Goal: Task Accomplishment & Management: Use online tool/utility

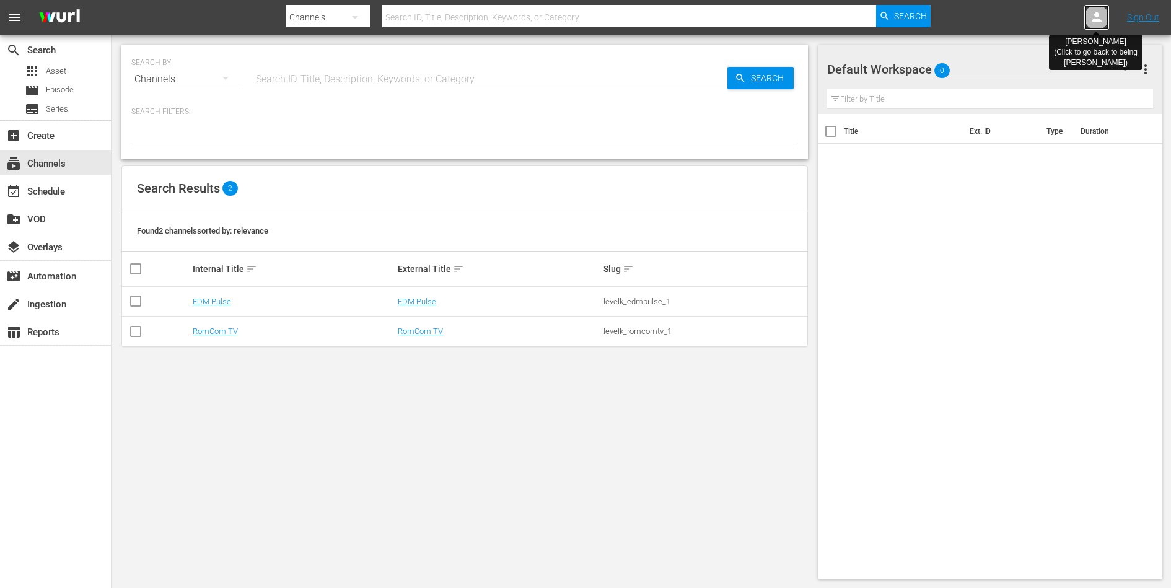
click at [1101, 18] on icon at bounding box center [1096, 17] width 15 height 15
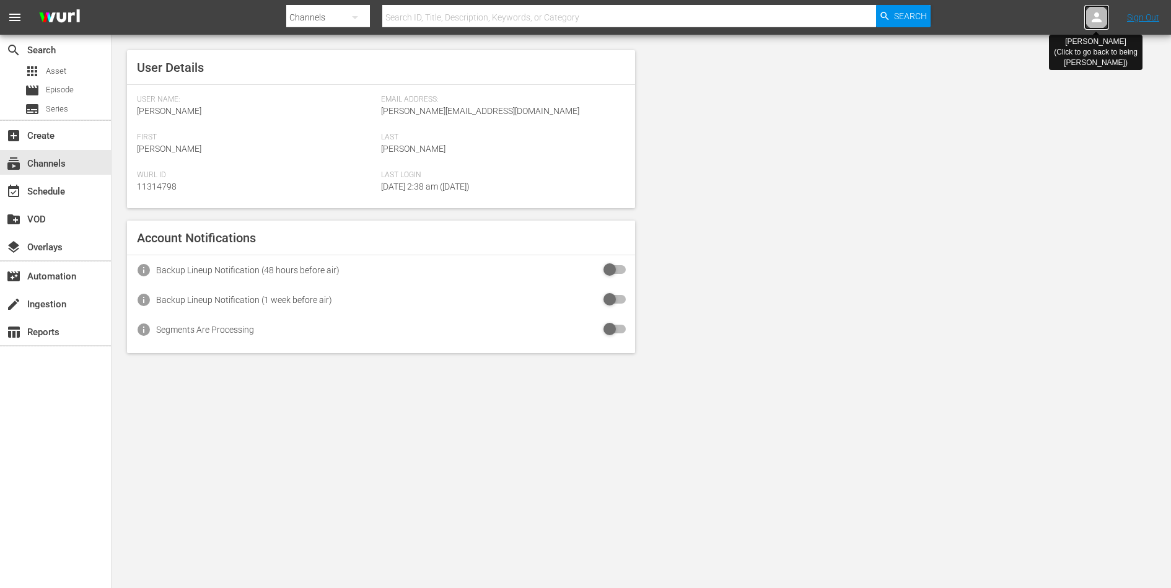
click at [1101, 18] on icon at bounding box center [1096, 17] width 15 height 15
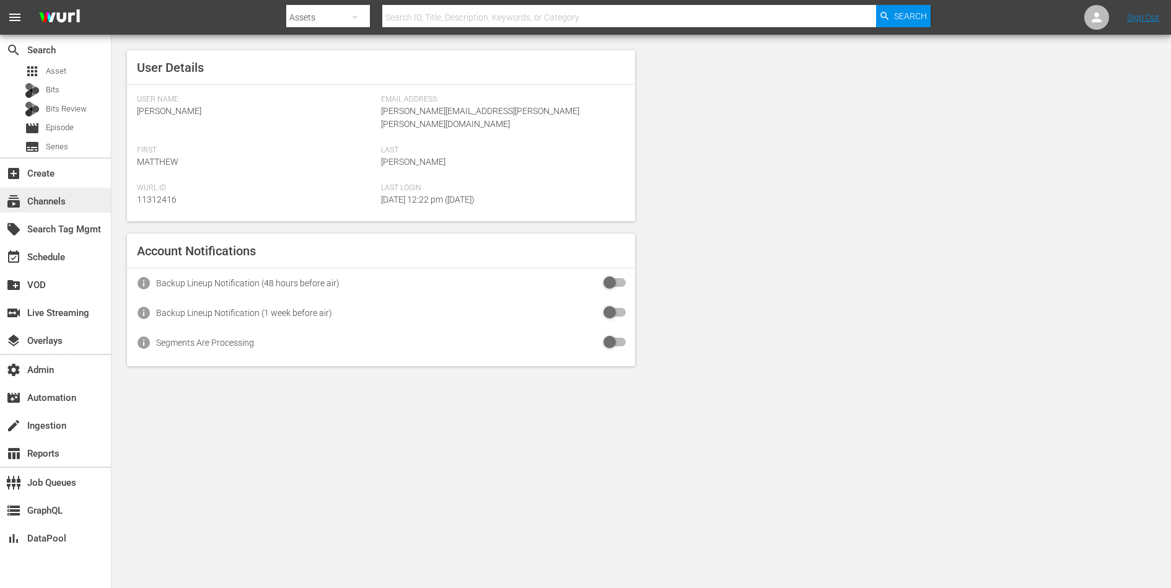
click at [64, 199] on div "subscriptions Channels" at bounding box center [34, 199] width 69 height 11
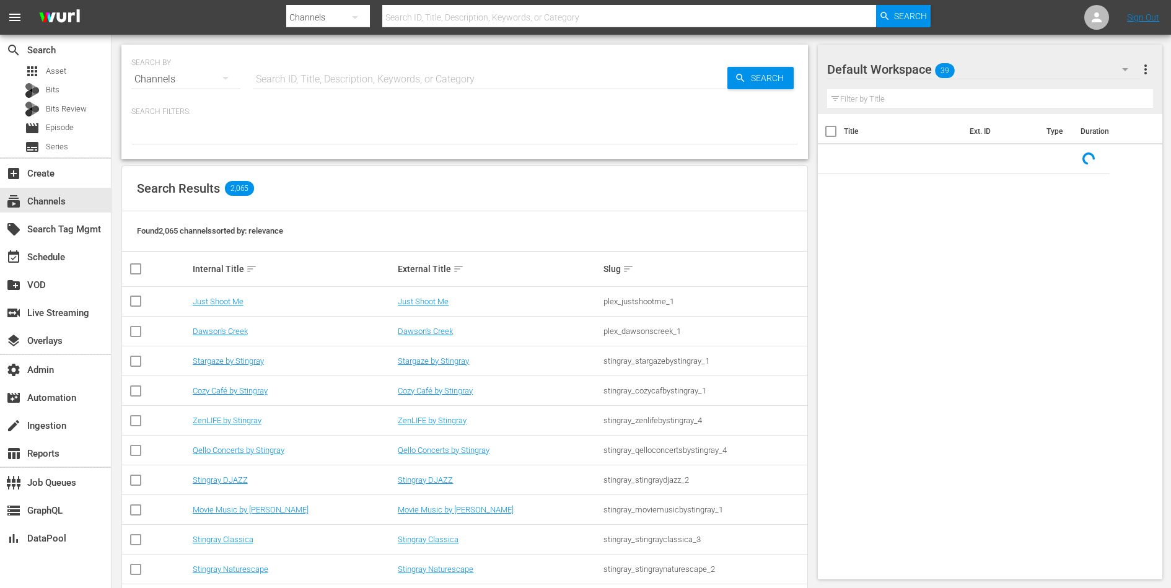
click at [303, 84] on input "text" at bounding box center [490, 79] width 474 height 30
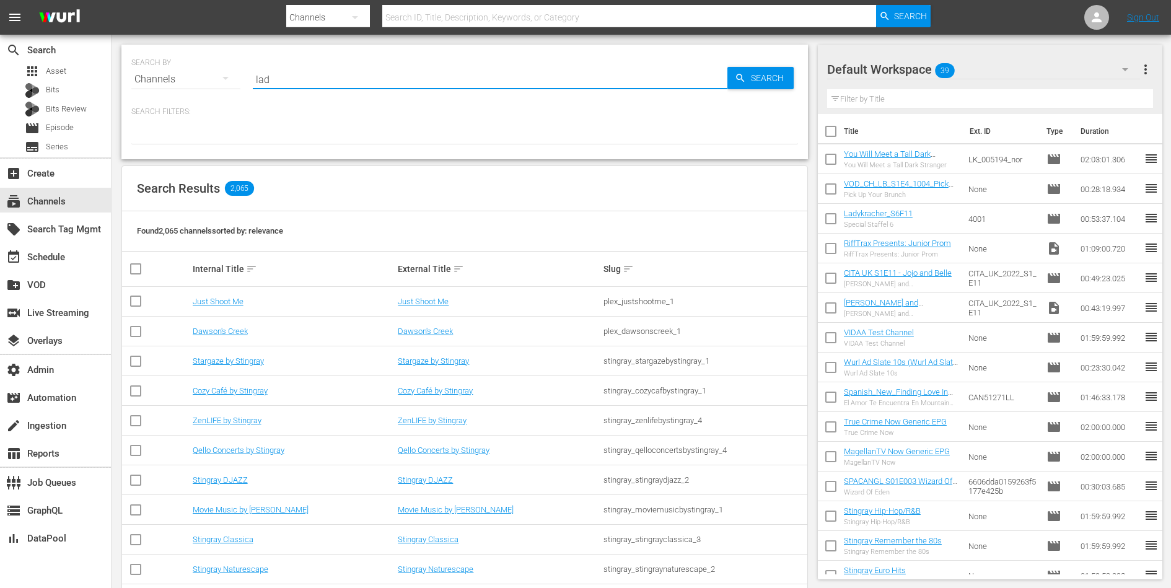
type input "lad"
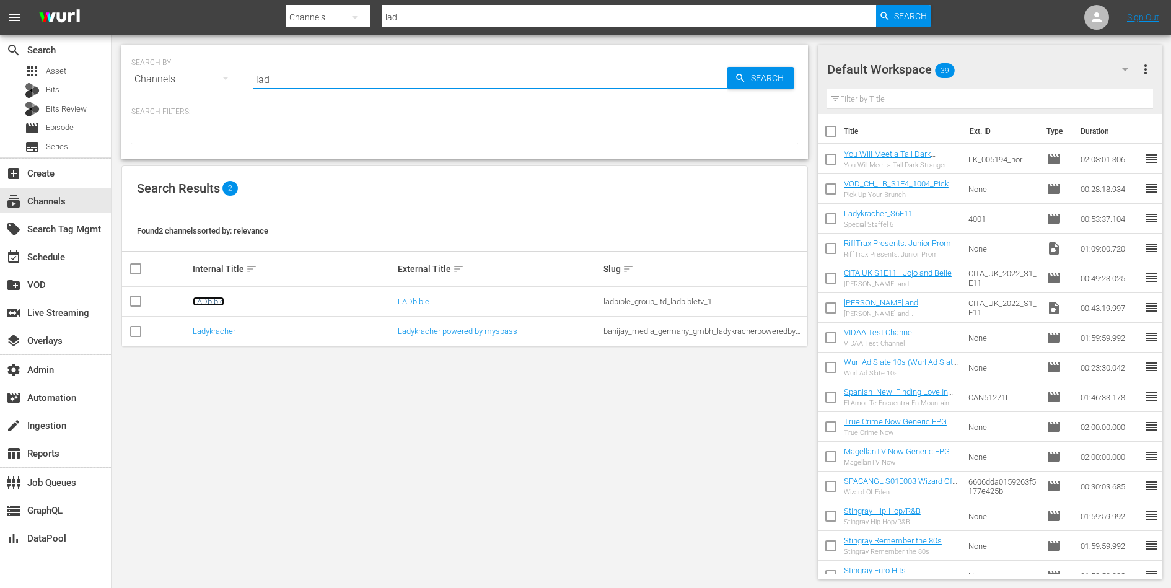
click at [205, 301] on link "LADbible" at bounding box center [209, 301] width 32 height 9
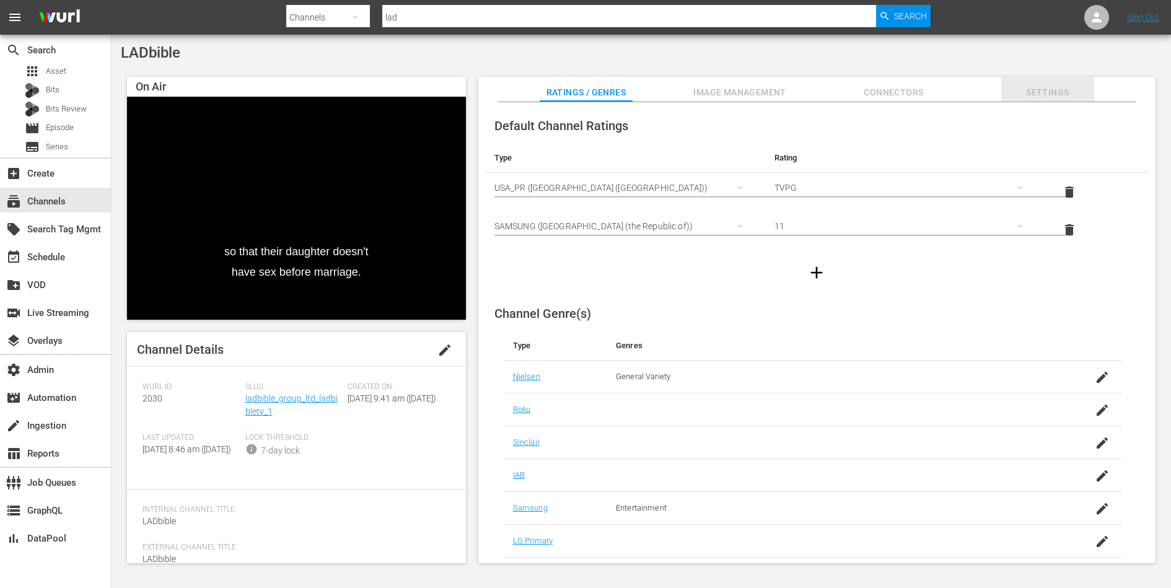
click at [1034, 98] on span "Settings" at bounding box center [1047, 92] width 93 height 15
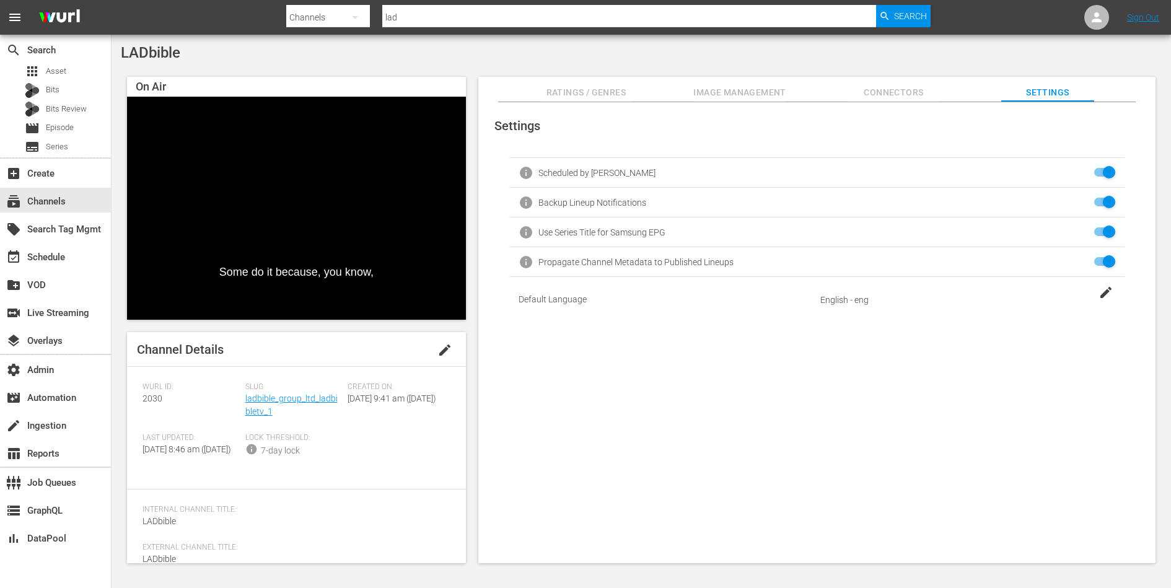
click at [1106, 232] on input "checkbox" at bounding box center [1101, 232] width 27 height 15
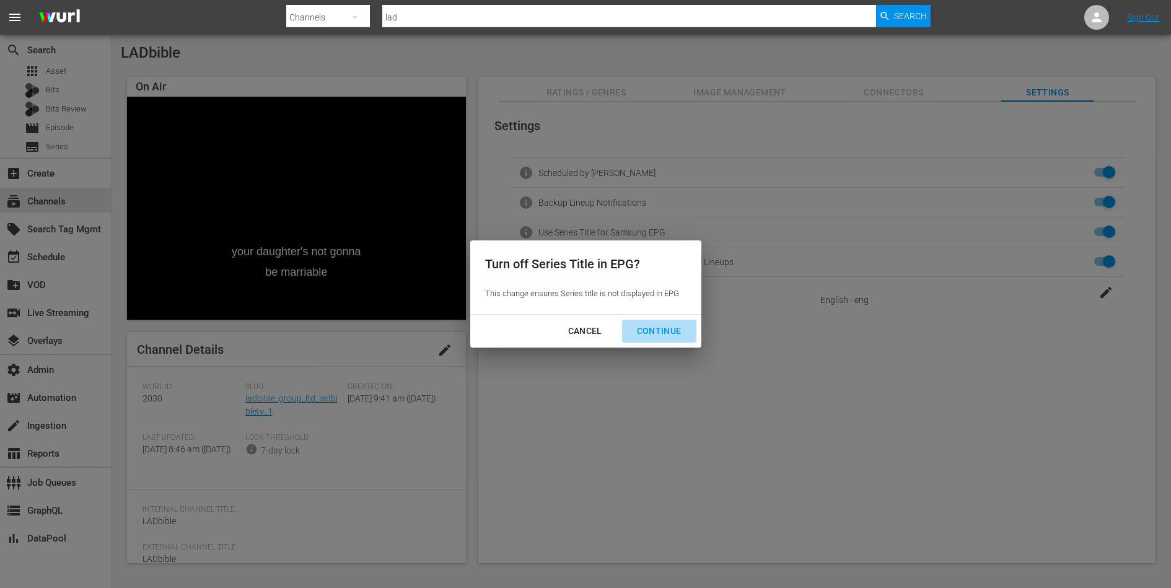
click at [671, 324] on div "Continue" at bounding box center [659, 330] width 64 height 15
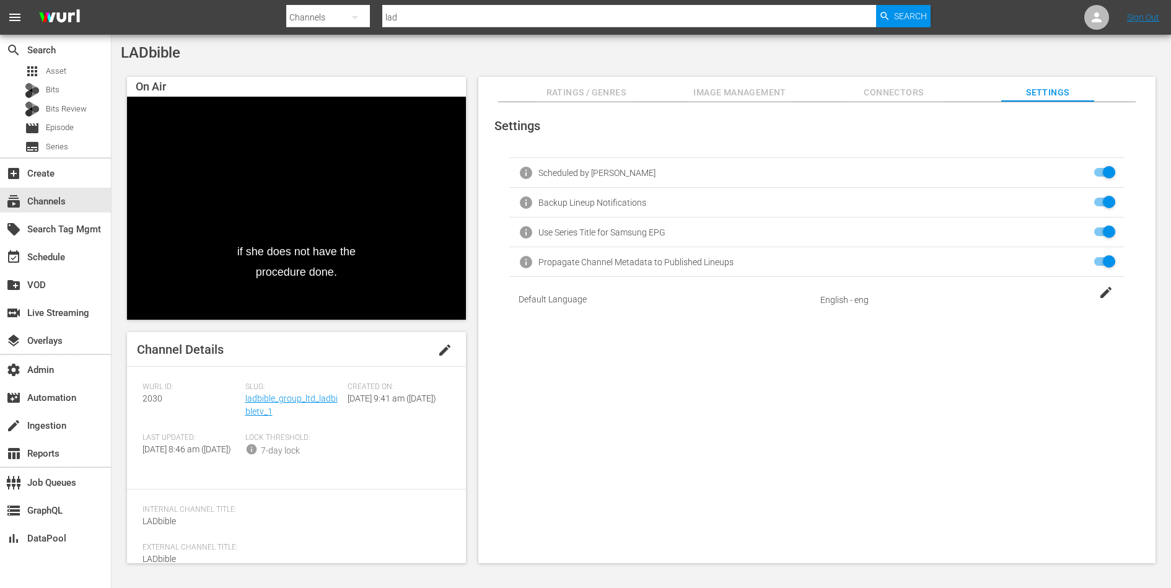
checkbox input "false"
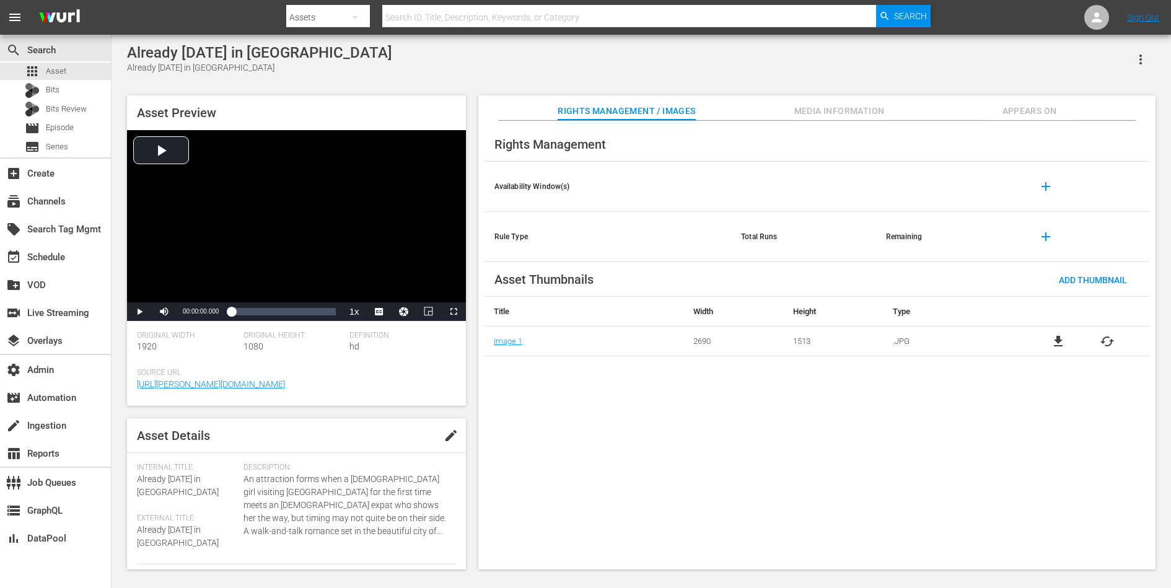
click at [1023, 106] on span "Appears On" at bounding box center [1029, 110] width 93 height 15
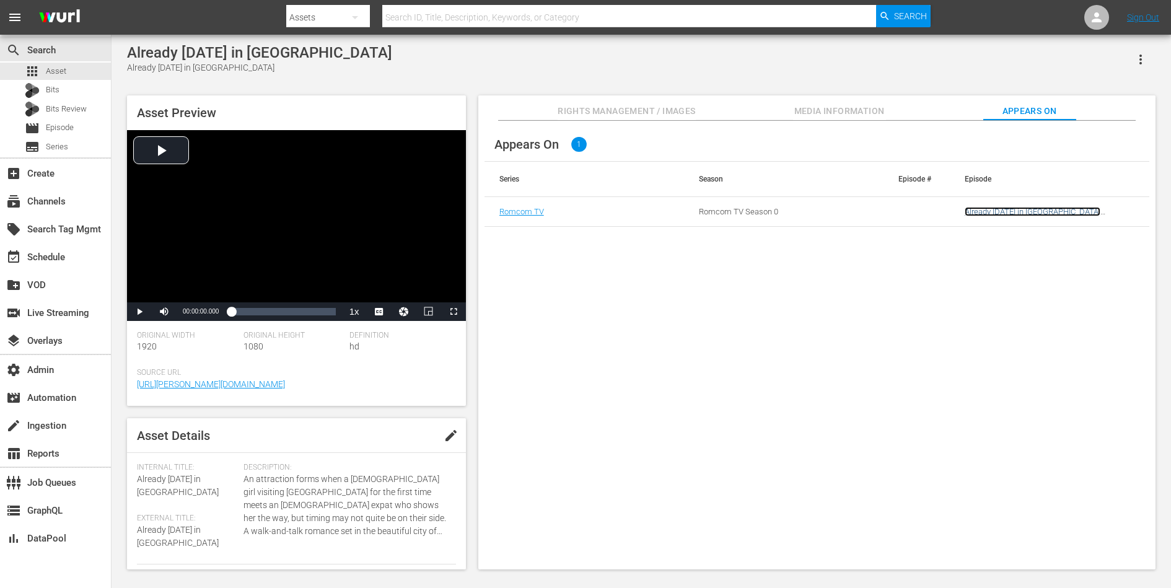
click at [984, 212] on link "Already Tomorrow in Hong Kong (RomCom) (A)" at bounding box center [1032, 216] width 136 height 19
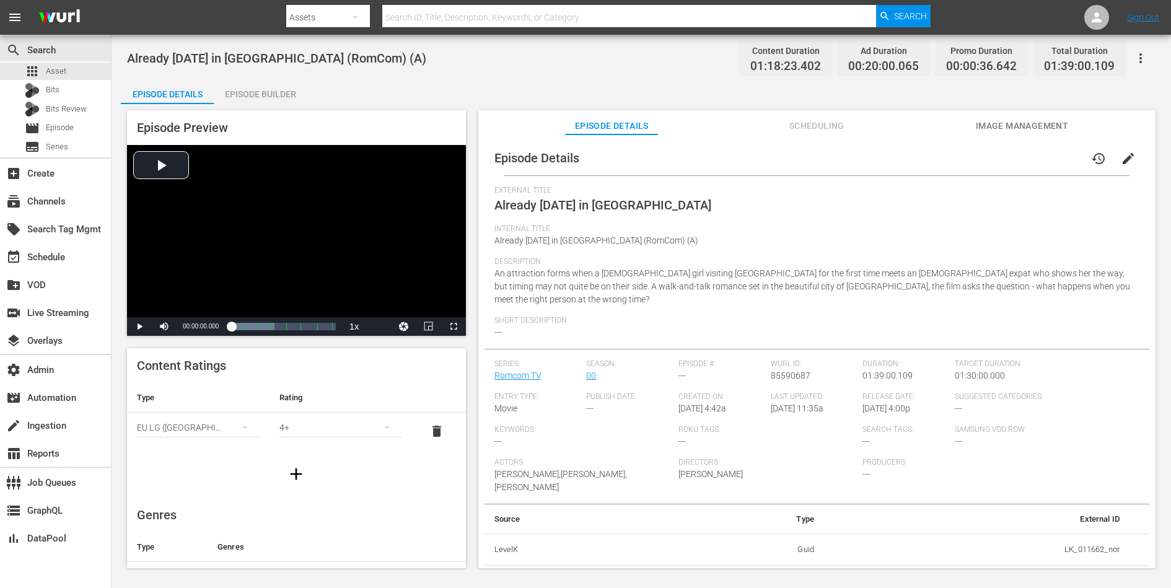
click at [831, 128] on span "Scheduling" at bounding box center [816, 125] width 93 height 15
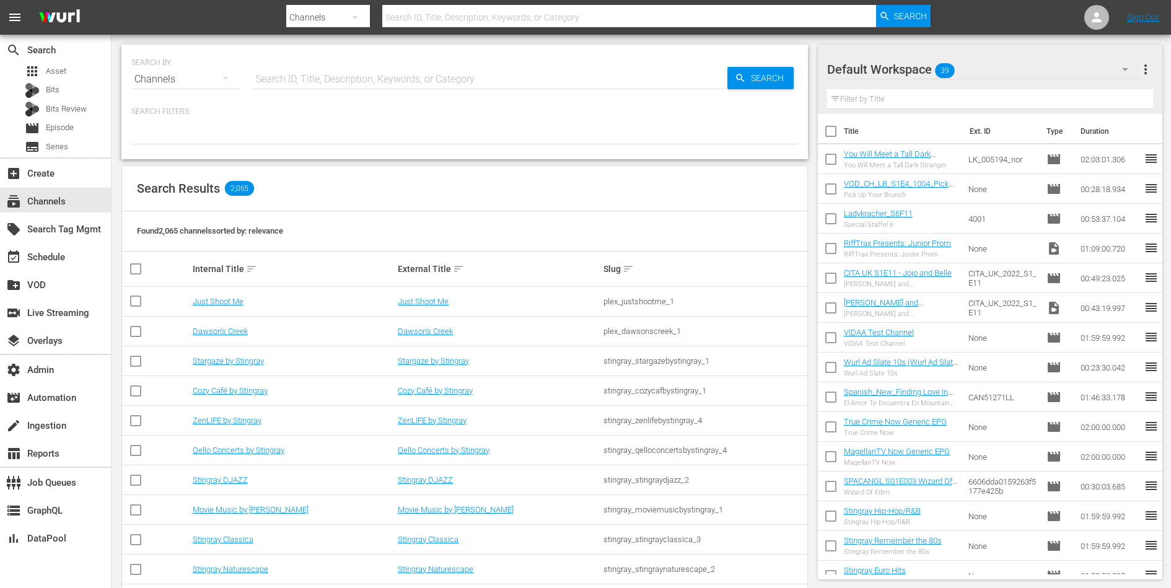
click at [66, 61] on div "search Search apps Asset Bits Bits Review movie Episode subtitles Series" at bounding box center [55, 96] width 111 height 123
click at [65, 68] on span "Asset" at bounding box center [56, 71] width 20 height 12
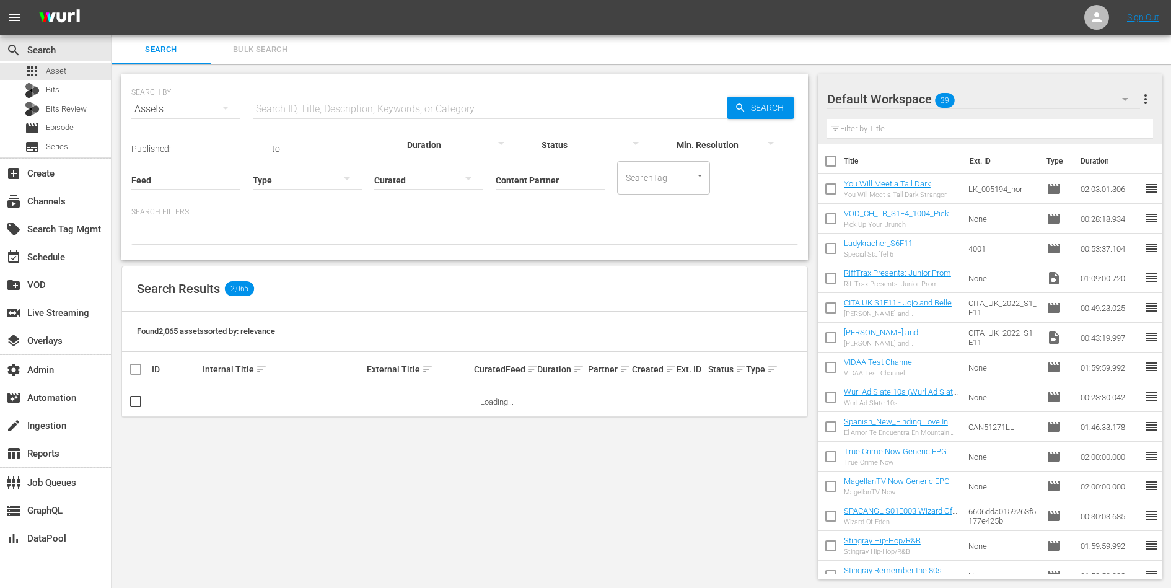
click at [522, 175] on input "Content Partner" at bounding box center [549, 181] width 109 height 45
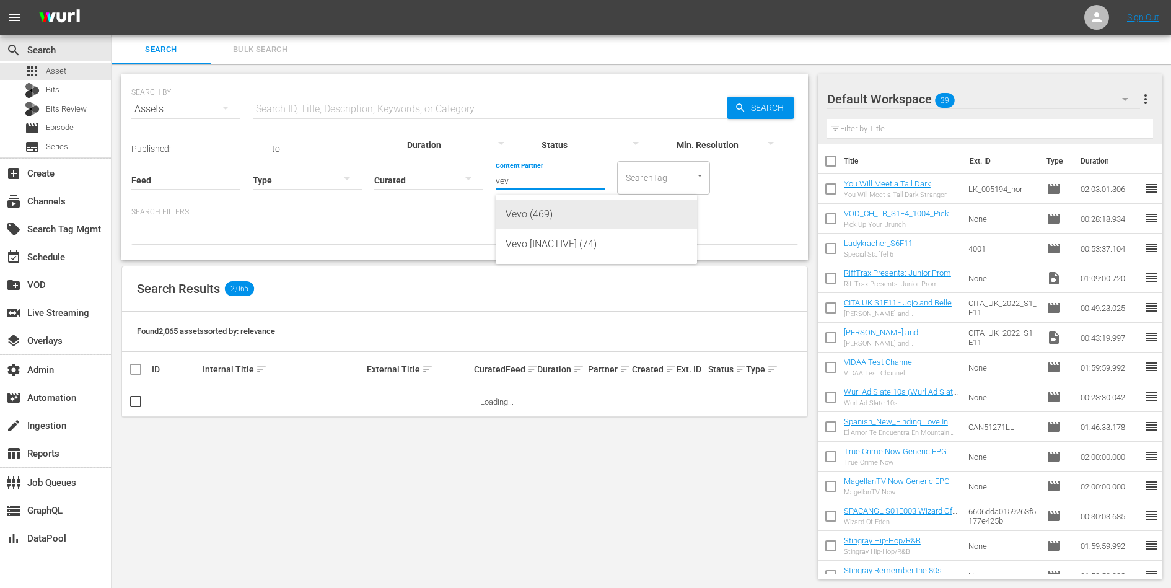
click at [530, 209] on div "Vevo (469)" at bounding box center [595, 214] width 181 height 30
type input "Vevo (469)"
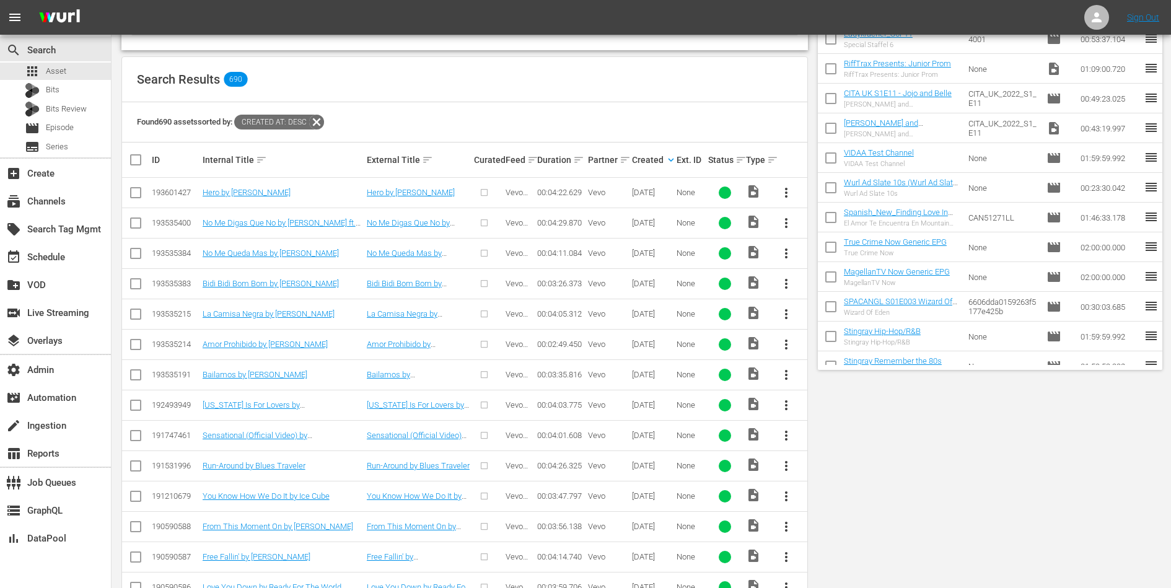
scroll to position [223, 0]
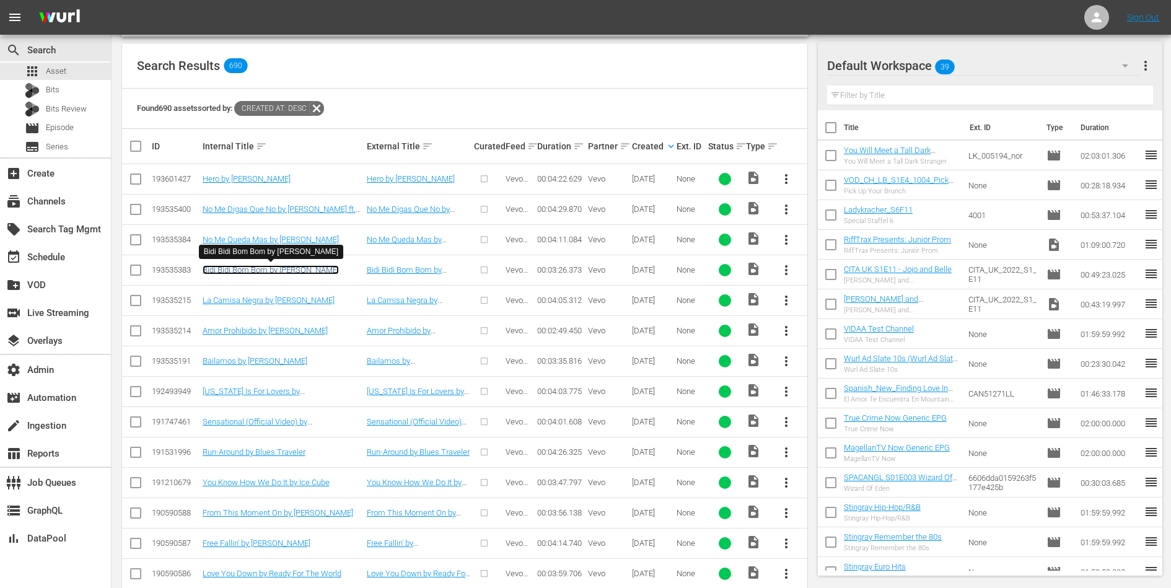
click at [252, 265] on link "Bidi Bidi Bom Bom by Selena" at bounding box center [271, 269] width 136 height 9
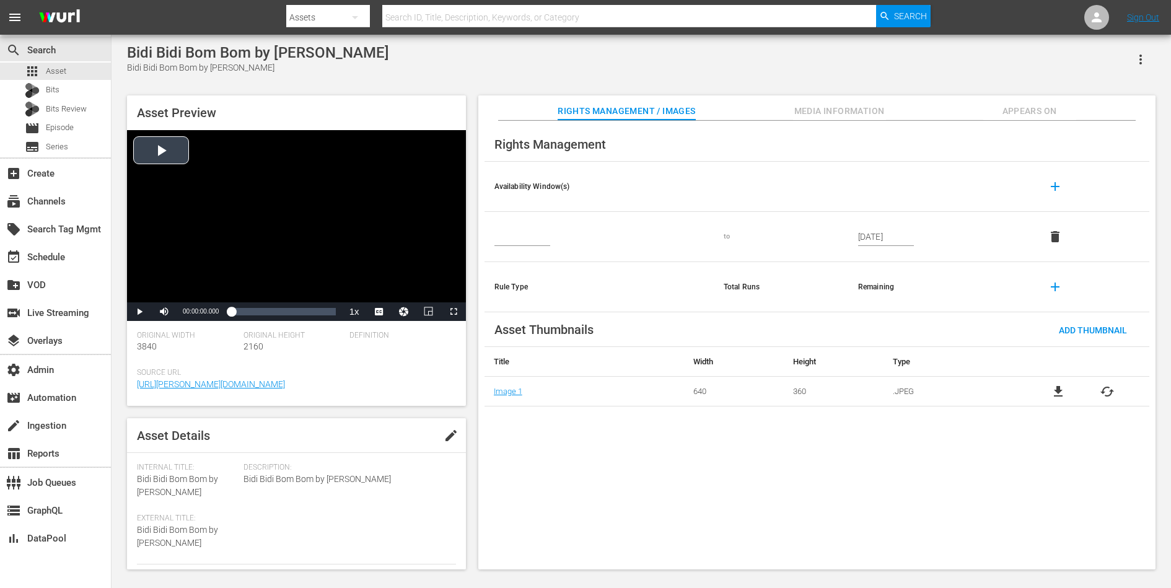
click at [250, 194] on div "Video Player" at bounding box center [296, 216] width 339 height 172
click at [139, 312] on span "Video Player" at bounding box center [139, 312] width 0 height 0
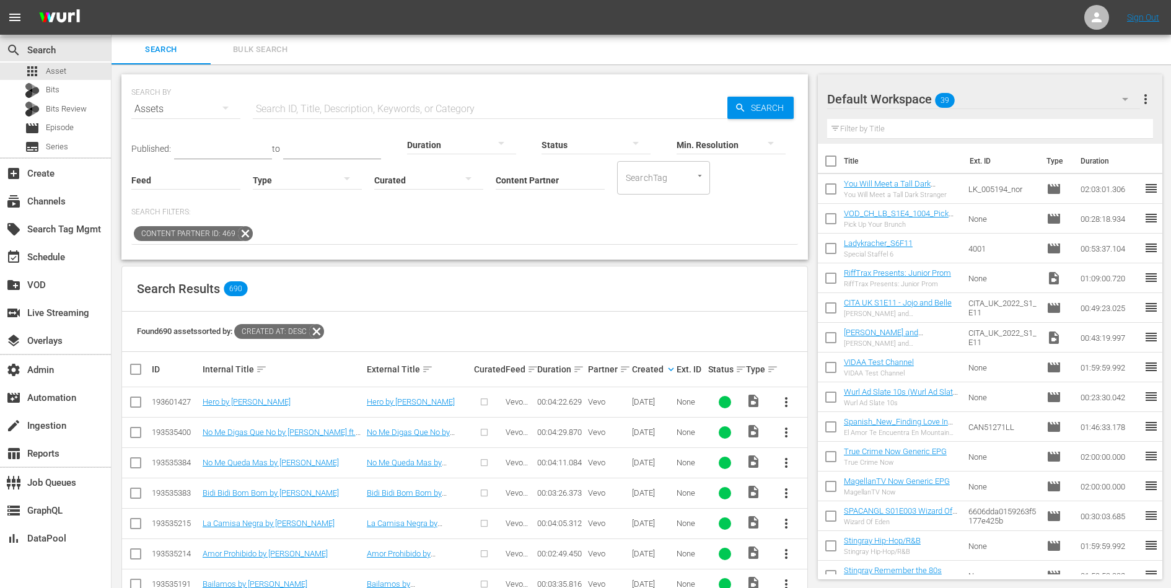
click at [476, 233] on div "Content Partner ID: 469" at bounding box center [464, 234] width 666 height 21
click at [450, 248] on div "SEARCH BY Search By Assets Search ID, Title, Description, Keywords, or Category…" at bounding box center [464, 166] width 686 height 185
click at [489, 238] on div "Content Partner ID: 469" at bounding box center [464, 234] width 666 height 21
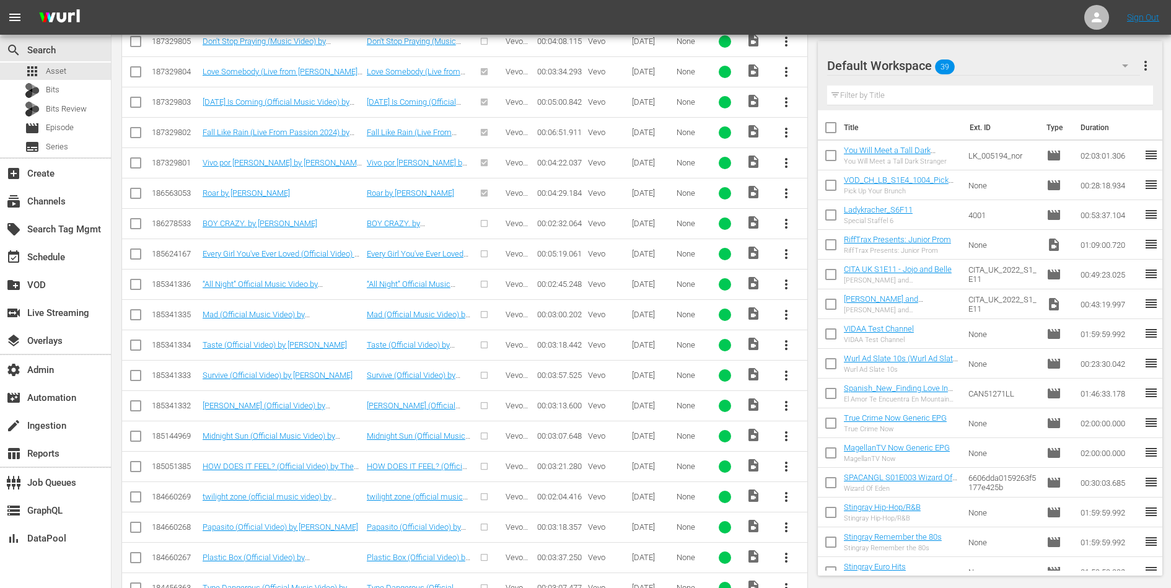
scroll to position [12759, 0]
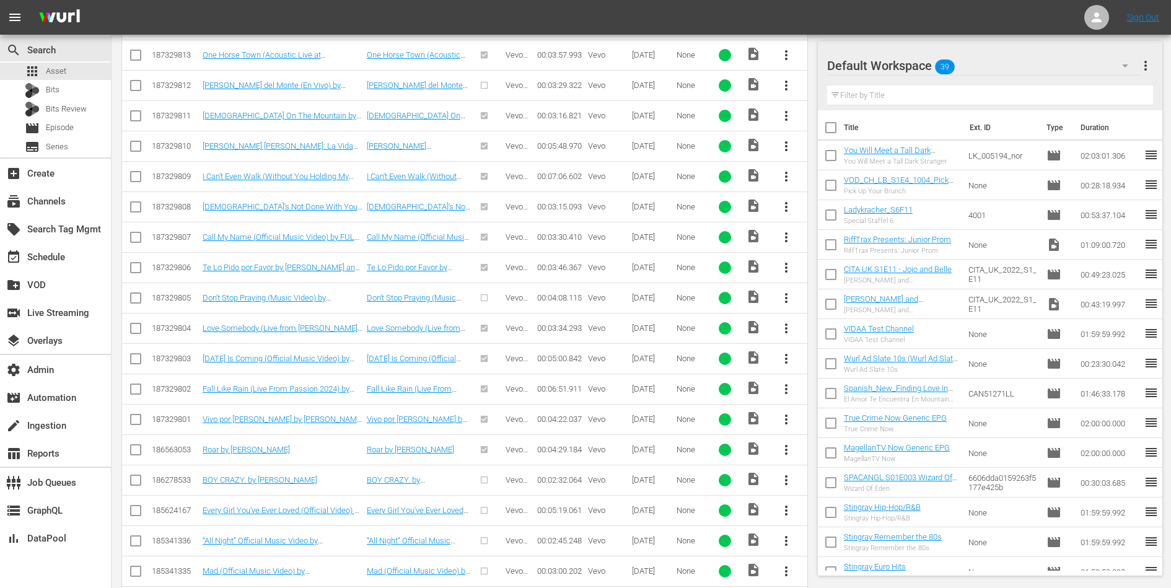
click at [783, 412] on span "more_vert" at bounding box center [785, 419] width 15 height 15
click at [683, 414] on div "None" at bounding box center [690, 418] width 28 height 9
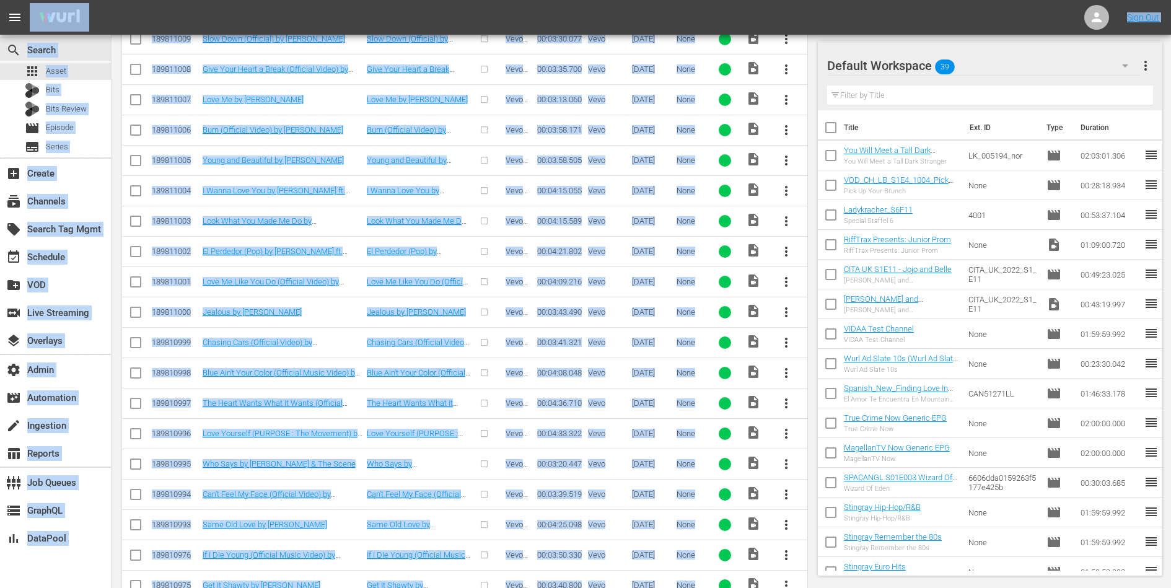
scroll to position [3932, 0]
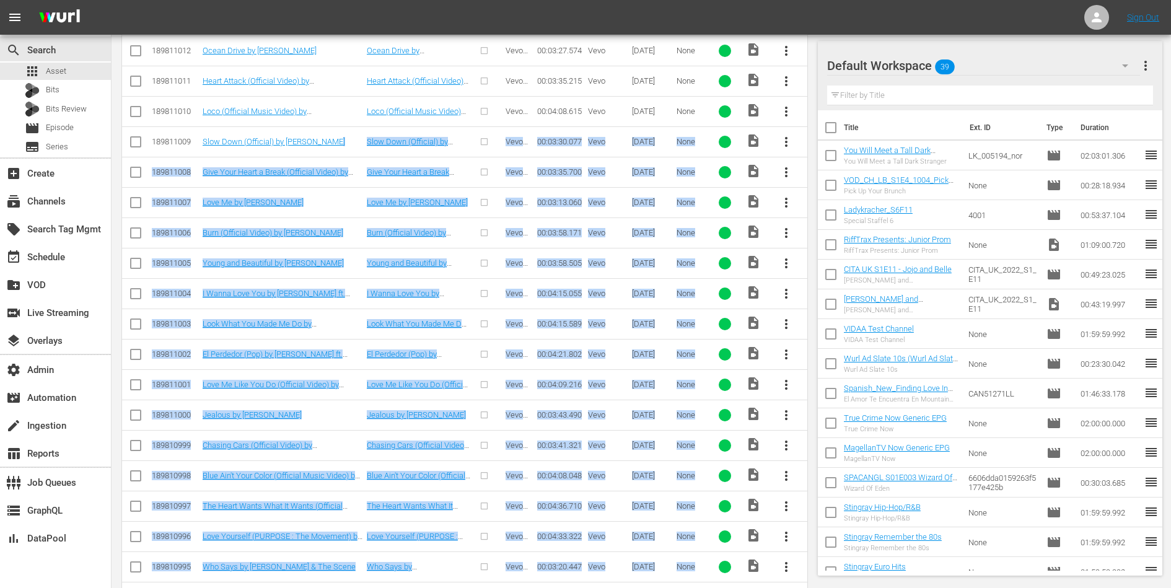
drag, startPoint x: 702, startPoint y: 320, endPoint x: 364, endPoint y: 120, distance: 393.2
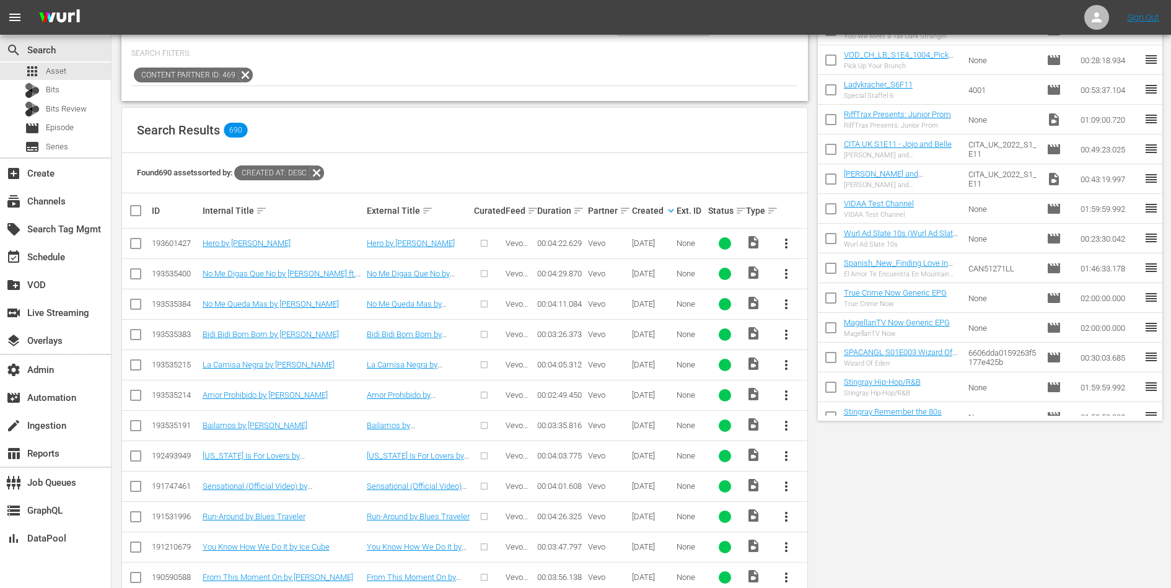
scroll to position [0, 0]
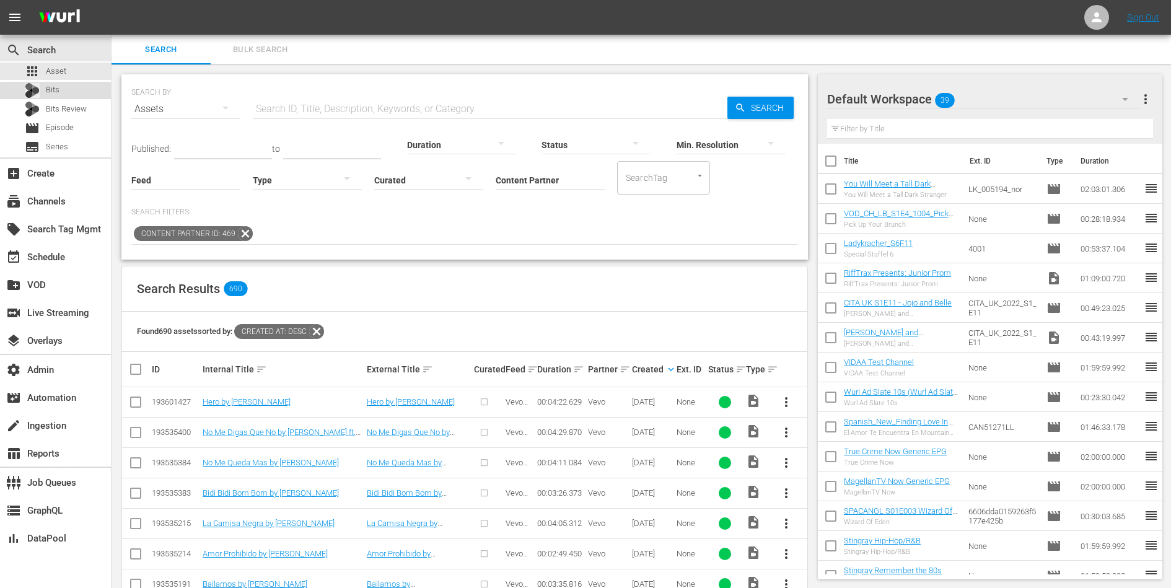
click at [80, 93] on div "Bits" at bounding box center [55, 90] width 111 height 17
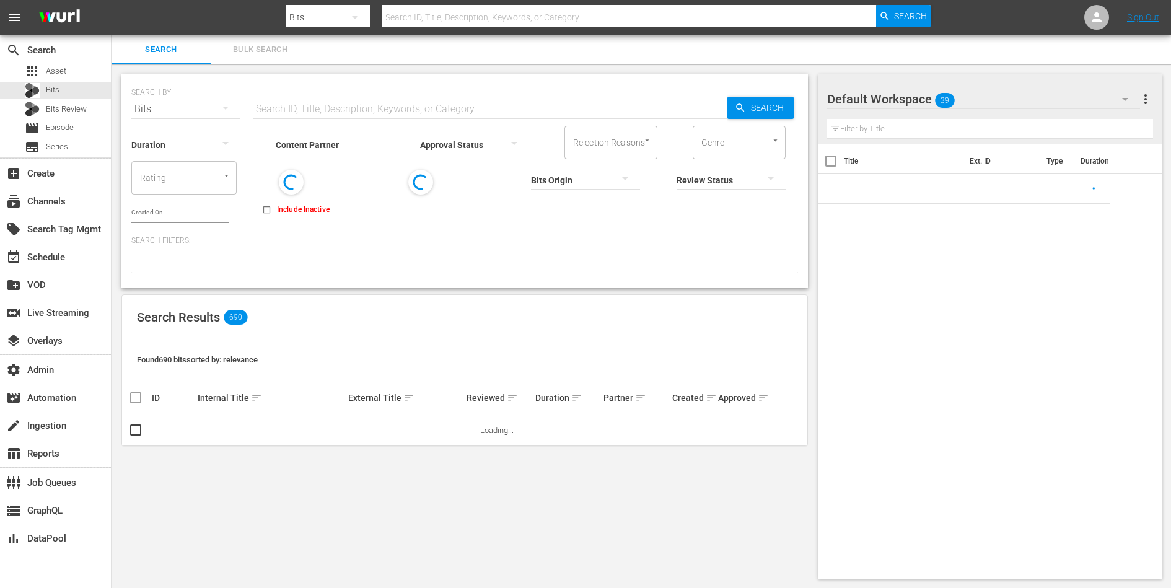
click at [355, 149] on input "Content Partner" at bounding box center [330, 145] width 109 height 45
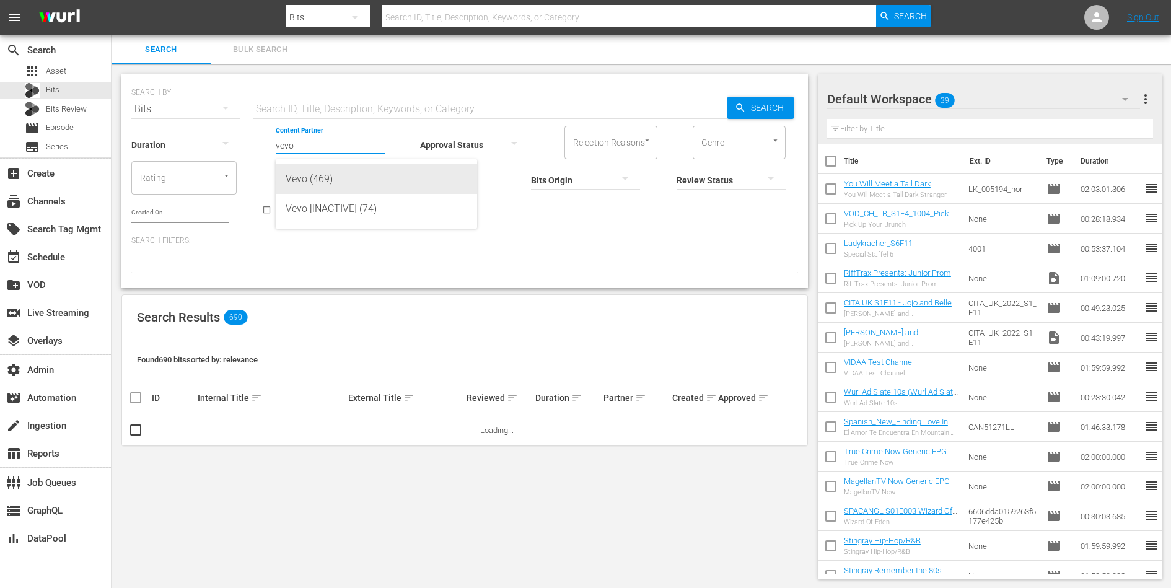
click at [360, 171] on div "Vevo (469)" at bounding box center [376, 179] width 181 height 30
type input "Vevo (469)"
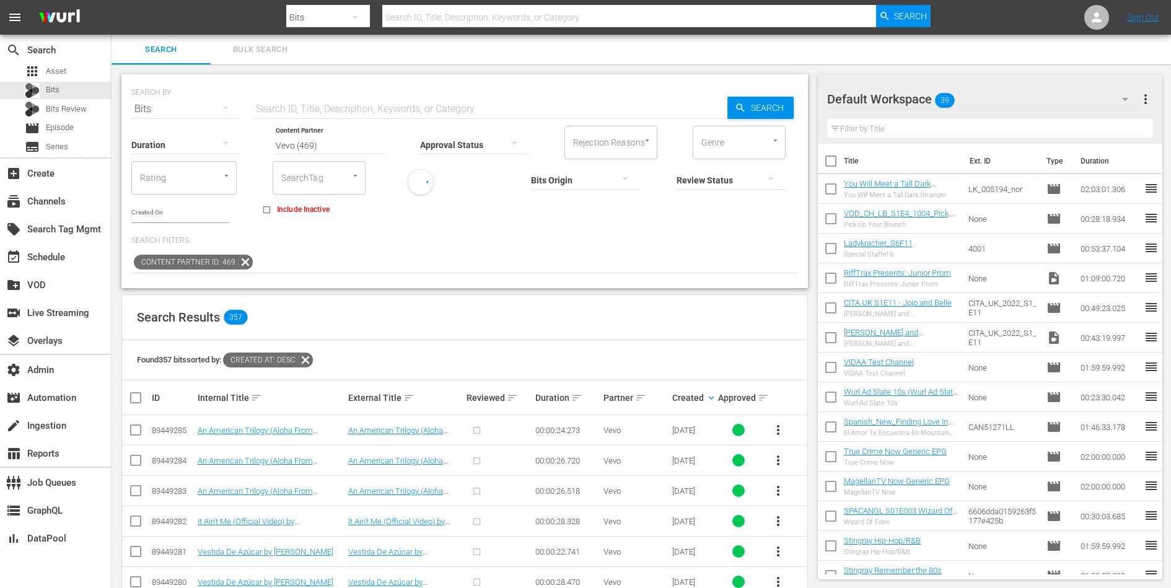
click at [505, 139] on button "button" at bounding box center [514, 143] width 30 height 30
click at [482, 144] on div "APPROVED" at bounding box center [474, 143] width 109 height 20
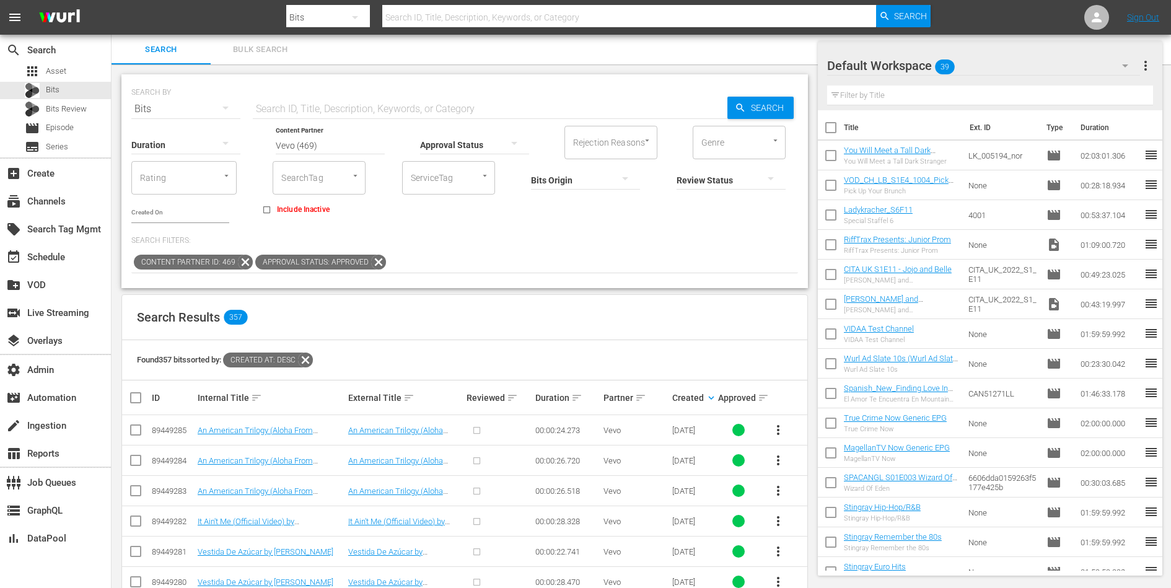
scroll to position [237, 0]
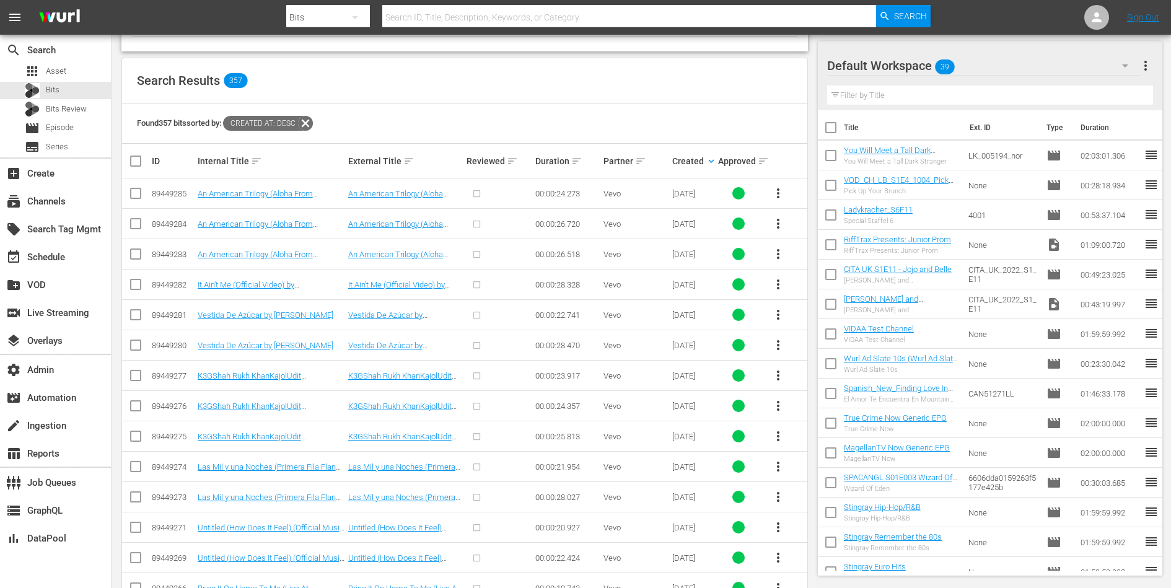
scroll to position [237, 0]
click at [49, 447] on div "table_chart Reports" at bounding box center [34, 451] width 69 height 11
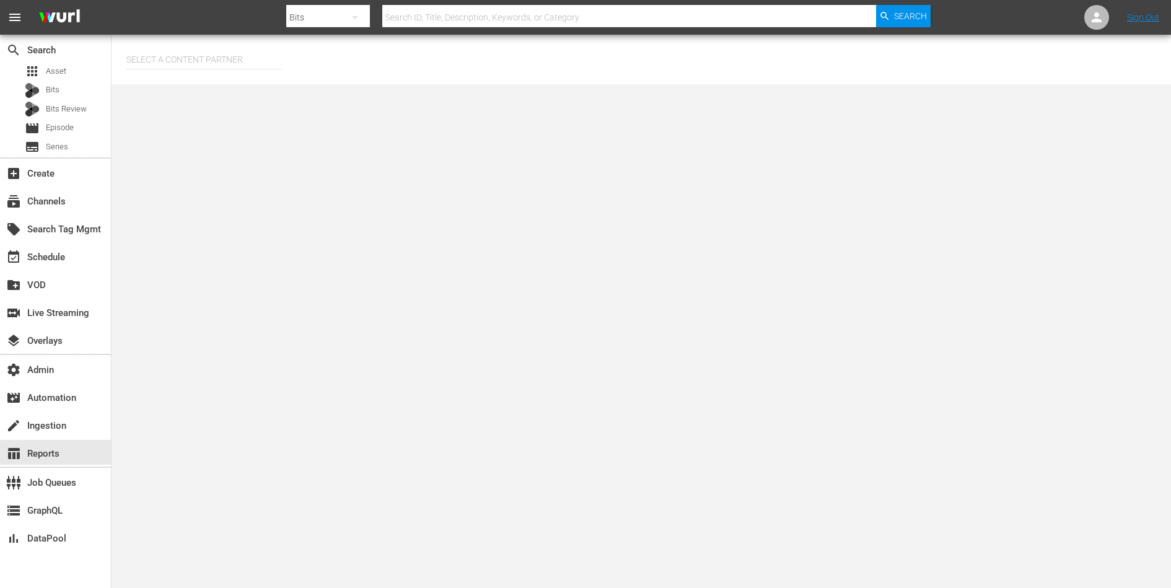
click at [228, 53] on input "text" at bounding box center [203, 60] width 155 height 30
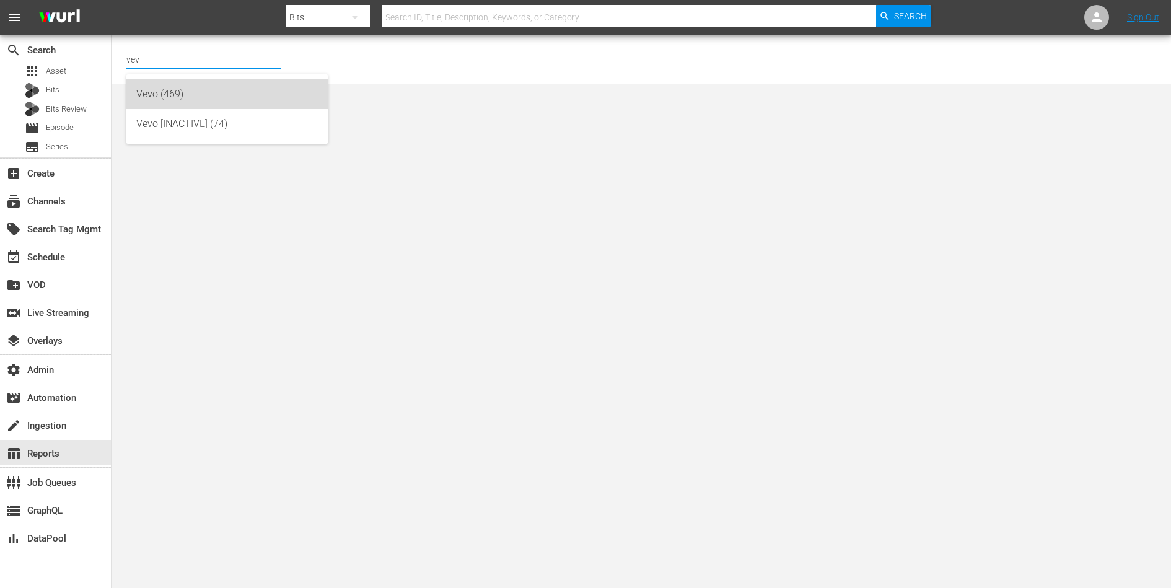
click at [188, 88] on div "Vevo (469)" at bounding box center [226, 94] width 181 height 30
type input "Vevo (469)"
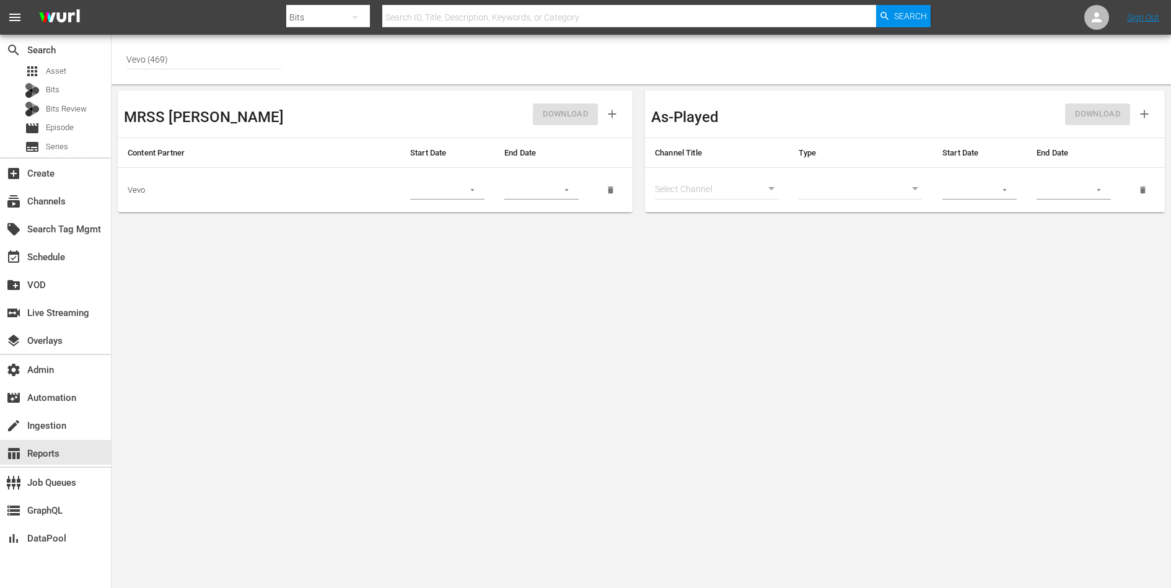
click at [461, 179] on td at bounding box center [447, 190] width 94 height 45
click at [473, 188] on icon "button" at bounding box center [472, 189] width 9 height 9
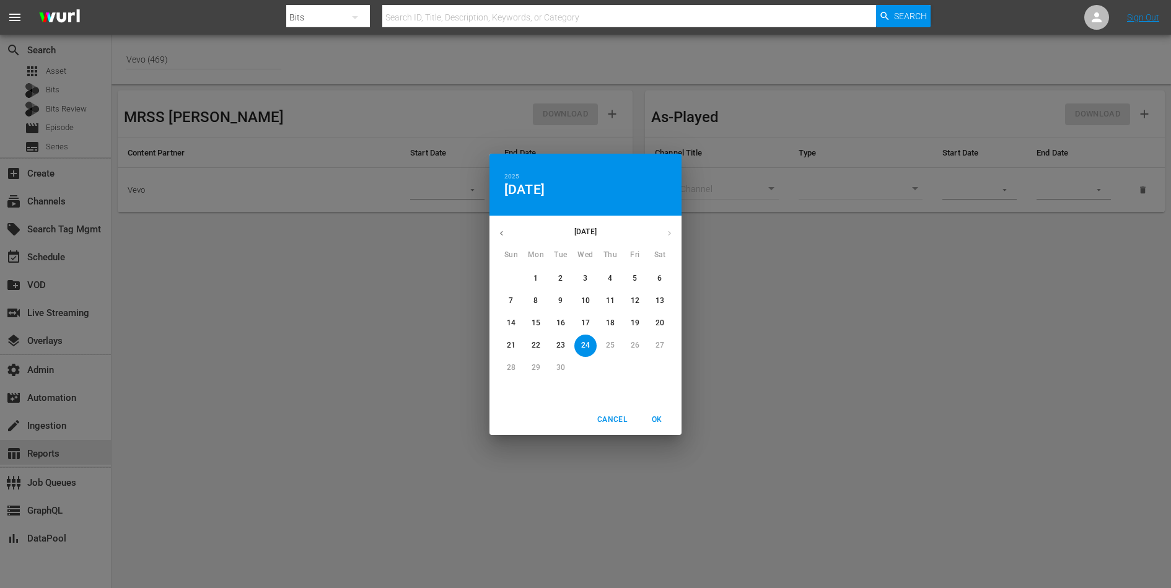
click at [500, 232] on icon "button" at bounding box center [501, 233] width 9 height 9
click at [649, 303] on span "12" at bounding box center [659, 300] width 22 height 11
click at [661, 422] on span "OK" at bounding box center [657, 419] width 30 height 13
type input "07/12/2025"
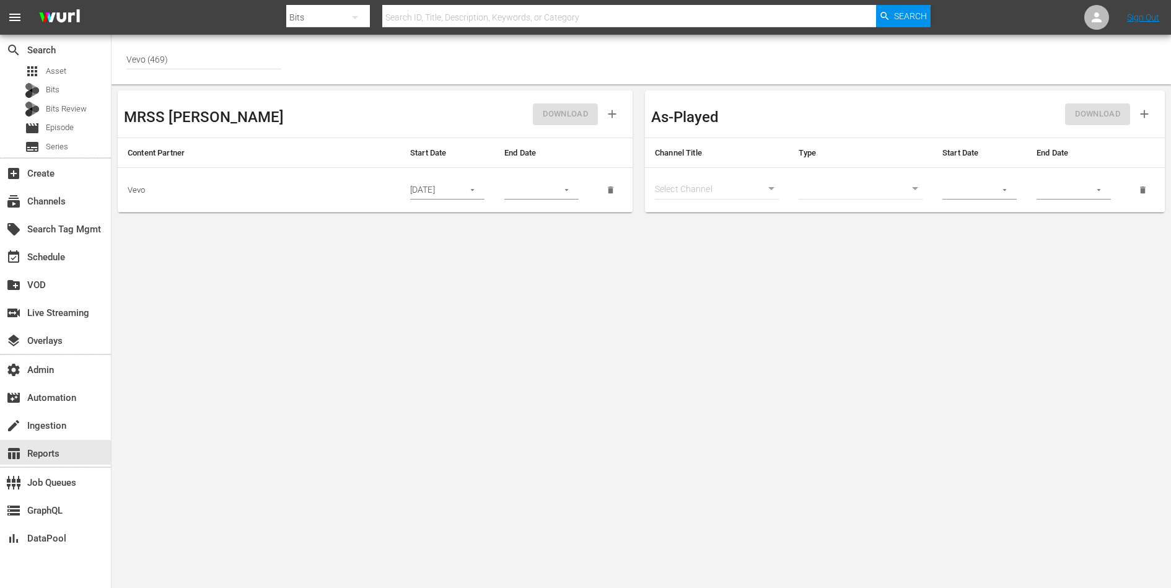
click at [569, 194] on button "button" at bounding box center [566, 190] width 24 height 24
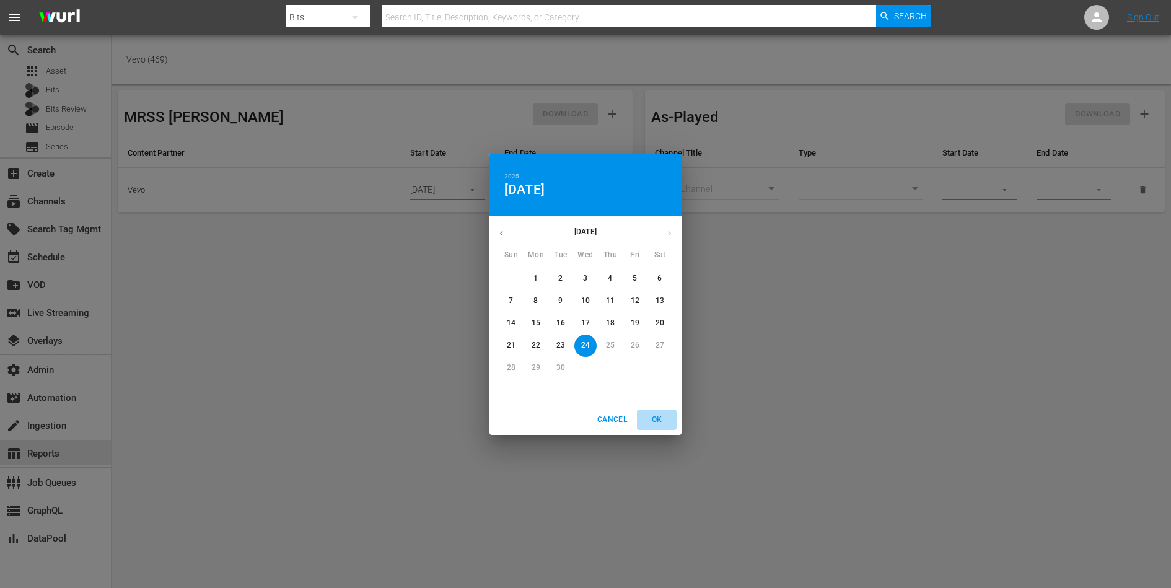
click at [662, 414] on span "OK" at bounding box center [657, 419] width 30 height 13
type input "09/24/2025"
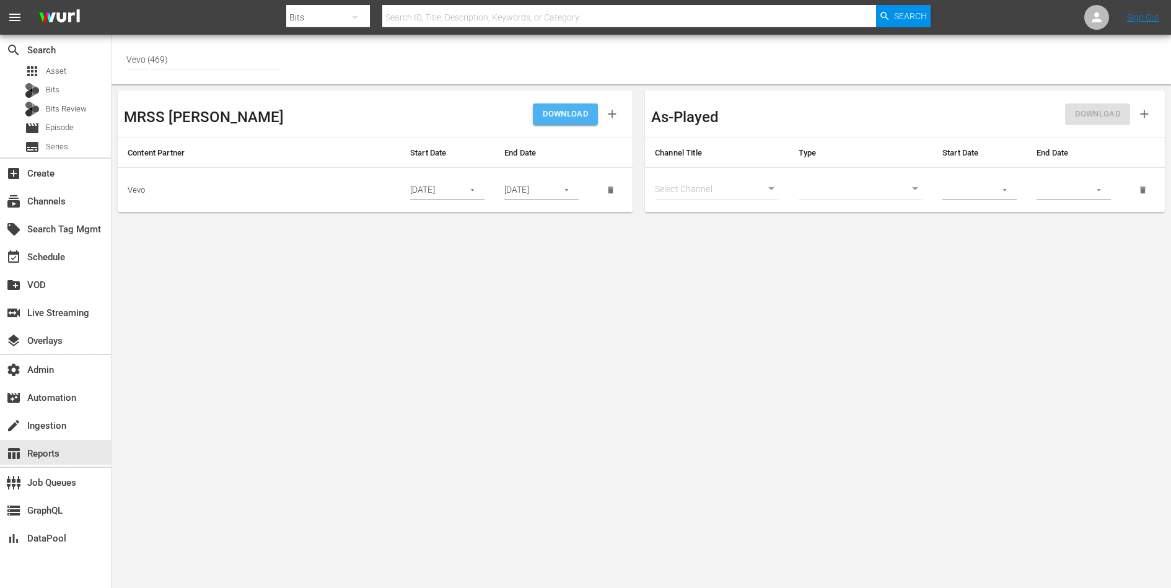
click at [569, 120] on span "DOWNLOAD" at bounding box center [565, 114] width 45 height 14
click at [51, 87] on span "Bits" at bounding box center [53, 90] width 14 height 12
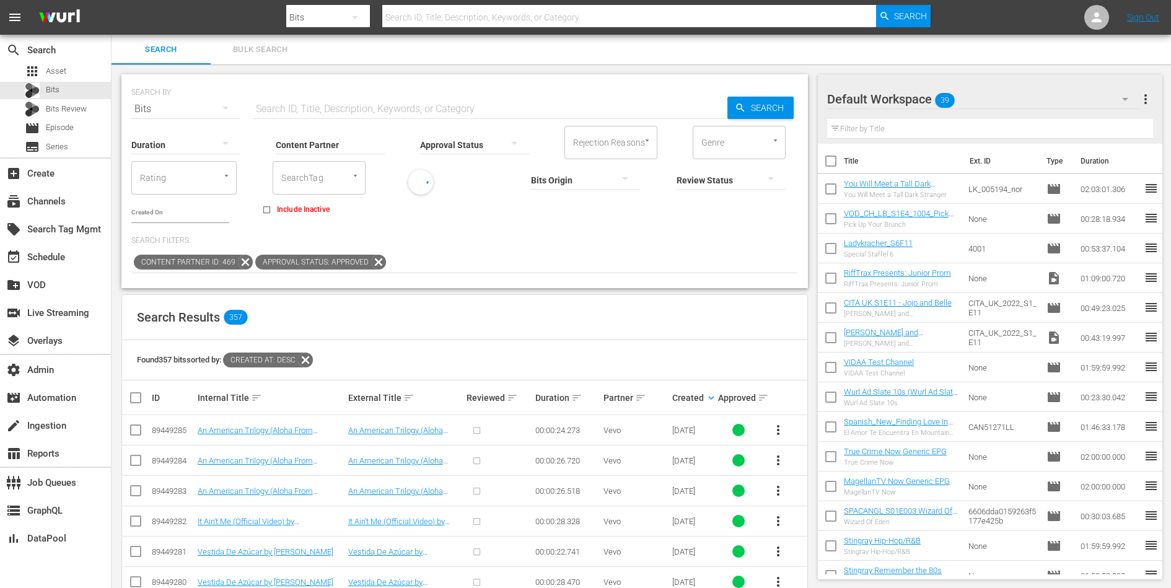
click at [512, 238] on p "Search Filters:" at bounding box center [464, 240] width 666 height 11
click at [375, 262] on icon at bounding box center [378, 262] width 15 height 15
click at [303, 143] on input "Content Partner" at bounding box center [330, 145] width 109 height 45
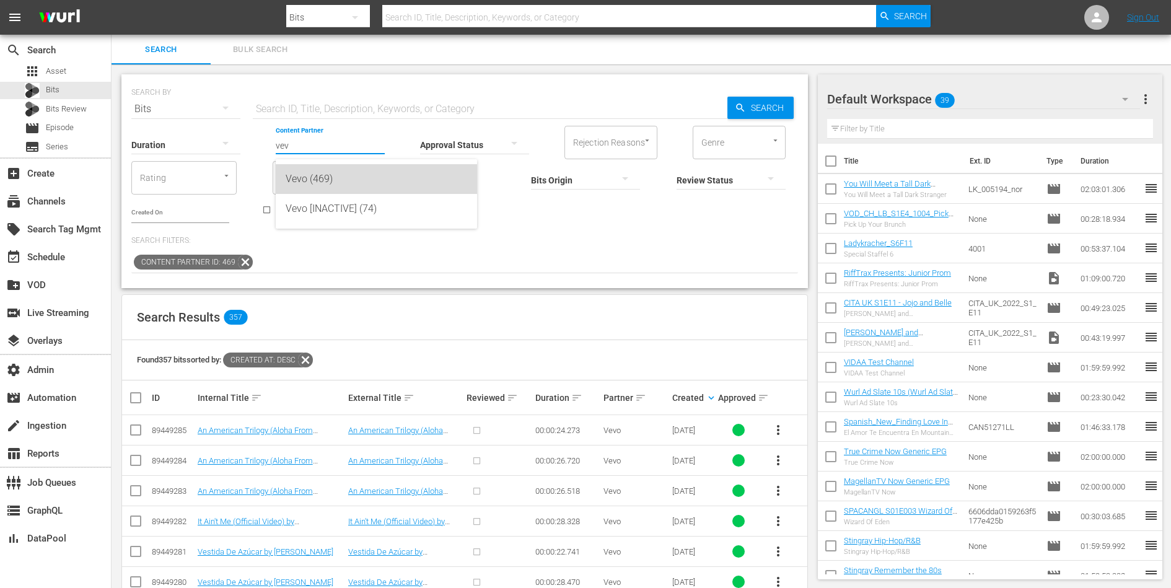
click at [320, 175] on div "Vevo (469)" at bounding box center [376, 179] width 181 height 30
type input "Vevo (469)"
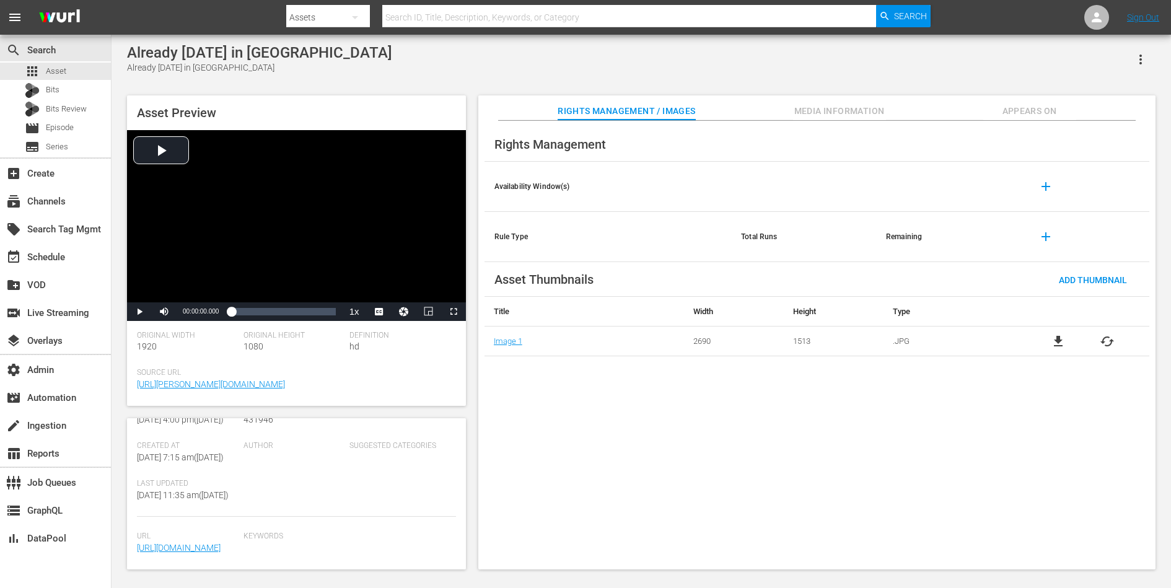
scroll to position [318, 0]
click at [1011, 111] on span "Appears On" at bounding box center [1029, 110] width 93 height 15
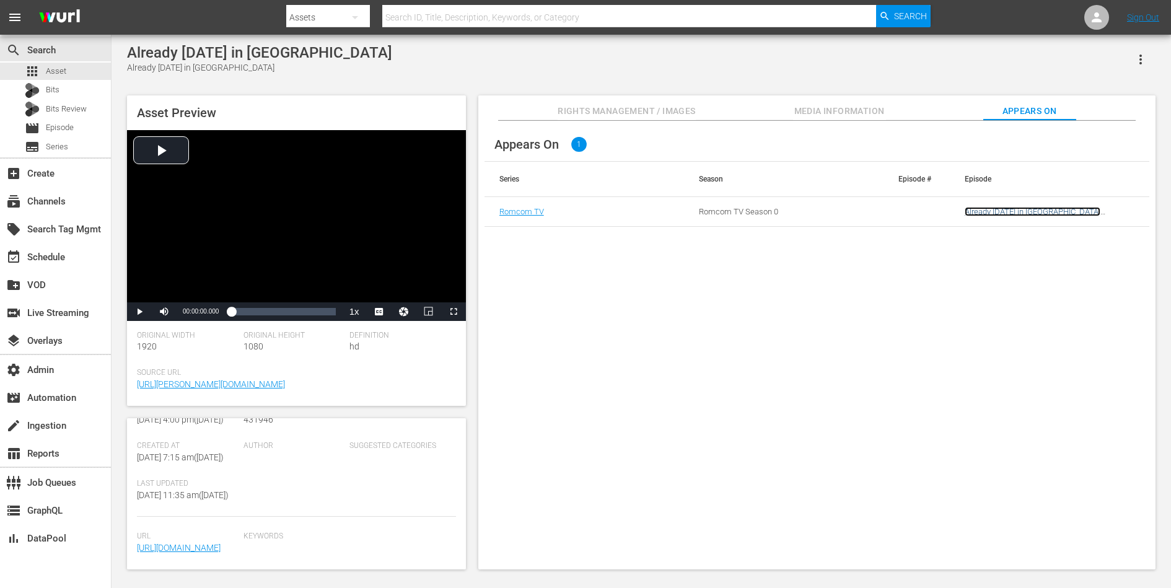
click at [995, 207] on link "Already [DATE] in [GEOGRAPHIC_DATA] (RomCom) (A)" at bounding box center [1032, 216] width 136 height 19
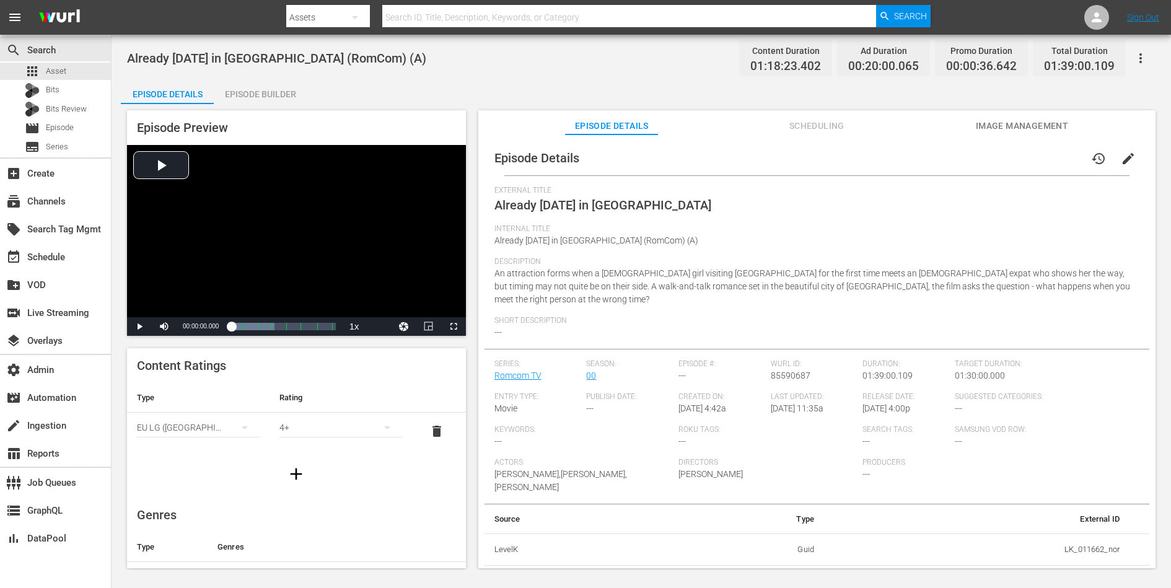
click at [826, 120] on span "Scheduling" at bounding box center [816, 125] width 93 height 15
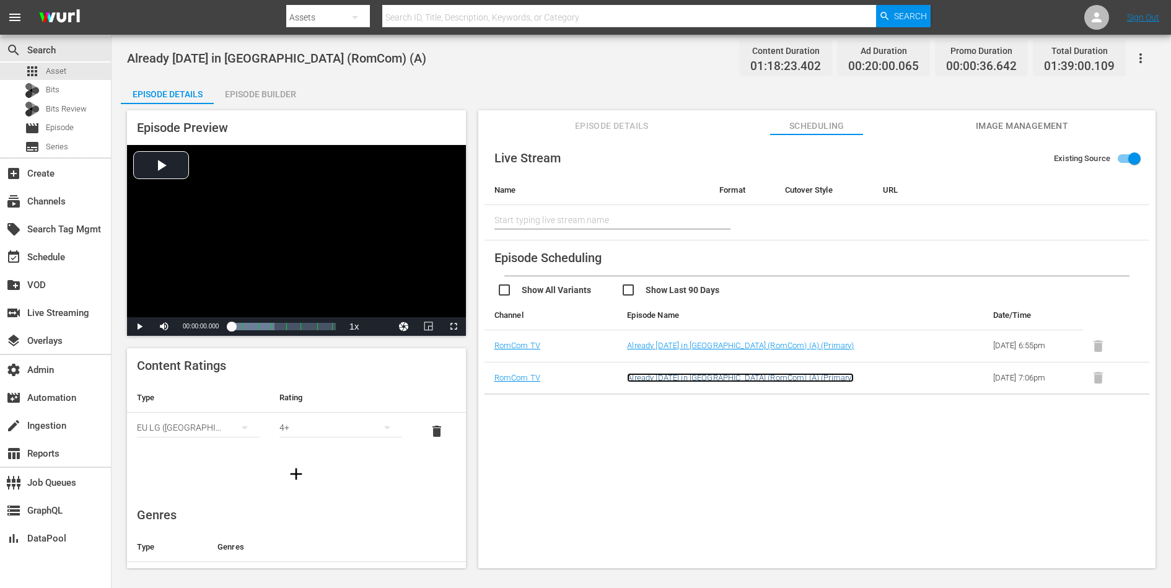
click at [761, 379] on link "Already Tomorrow in Hong Kong (RomCom) (A) (Primary)" at bounding box center [740, 377] width 227 height 9
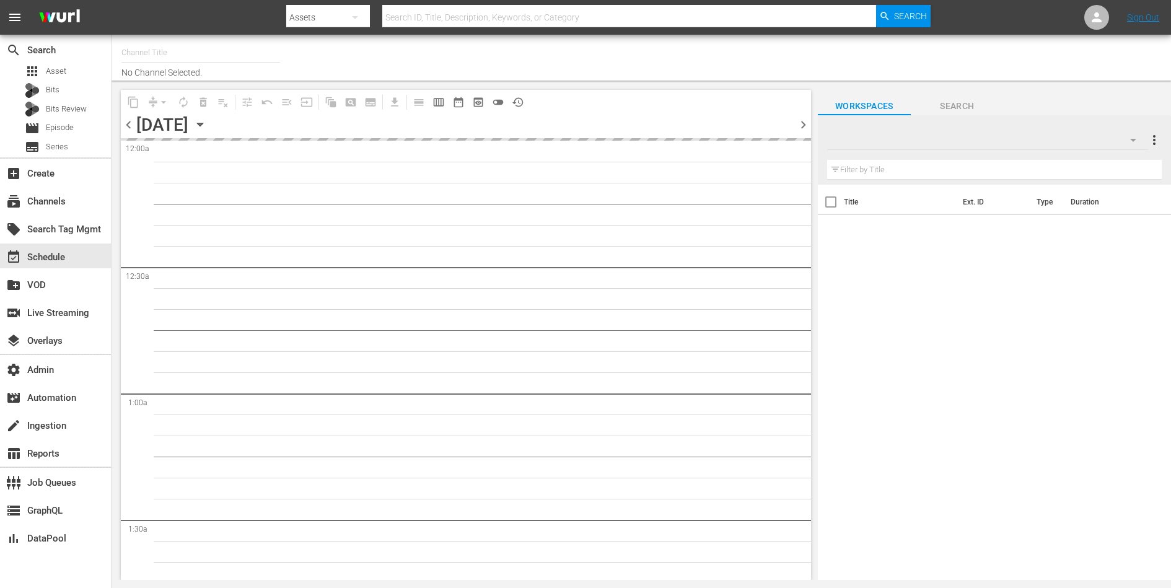
type input "RomCom TV (2020)"
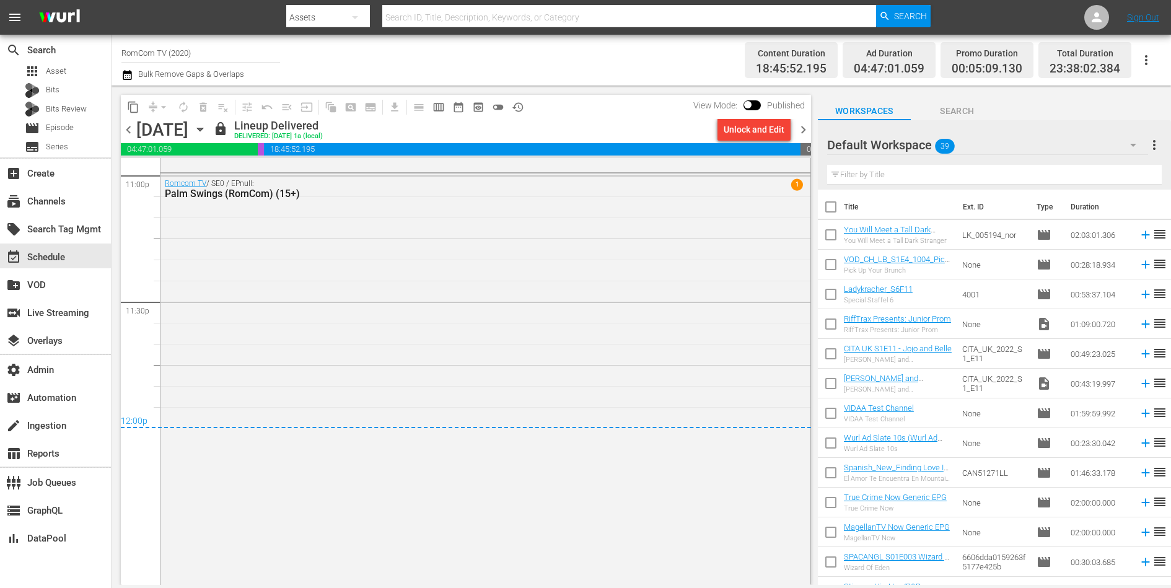
scroll to position [5749, 0]
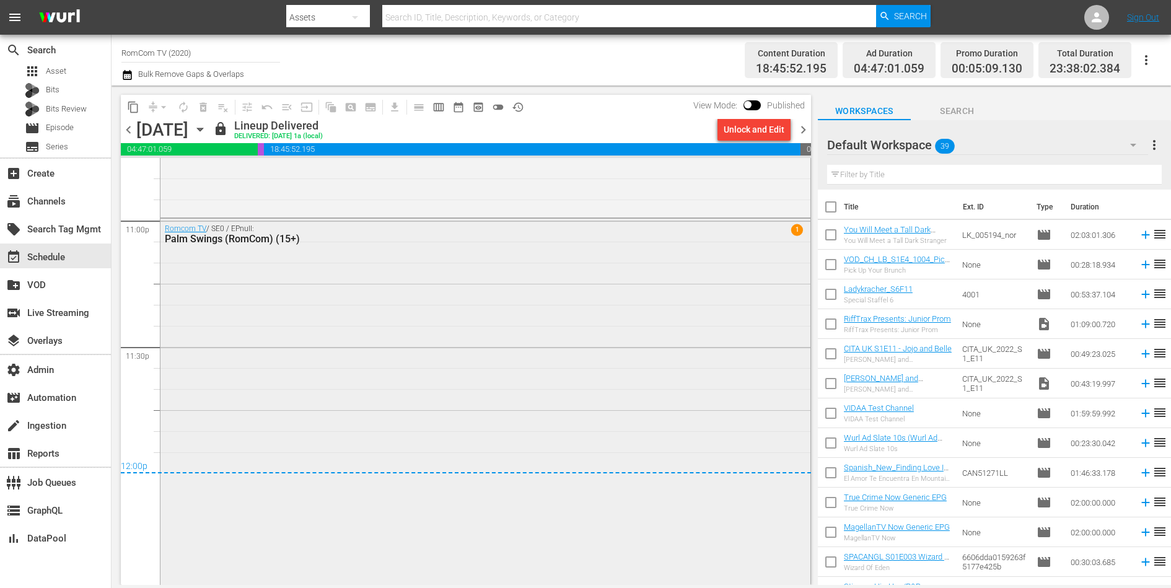
click at [634, 303] on div "Romcom TV / SE0 / EPnull: Palm Swings (RomCom) (15+) 1" at bounding box center [485, 457] width 650 height 476
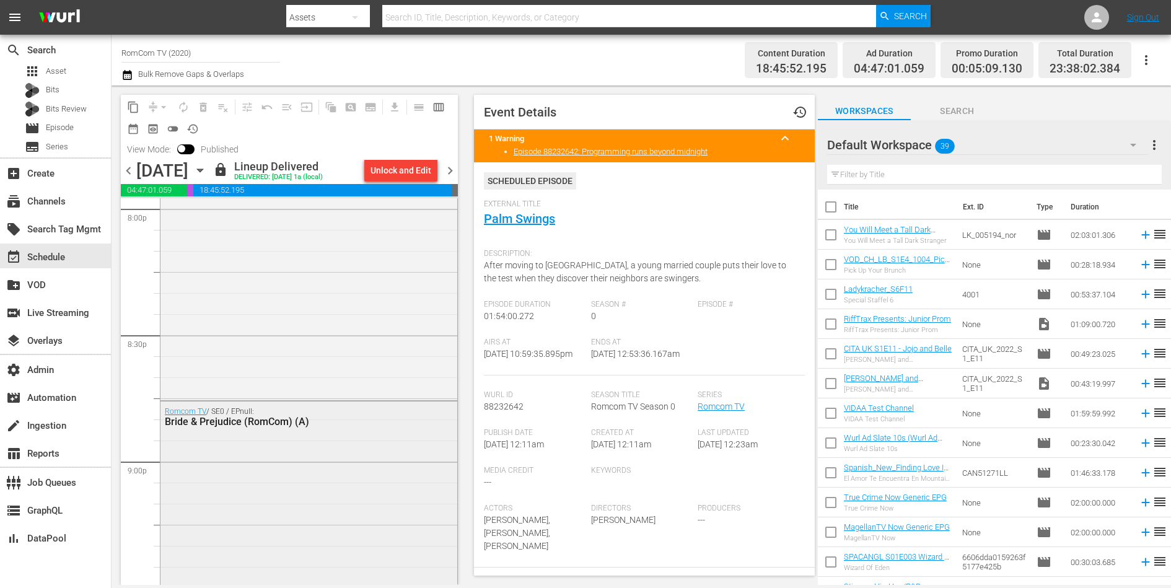
scroll to position [5002, 0]
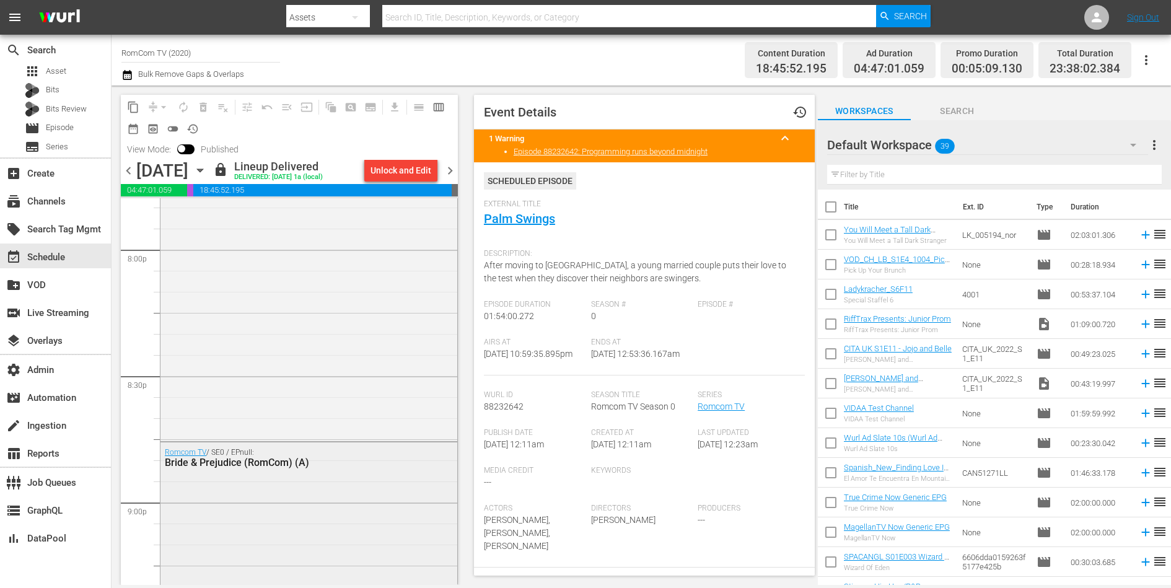
click at [292, 390] on div "Romcom TV / SE0 / EPnull: Already [DATE] in [GEOGRAPHIC_DATA] (RomCom) (A)" at bounding box center [308, 231] width 297 height 413
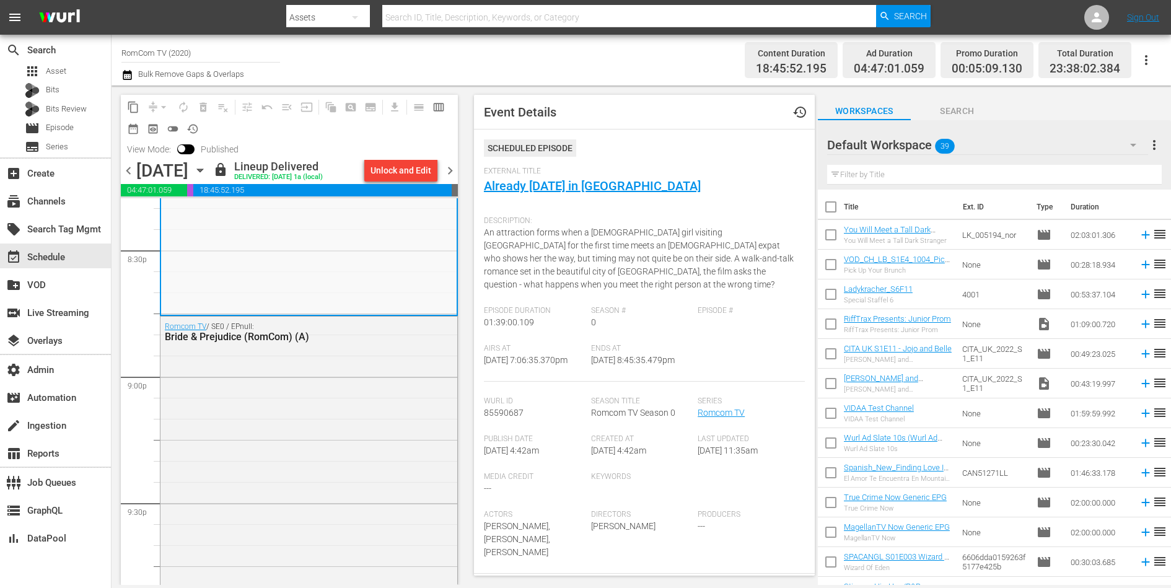
scroll to position [5135, 0]
click at [292, 390] on div "Romcom TV / SE0 / EPnull: Bride & Prejudice (RomCom) (A)" at bounding box center [308, 589] width 297 height 560
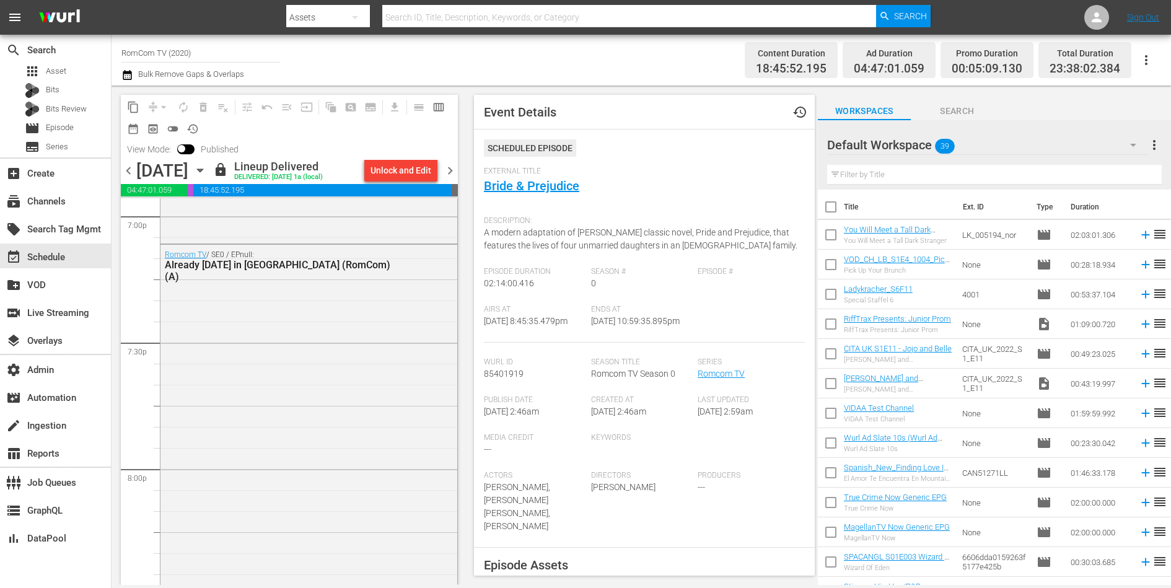
scroll to position [4649, 0]
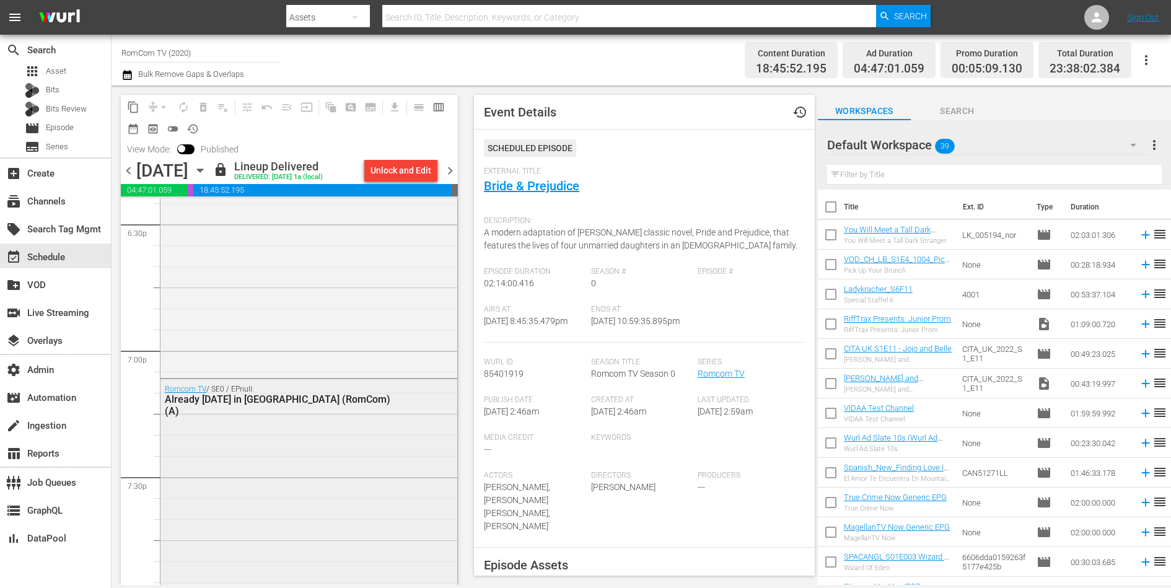
click at [282, 468] on div "Romcom TV / SE0 / EPnull: Already [DATE] in [GEOGRAPHIC_DATA] (RomCom) (A)" at bounding box center [308, 585] width 297 height 413
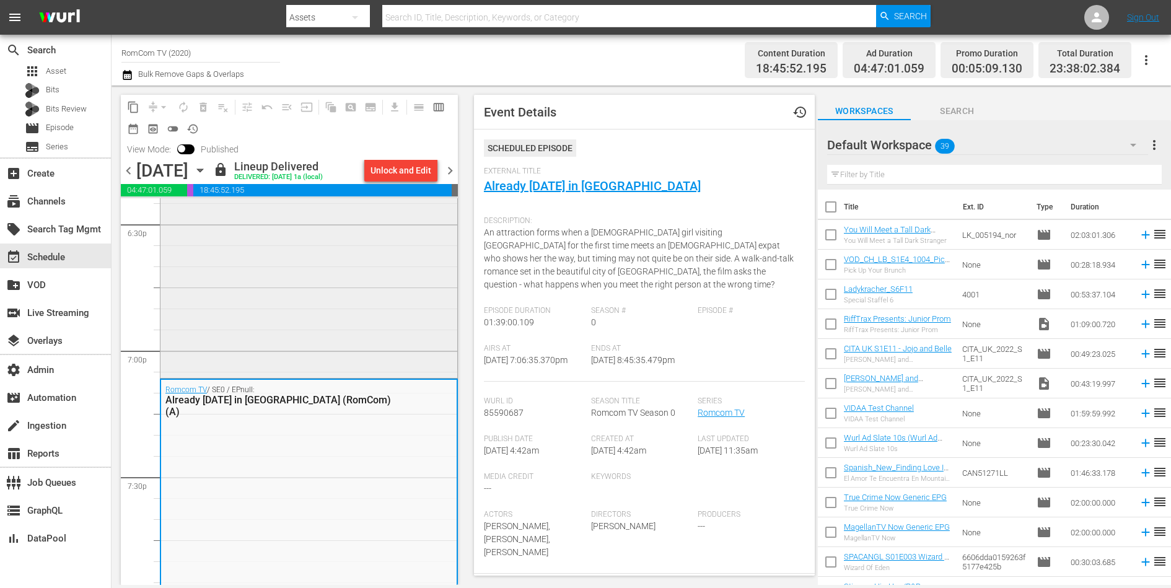
click at [318, 347] on div "Romcom TV / SE0 / EPnull: Love at Look Lodge (RomCom) (7+)" at bounding box center [308, 161] width 297 height 430
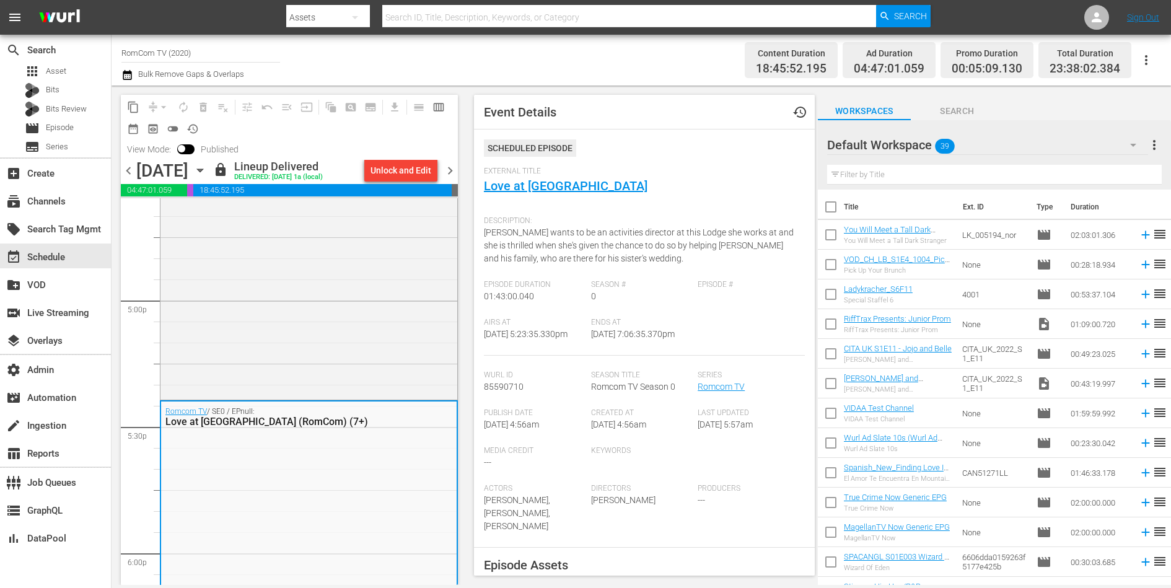
scroll to position [4122, 0]
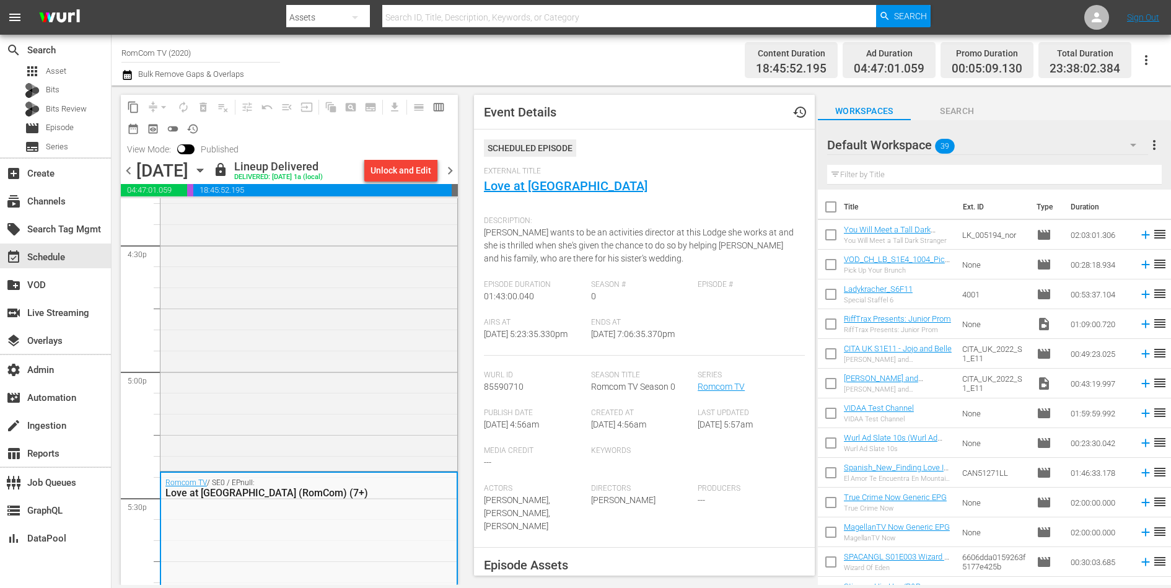
click at [318, 347] on div "Romcom TV / SE0 / EPnull: Love at Mariposa Beach (RomCom) (7+)" at bounding box center [308, 239] width 297 height 455
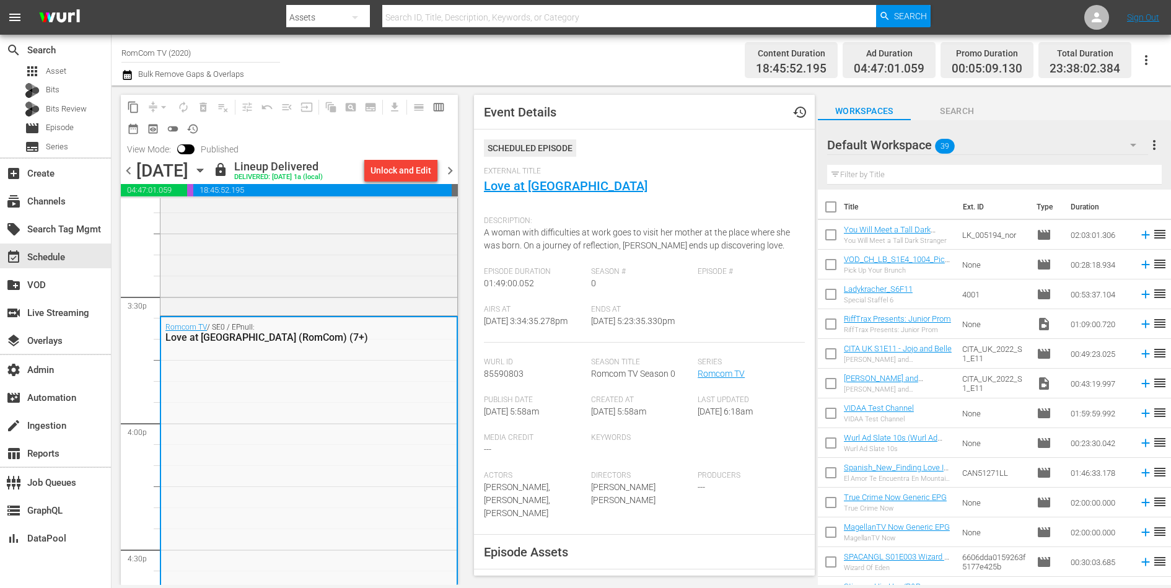
scroll to position [3707, 0]
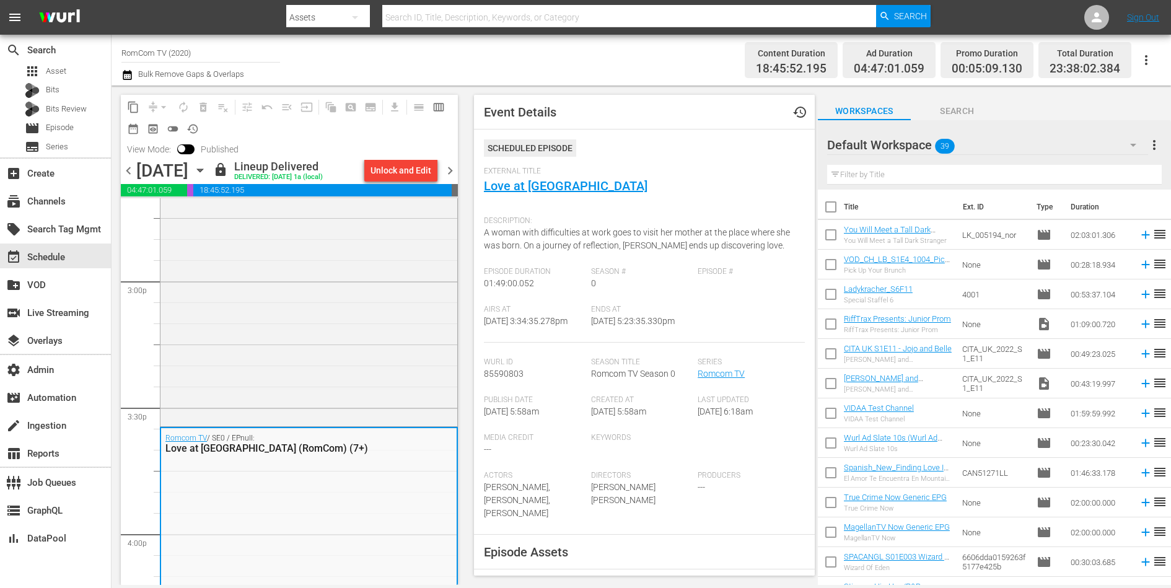
click at [318, 347] on div "Romcom TV / SE0 / EPnull: Love Off The Page (RomCom) (7+)" at bounding box center [308, 204] width 297 height 438
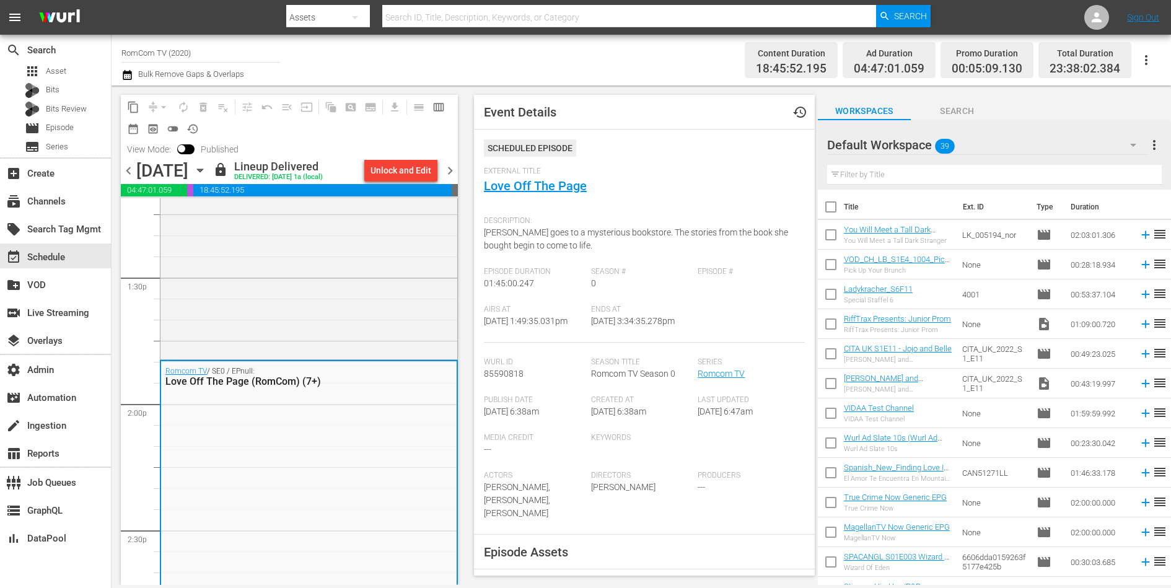
scroll to position [3256, 0]
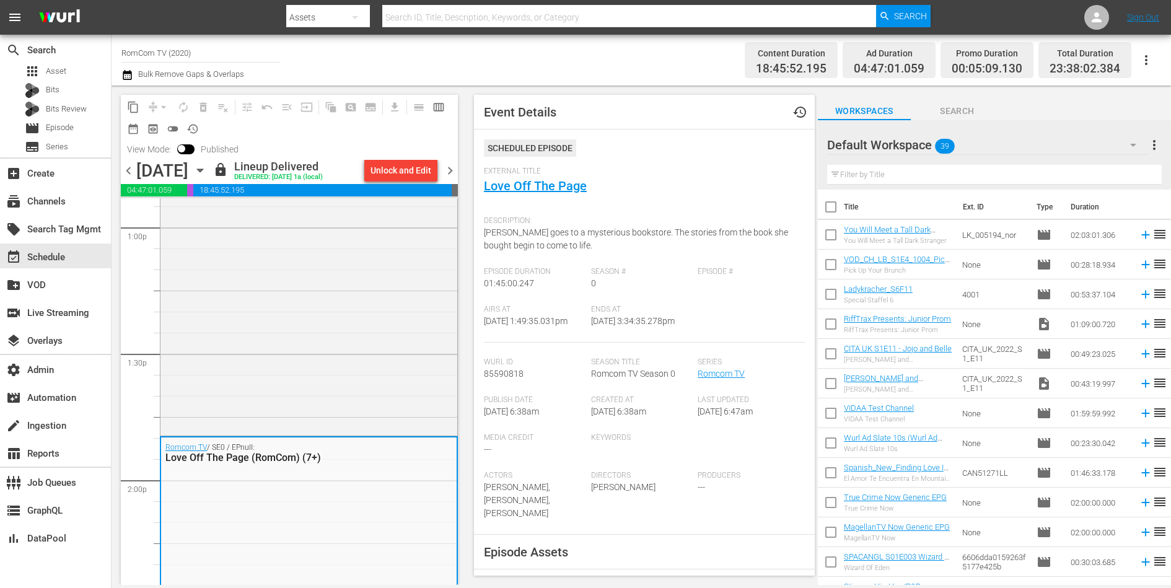
click at [318, 347] on div "Romcom TV / SE0 / EPnull: Love on Repeat (RomCom) (A)" at bounding box center [308, 228] width 297 height 409
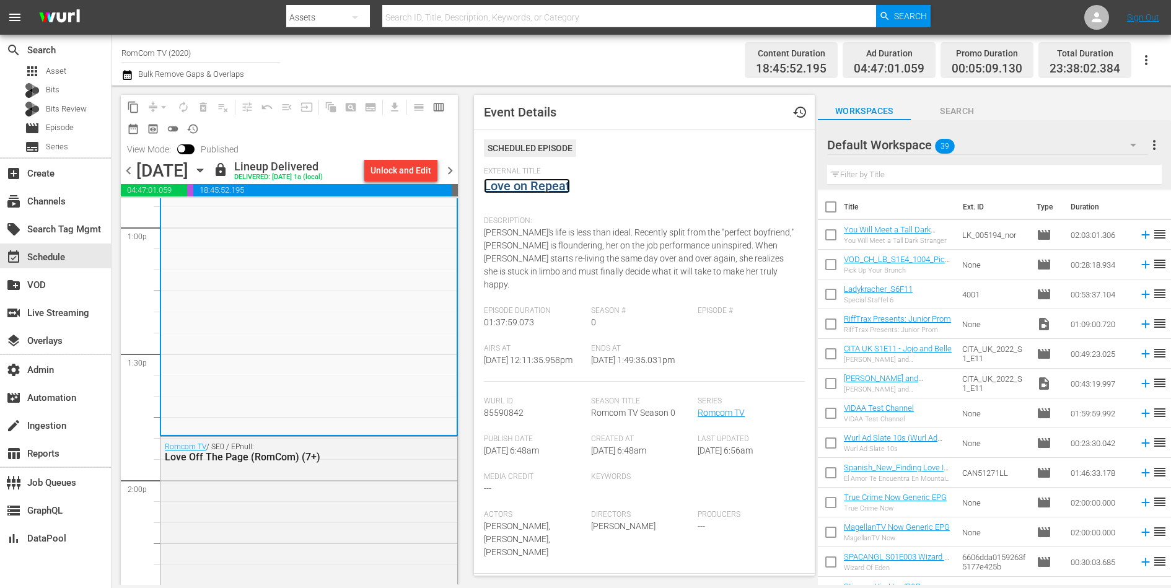
click at [556, 186] on link "Love on Repeat" at bounding box center [527, 185] width 86 height 15
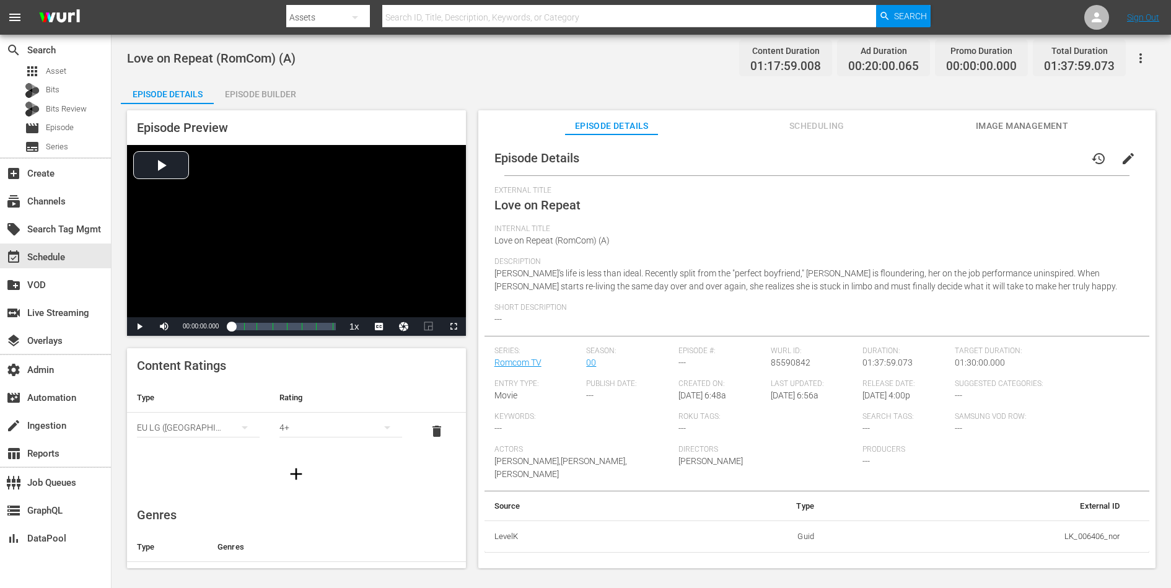
click at [1140, 58] on icon "button" at bounding box center [1140, 58] width 2 height 10
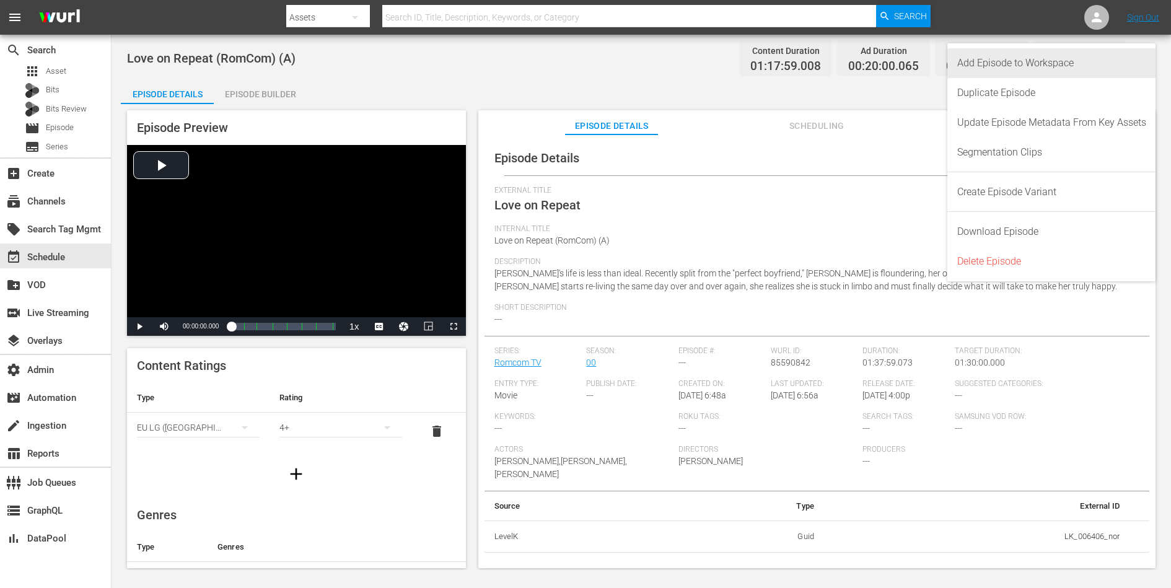
click at [1118, 61] on div "Add Episode to Workspace" at bounding box center [1051, 63] width 189 height 30
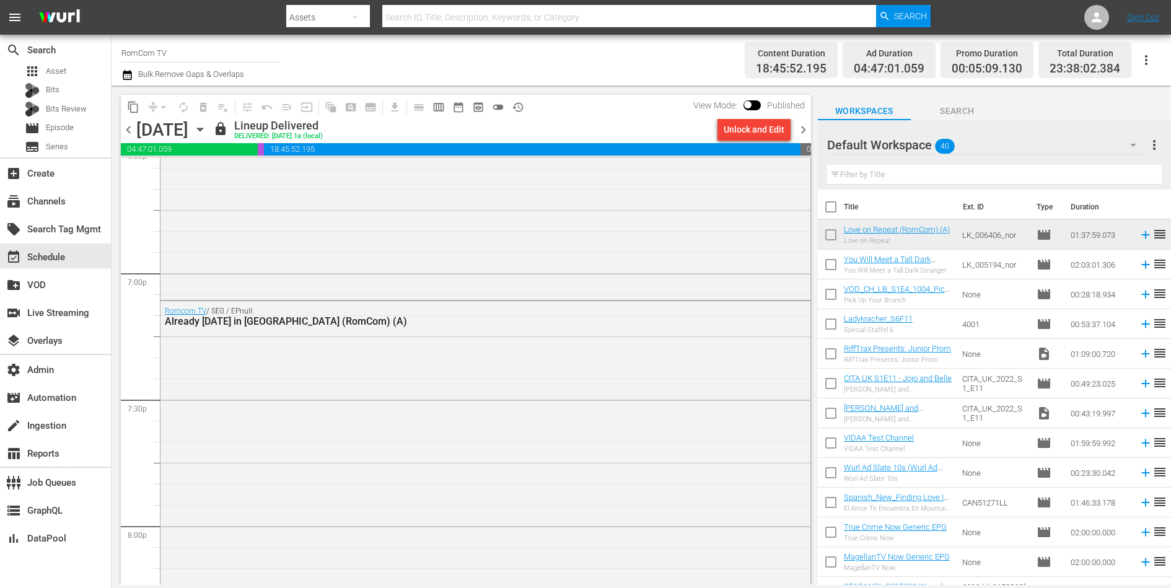
scroll to position [4676, 0]
click at [308, 416] on div "Romcom TV / SE0 / EPnull: Already [DATE] in [GEOGRAPHIC_DATA] (RomCom) (A)" at bounding box center [485, 517] width 650 height 413
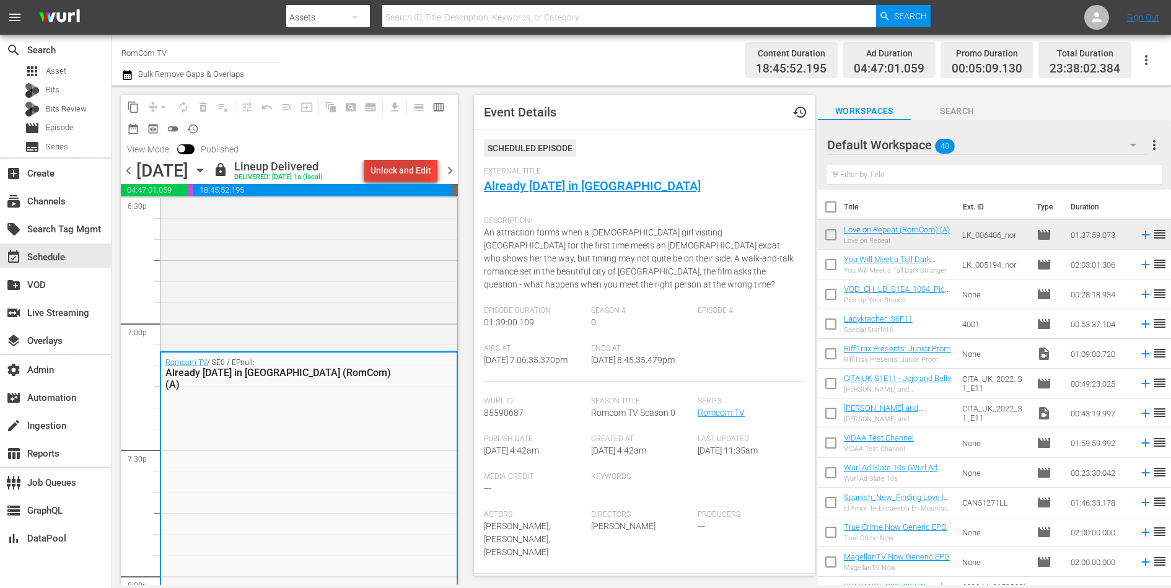
click at [395, 169] on div "Unlock and Edit" at bounding box center [400, 170] width 61 height 22
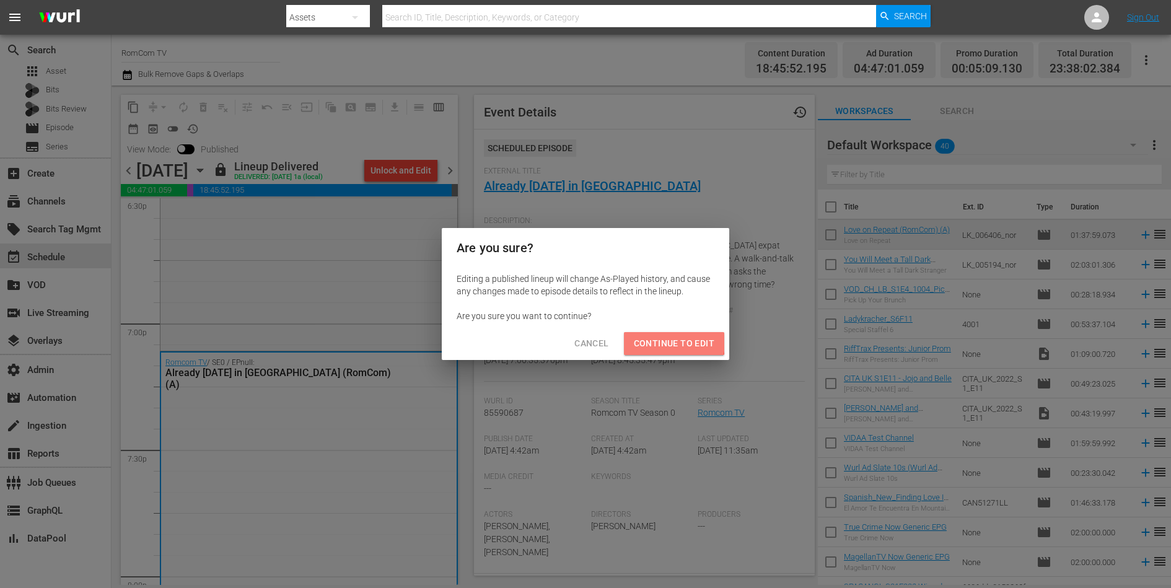
click at [655, 338] on span "Continue to Edit" at bounding box center [674, 343] width 81 height 15
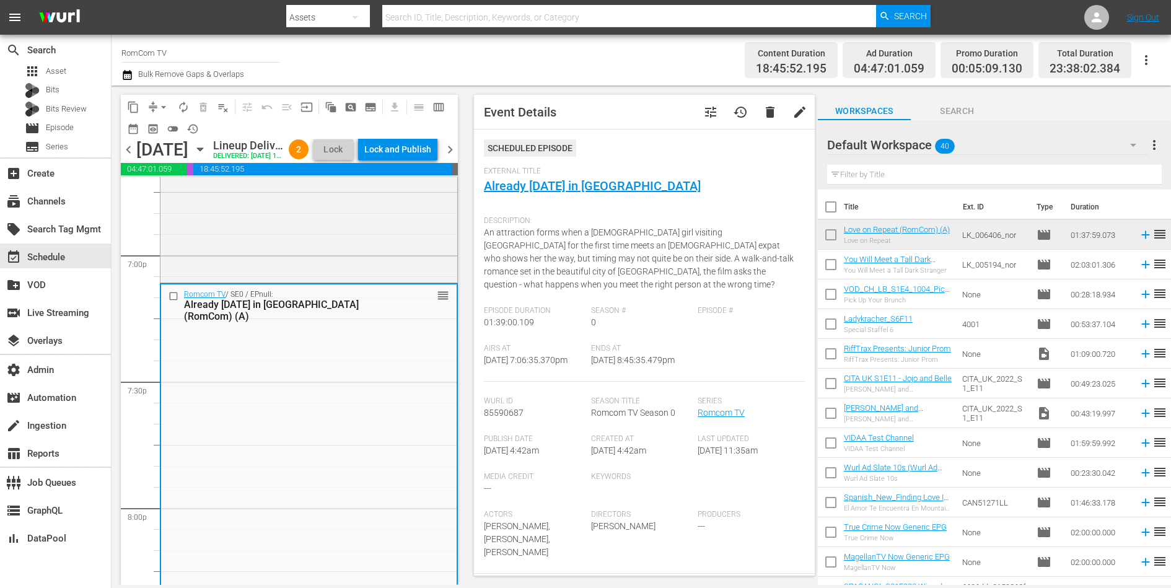
scroll to position [4730, 0]
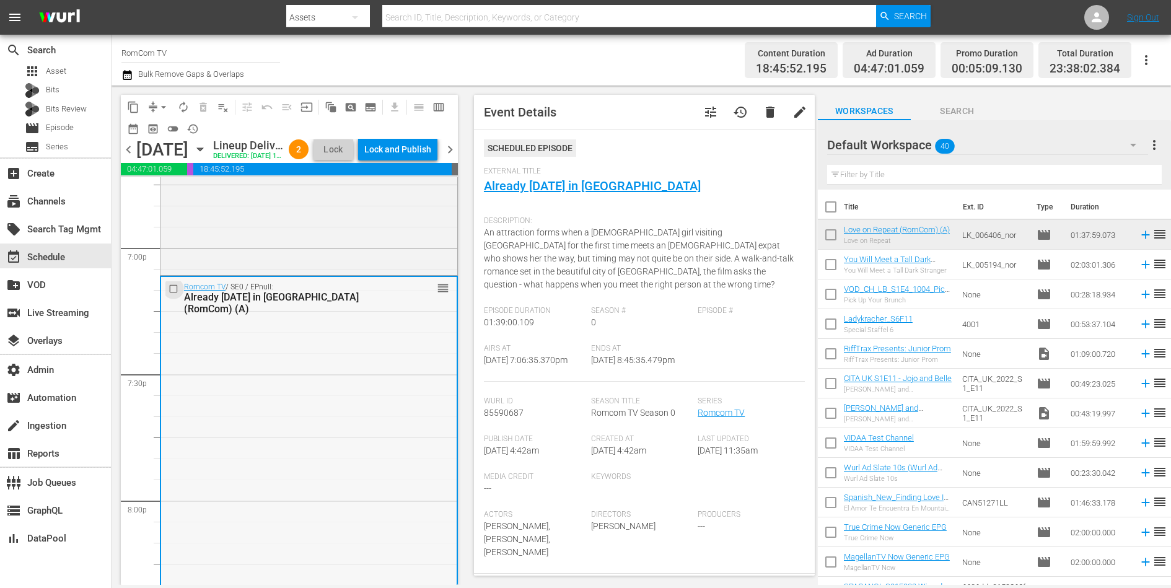
click at [173, 294] on input "checkbox" at bounding box center [174, 288] width 13 height 11
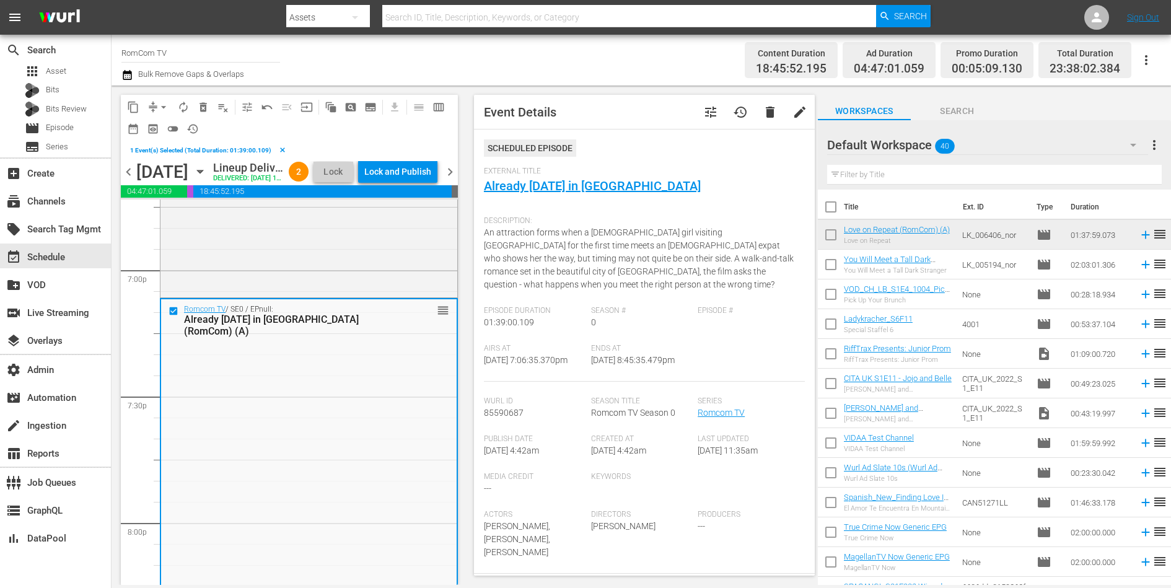
drag, startPoint x: 200, startPoint y: 108, endPoint x: 360, endPoint y: 73, distance: 164.2
click at [360, 73] on div "Channel Title RomCom TV Bulk Remove Gaps & Overlaps Content Duration 18:45:52.1…" at bounding box center [640, 310] width 1059 height 550
click at [357, 70] on div "Channel Title RomCom TV Bulk Remove Gaps & Overlaps" at bounding box center [404, 60] width 567 height 45
click at [203, 108] on span "delete_forever_outlined" at bounding box center [203, 107] width 12 height 12
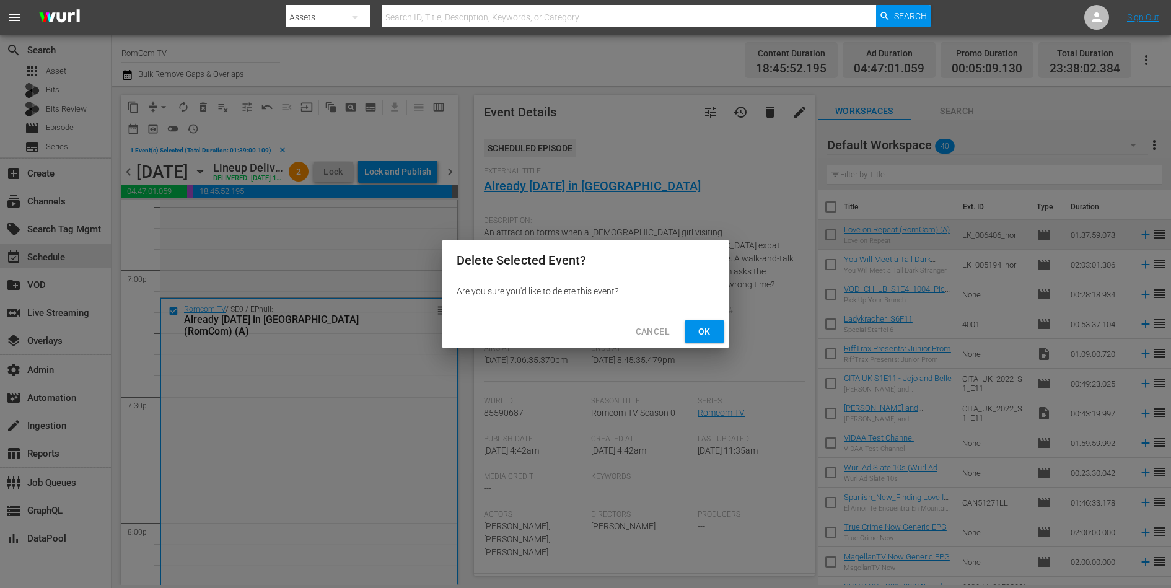
click at [705, 330] on span "Ok" at bounding box center [704, 331] width 20 height 15
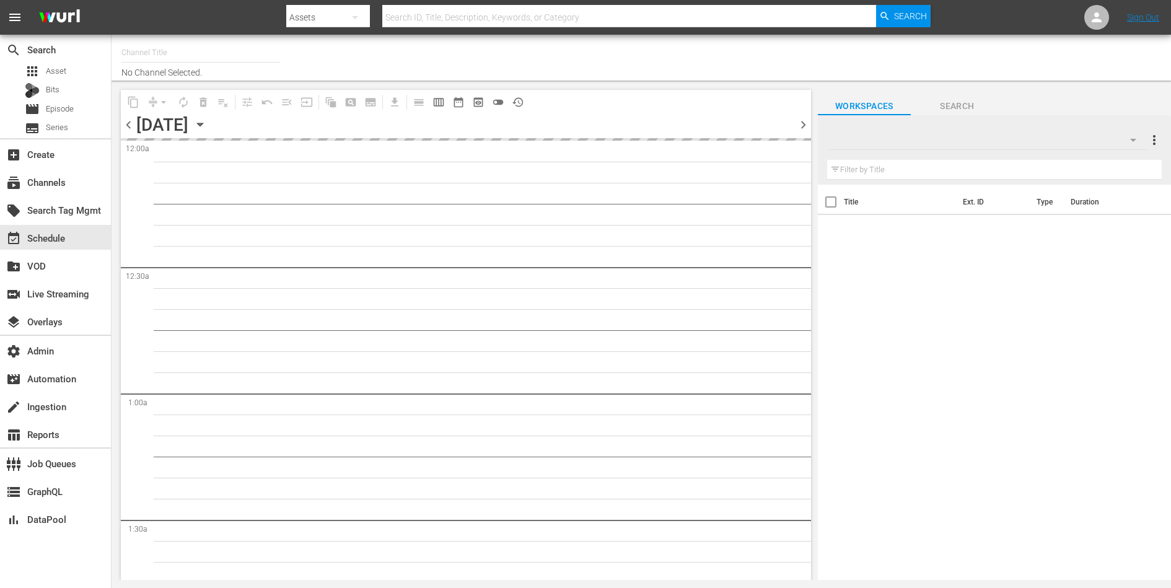
type input "RomCom TV (2020)"
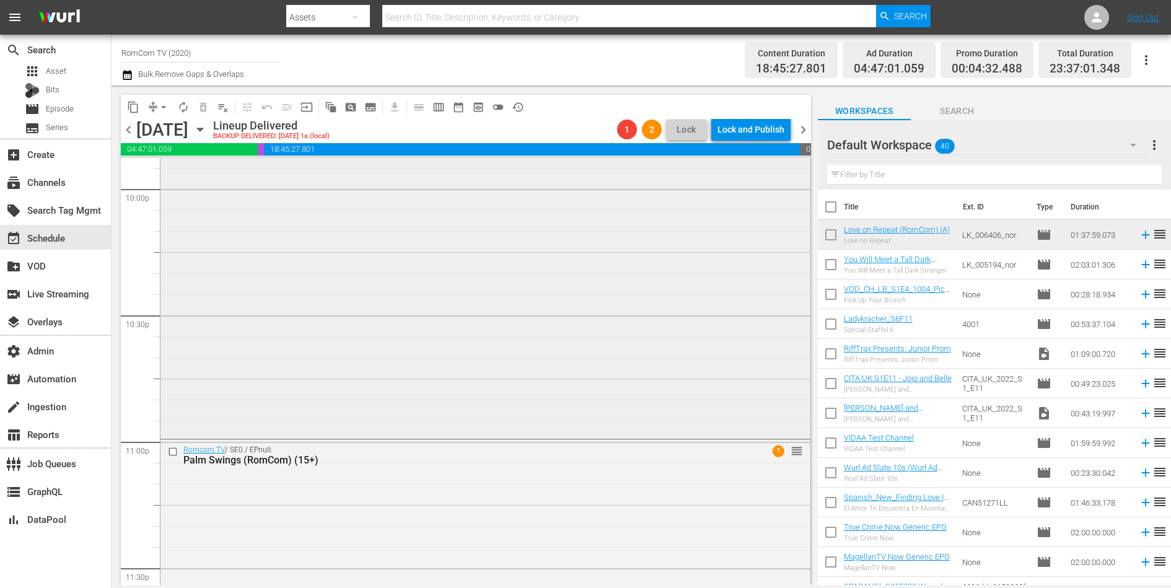
scroll to position [5535, 0]
click at [801, 131] on span "chevron_right" at bounding box center [802, 129] width 15 height 15
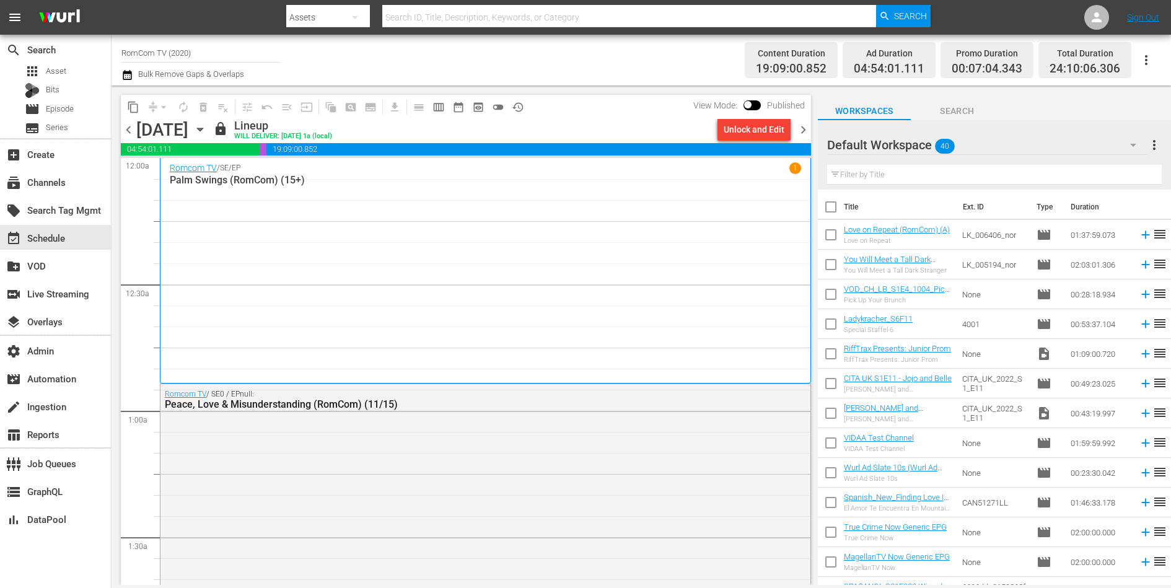
click at [131, 128] on span "chevron_left" at bounding box center [128, 129] width 15 height 15
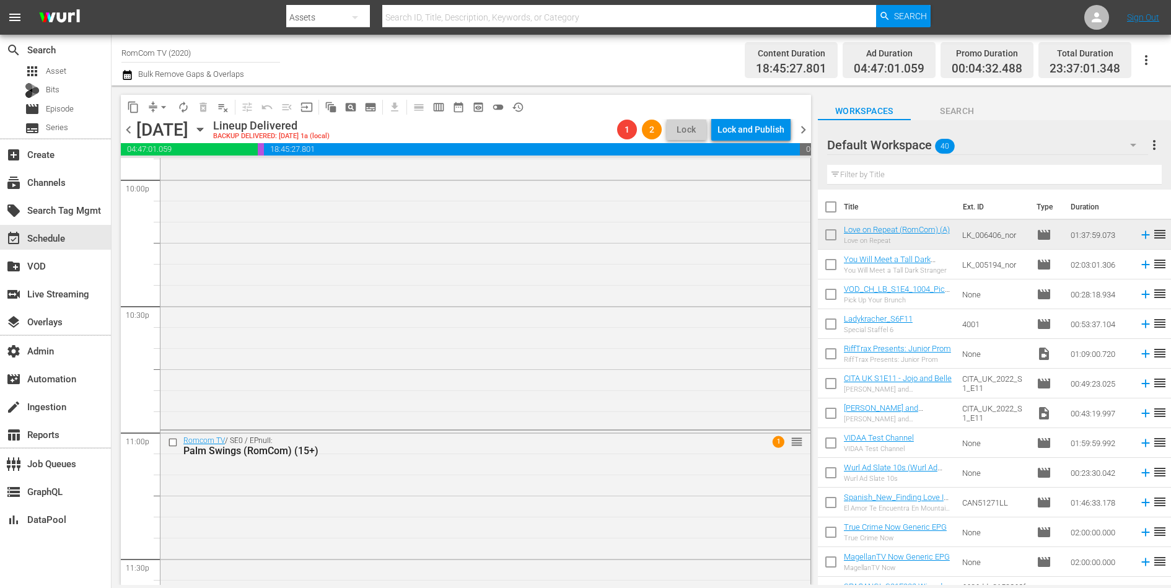
scroll to position [5465, 0]
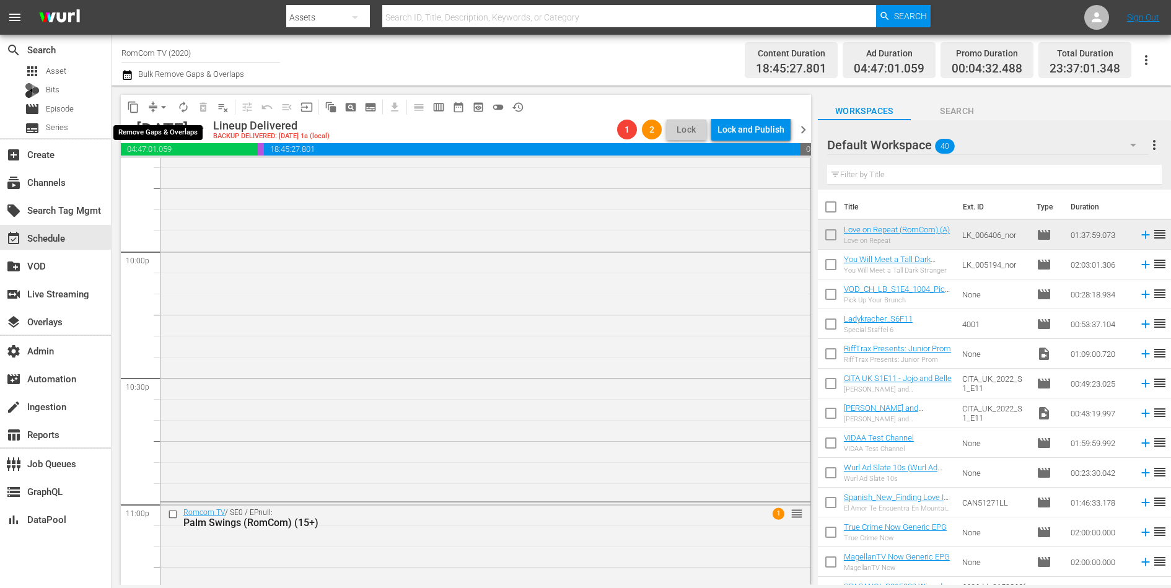
click at [159, 101] on span "arrow_drop_down" at bounding box center [163, 107] width 12 height 12
click at [580, 50] on div "Channel Title RomCom TV (2020) Bulk Remove Gaps & Overlaps" at bounding box center [404, 60] width 567 height 45
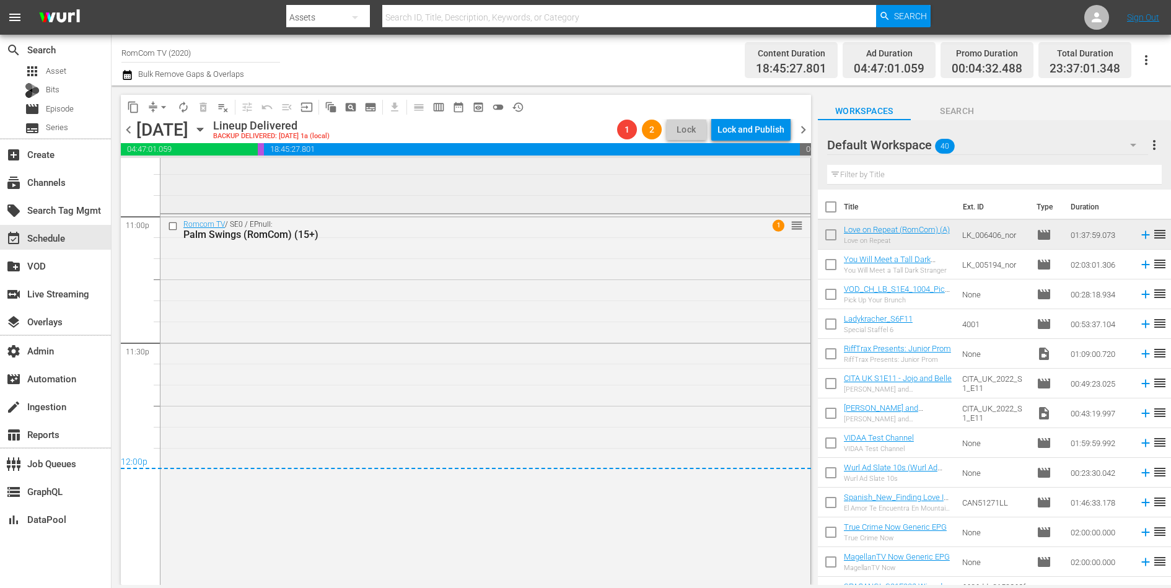
scroll to position [5862, 0]
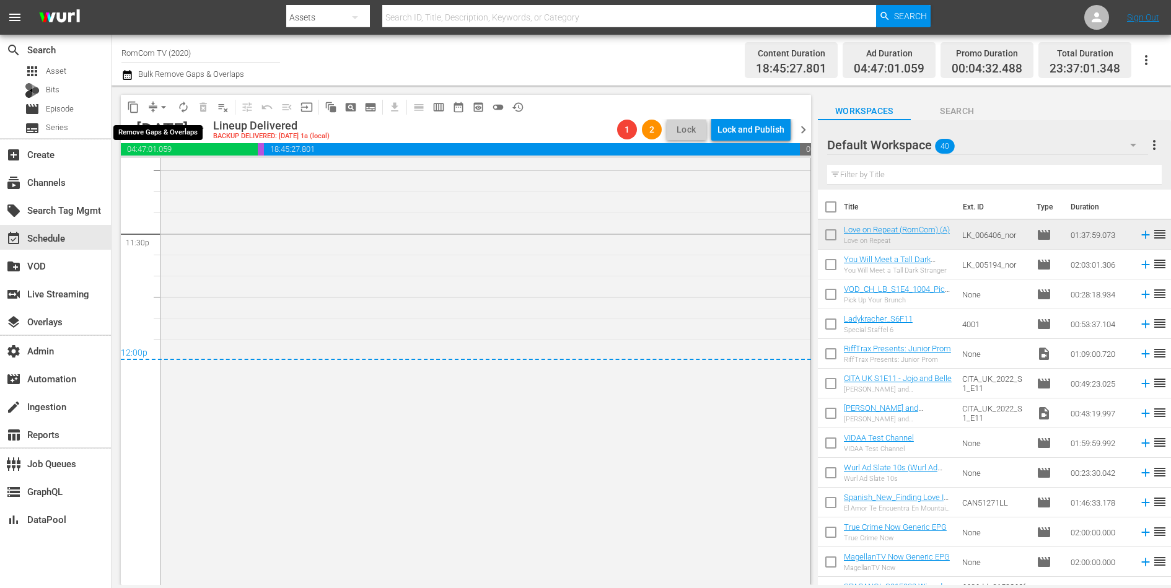
click at [160, 110] on span "arrow_drop_down" at bounding box center [163, 107] width 12 height 12
click at [175, 163] on li "Align to End of Previous Day" at bounding box center [164, 172] width 130 height 20
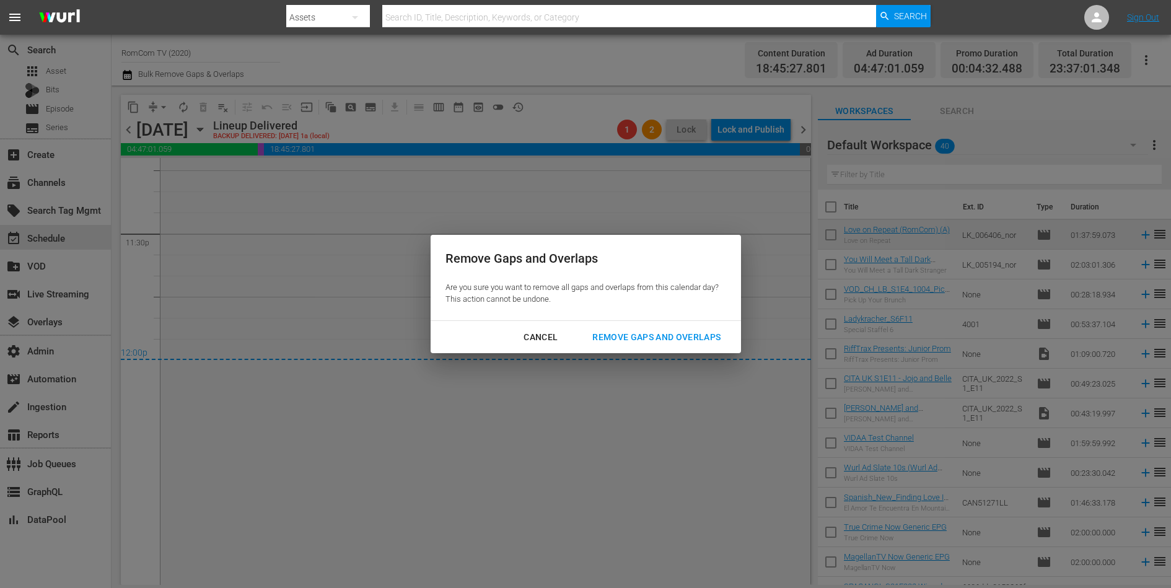
click at [623, 341] on div "Remove Gaps and Overlaps" at bounding box center [656, 336] width 148 height 15
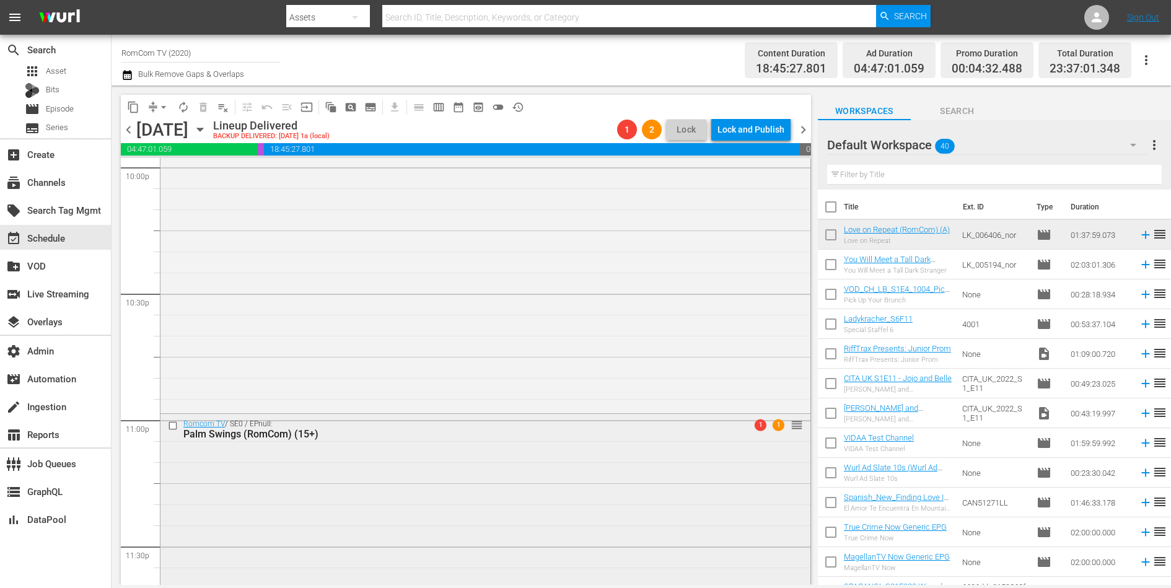
scroll to position [5611, 0]
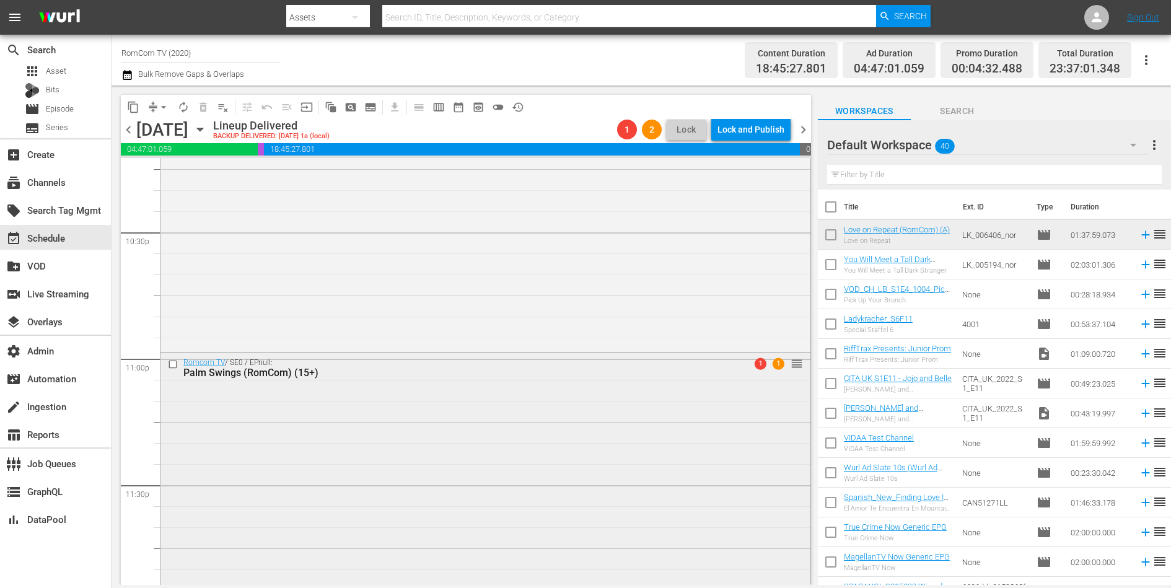
click at [696, 395] on div "Romcom TV / SE0 / EPnull: Palm Swings (RomCom) (15+) 1 1 reorder" at bounding box center [485, 590] width 650 height 476
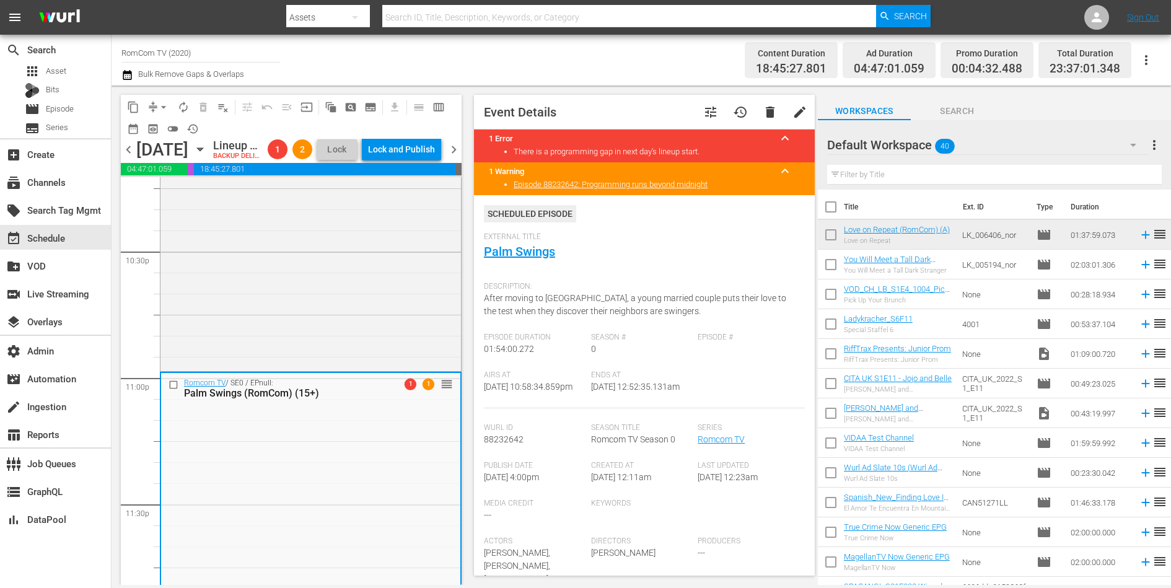
click at [682, 46] on div "Channel Title RomCom TV (2020) Bulk Remove Gaps & Overlaps" at bounding box center [404, 60] width 567 height 45
click at [595, 48] on div "Channel Title RomCom TV (2020) Bulk Remove Gaps & Overlaps" at bounding box center [404, 60] width 567 height 45
click at [455, 157] on span "chevron_right" at bounding box center [453, 149] width 15 height 15
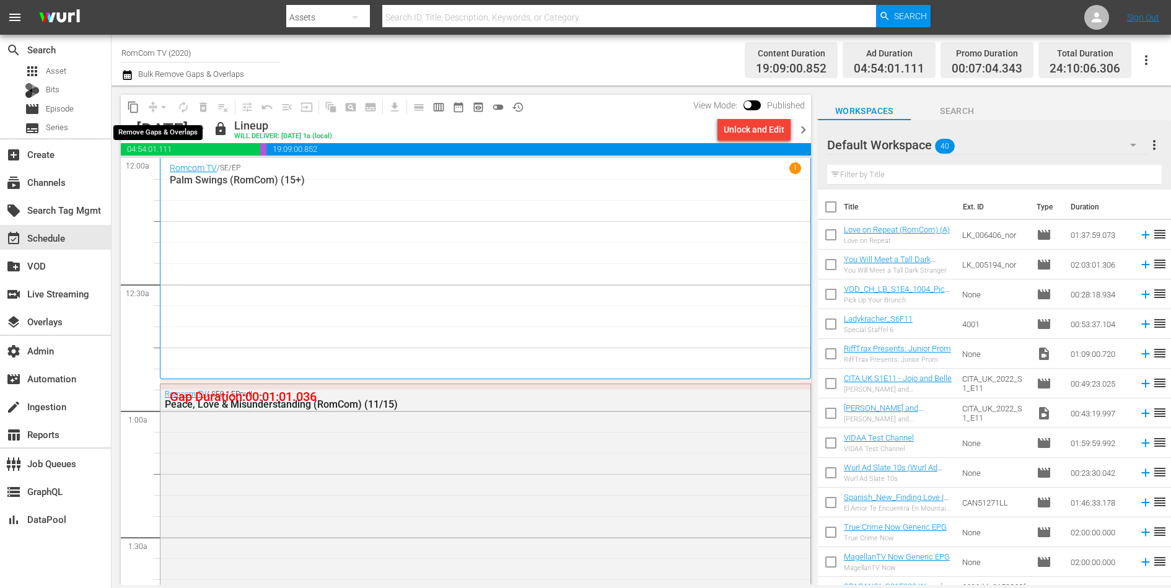
click at [154, 107] on div "arrow_drop_down" at bounding box center [164, 107] width 20 height 20
click at [741, 134] on div "Unlock and Edit" at bounding box center [753, 129] width 61 height 22
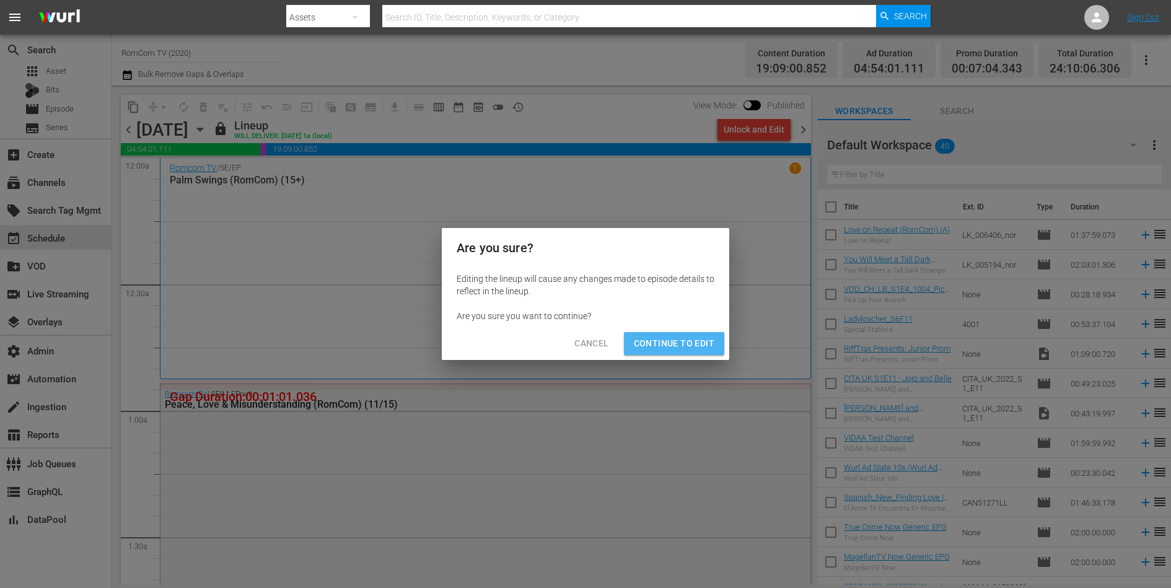
click at [672, 348] on span "Continue to Edit" at bounding box center [674, 343] width 81 height 15
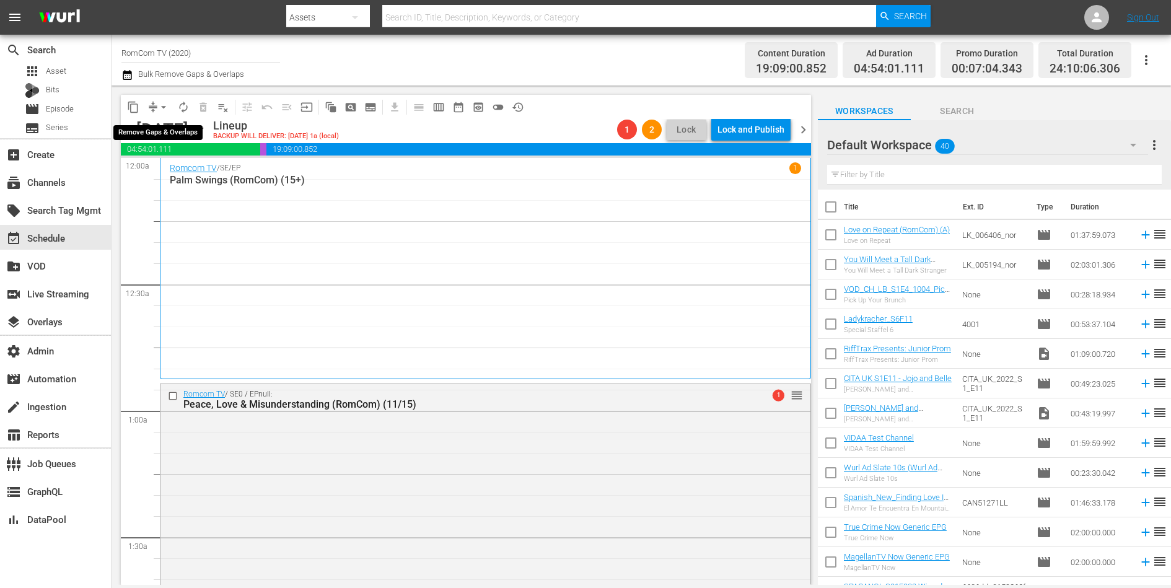
click at [164, 106] on span "arrow_drop_down" at bounding box center [163, 107] width 12 height 12
click at [178, 165] on li "Align to End of Previous Day" at bounding box center [164, 172] width 130 height 20
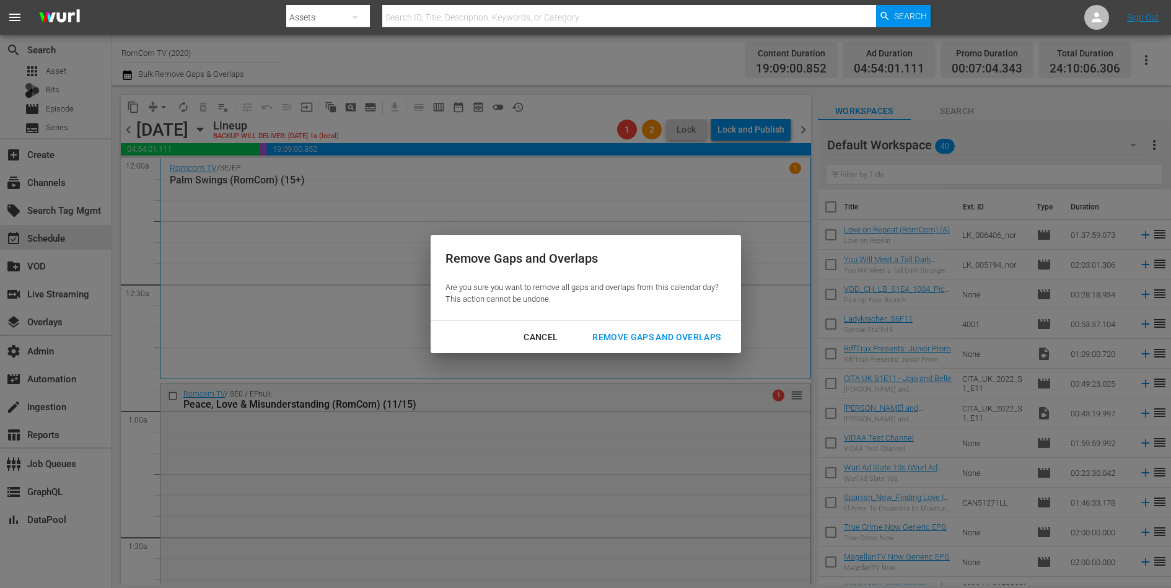
click at [671, 338] on div "Remove Gaps and Overlaps" at bounding box center [656, 336] width 148 height 15
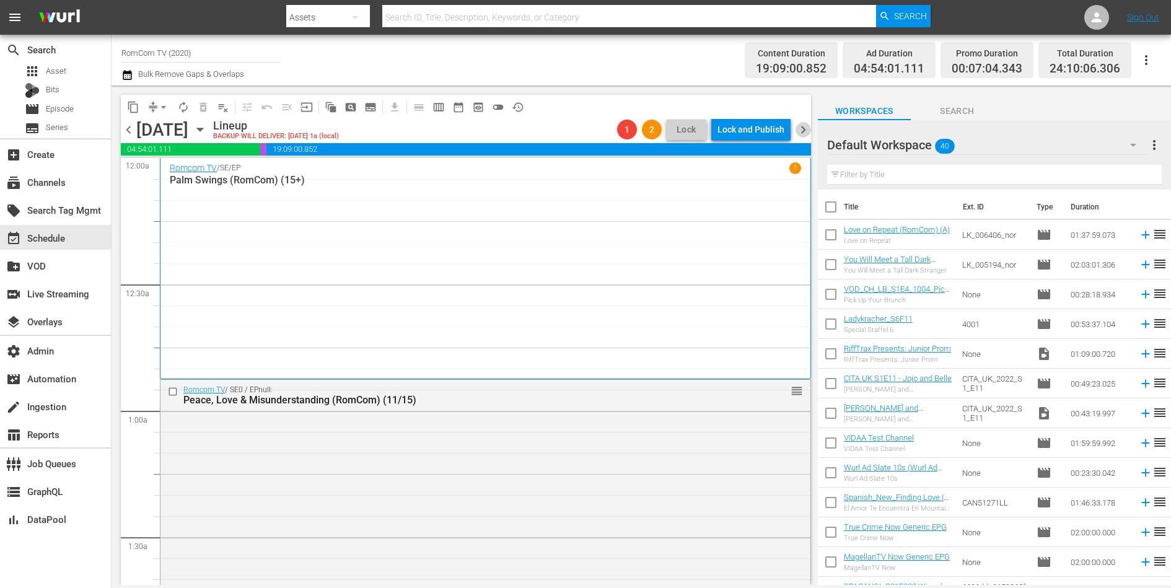
click at [803, 129] on span "chevron_right" at bounding box center [802, 129] width 15 height 15
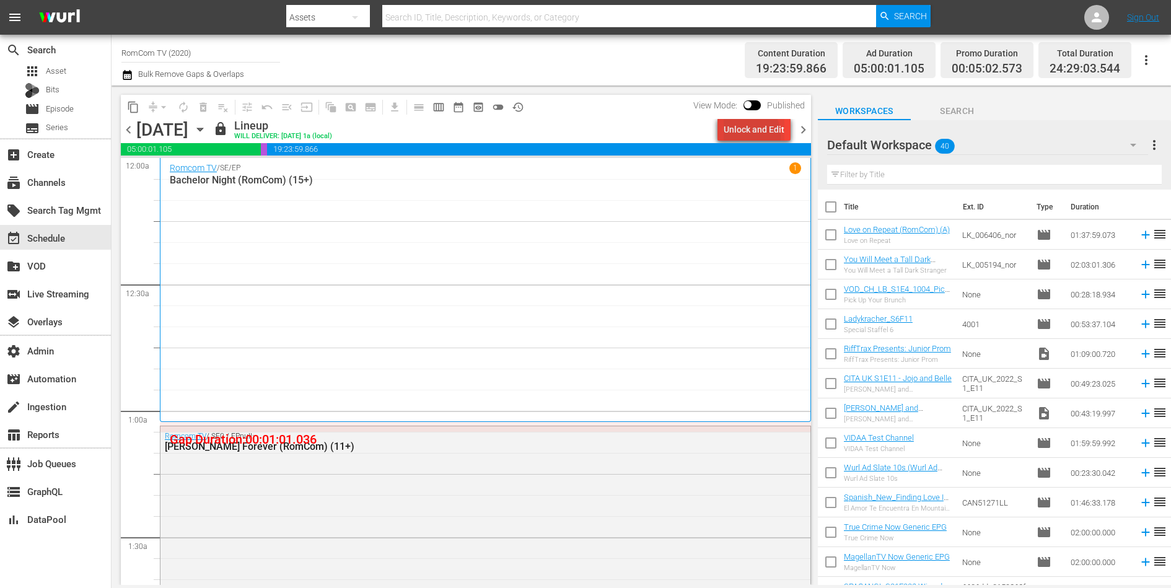
click at [742, 136] on div "Unlock and Edit" at bounding box center [753, 129] width 61 height 22
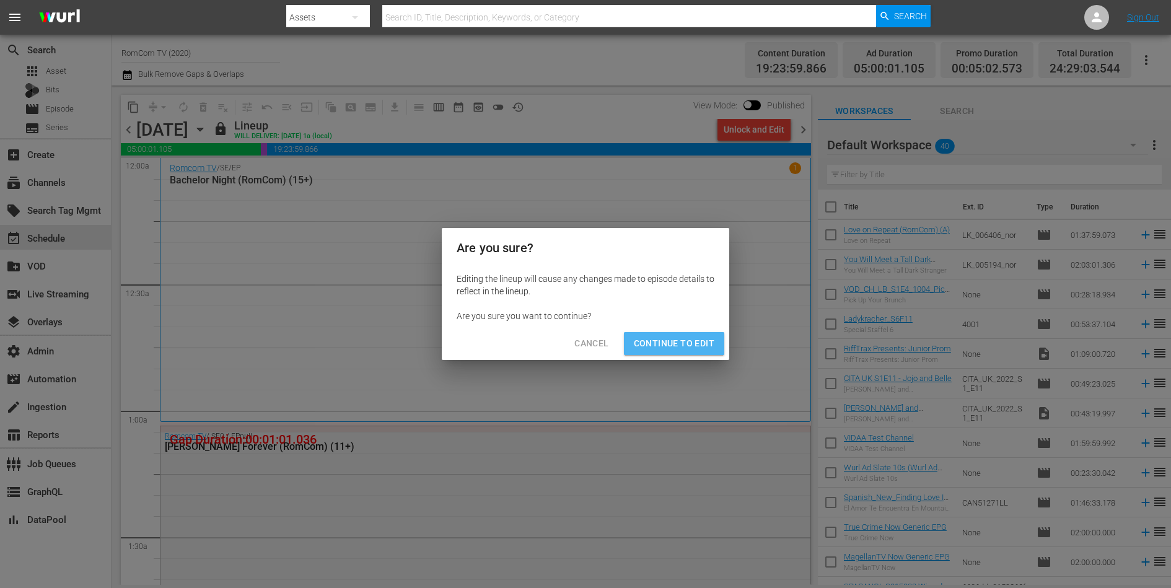
click at [671, 352] on button "Continue to Edit" at bounding box center [674, 343] width 100 height 23
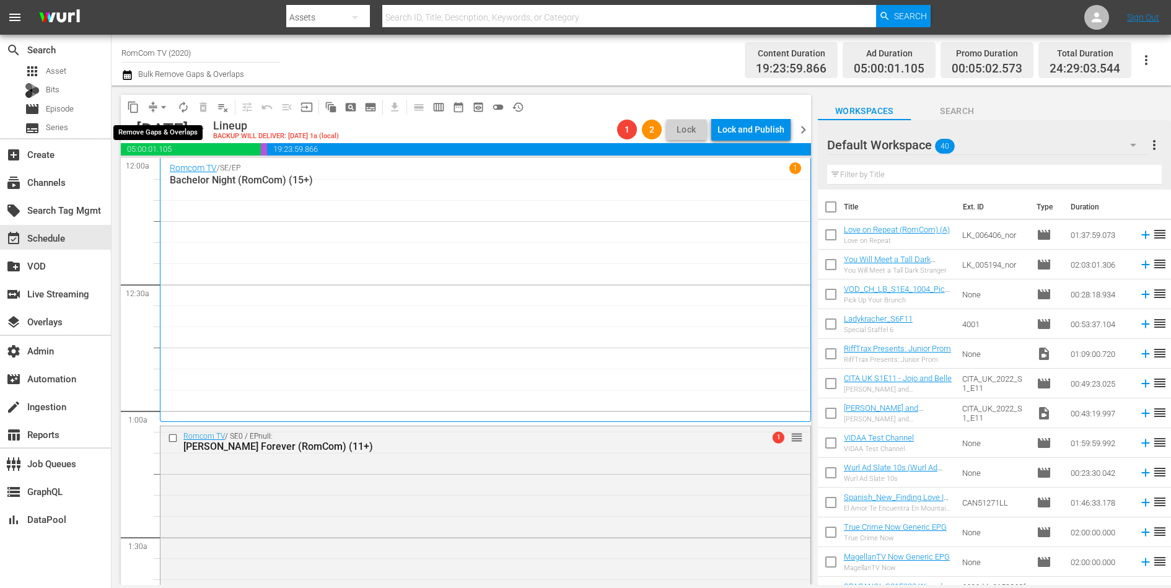
click at [157, 108] on span "arrow_drop_down" at bounding box center [163, 107] width 12 height 12
click at [177, 175] on li "Align to End of Previous Day" at bounding box center [164, 172] width 130 height 20
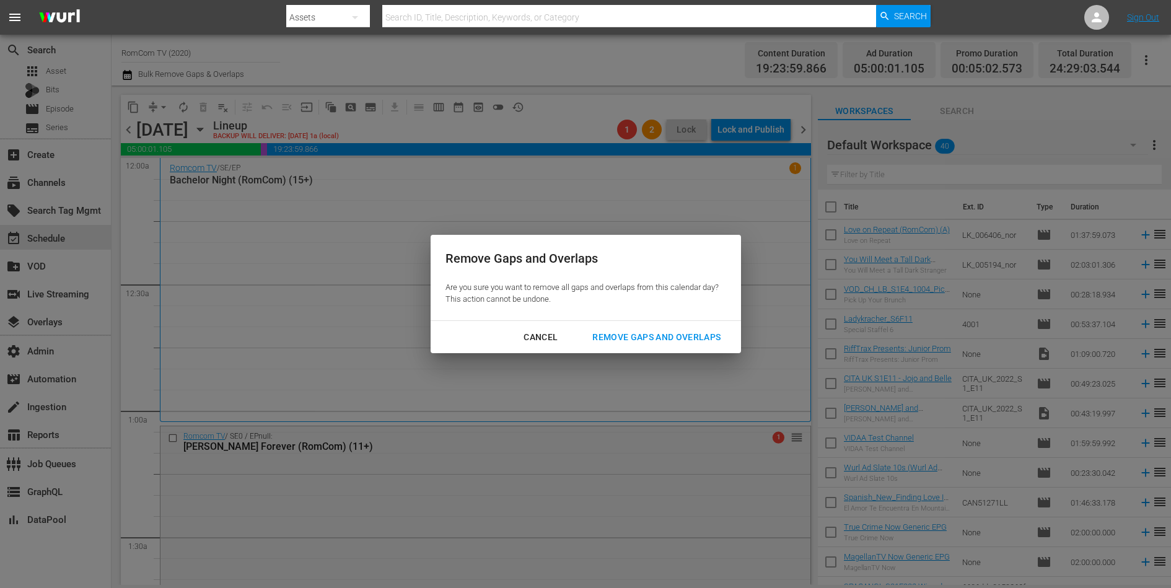
click at [645, 338] on div "Remove Gaps and Overlaps" at bounding box center [656, 336] width 148 height 15
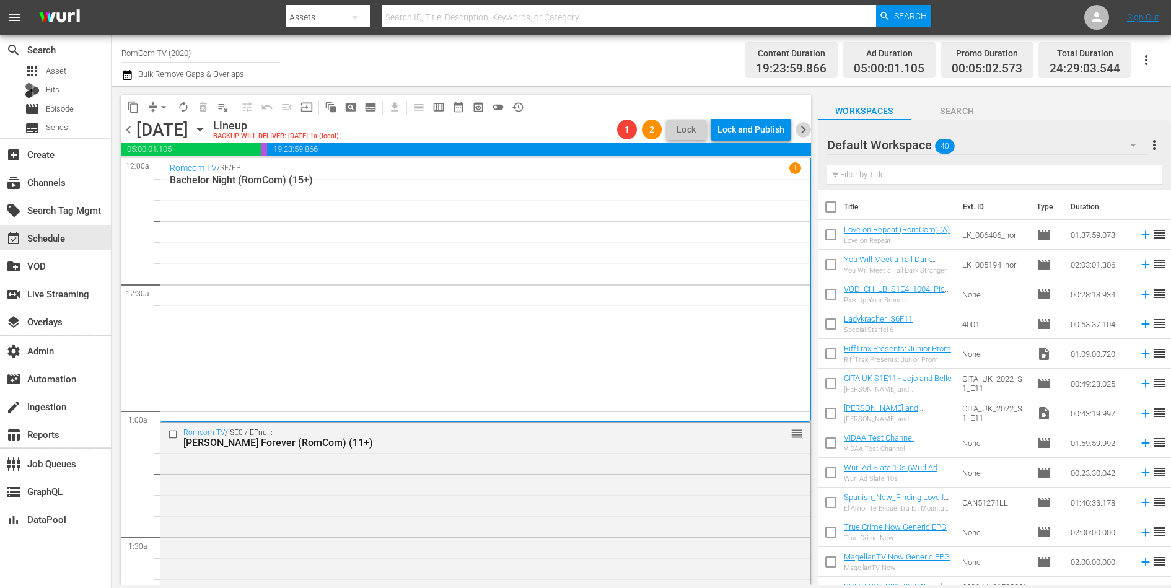
click at [805, 127] on span "chevron_right" at bounding box center [802, 129] width 15 height 15
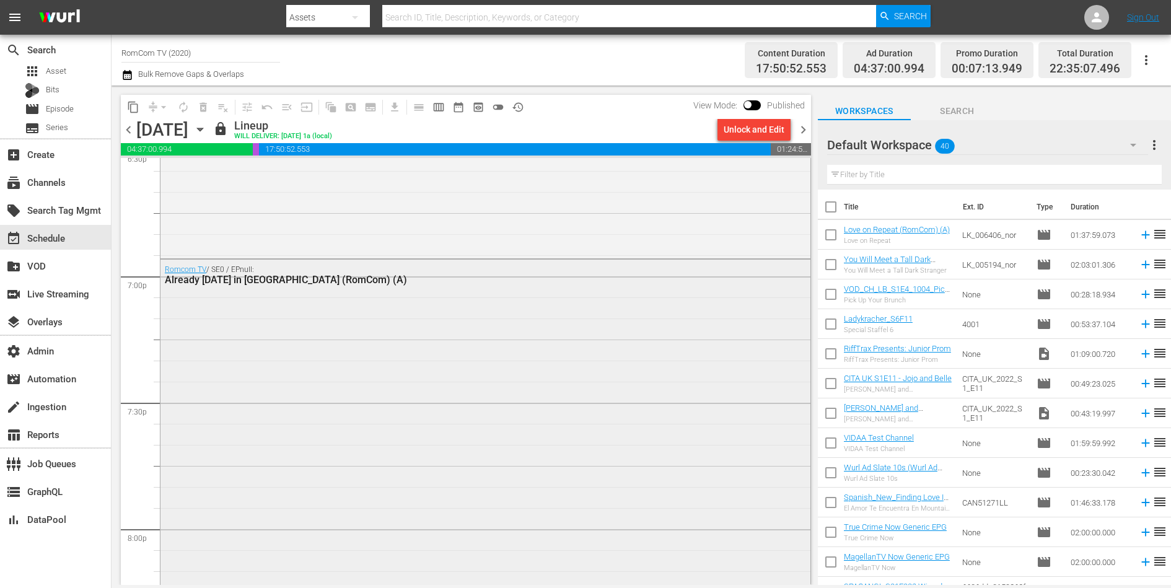
scroll to position [4664, 0]
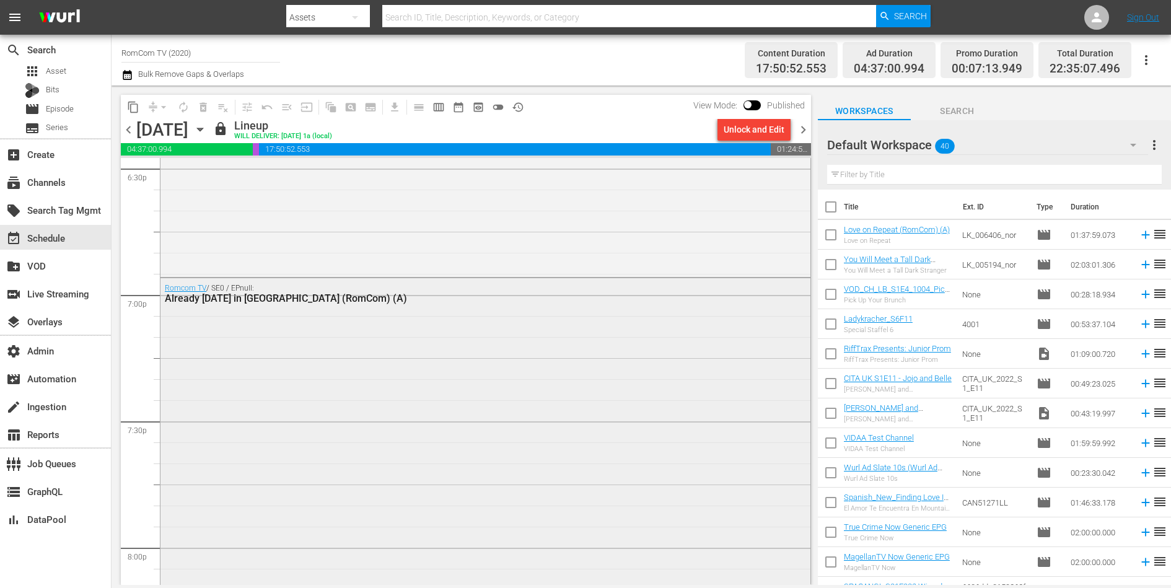
click at [428, 357] on div "Romcom TV / SE0 / EPnull: Already [DATE] in [GEOGRAPHIC_DATA] (RomCom) (A)" at bounding box center [485, 484] width 650 height 413
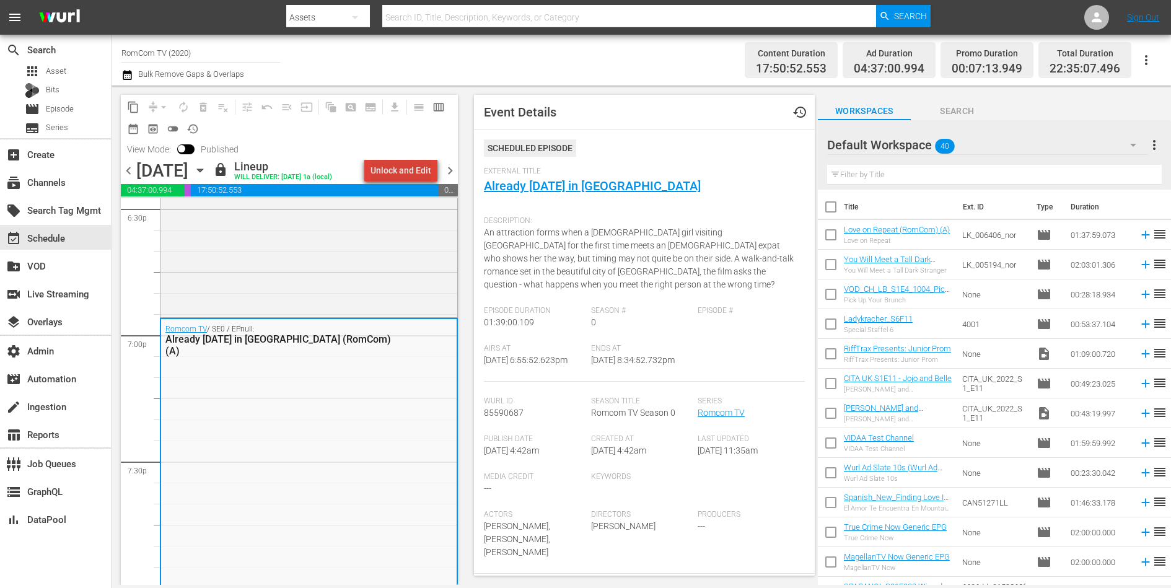
click at [408, 176] on div "Unlock and Edit" at bounding box center [400, 170] width 61 height 22
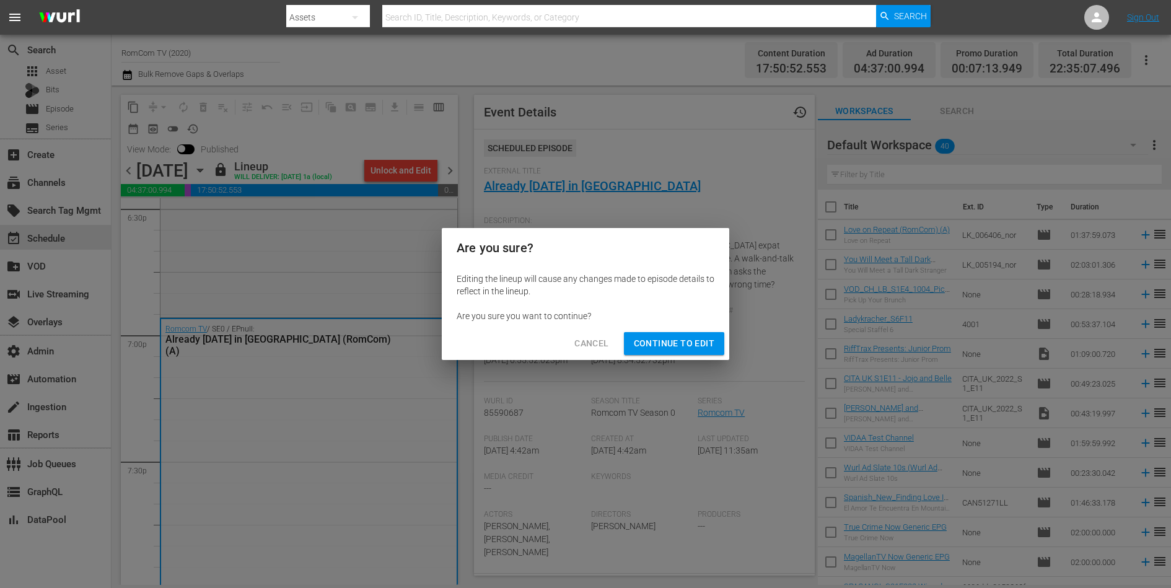
click at [663, 348] on span "Continue to Edit" at bounding box center [674, 343] width 81 height 15
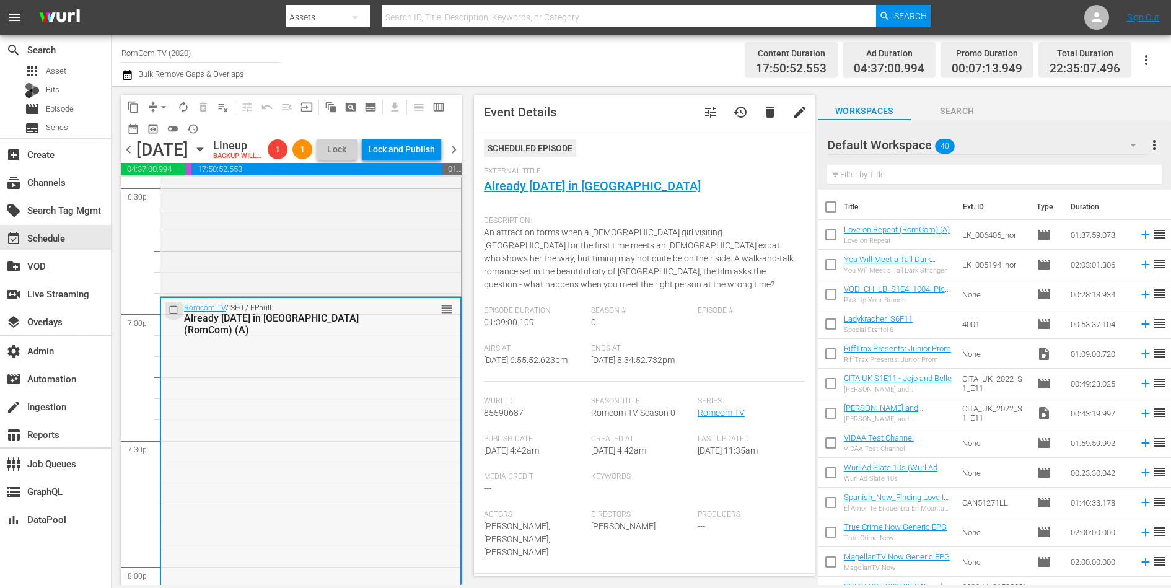
click at [175, 315] on input "checkbox" at bounding box center [174, 310] width 13 height 11
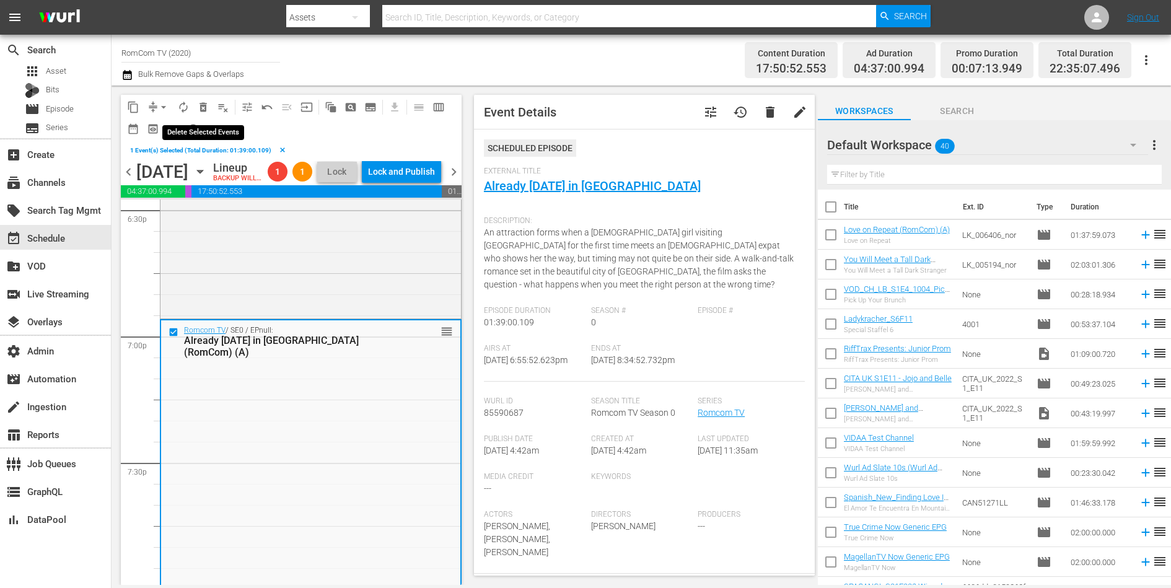
click at [206, 105] on span "delete_forever_outlined" at bounding box center [203, 107] width 12 height 12
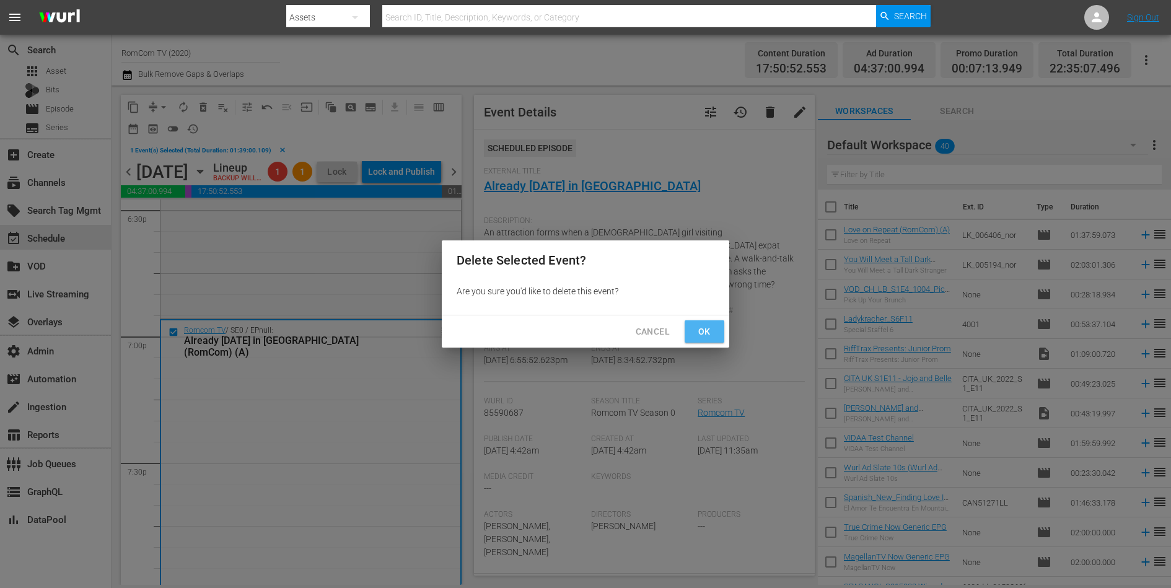
click at [702, 328] on span "Ok" at bounding box center [704, 331] width 20 height 15
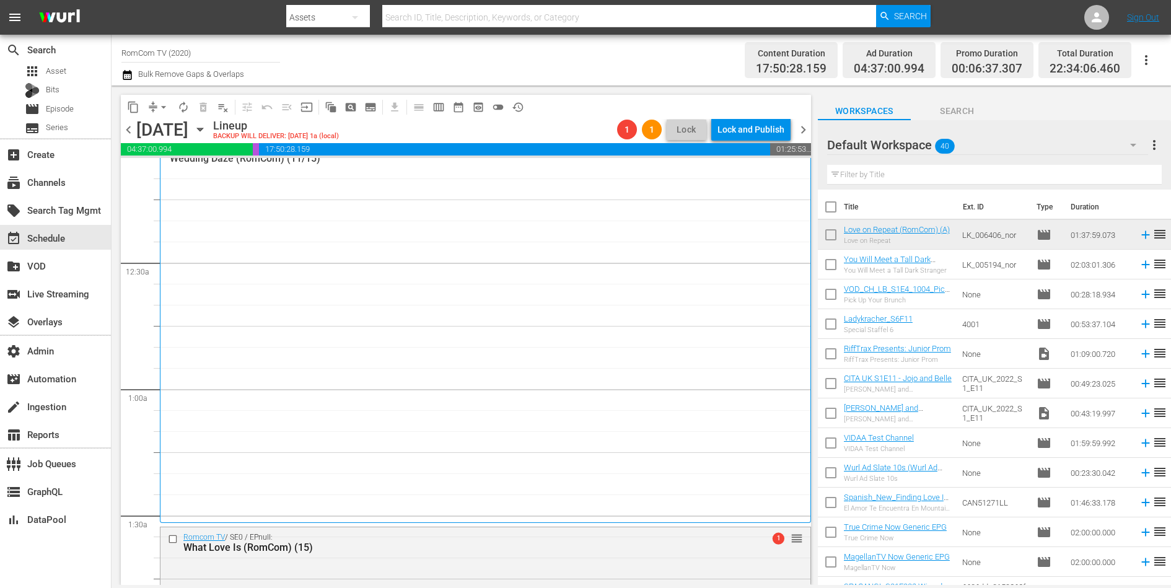
scroll to position [0, 0]
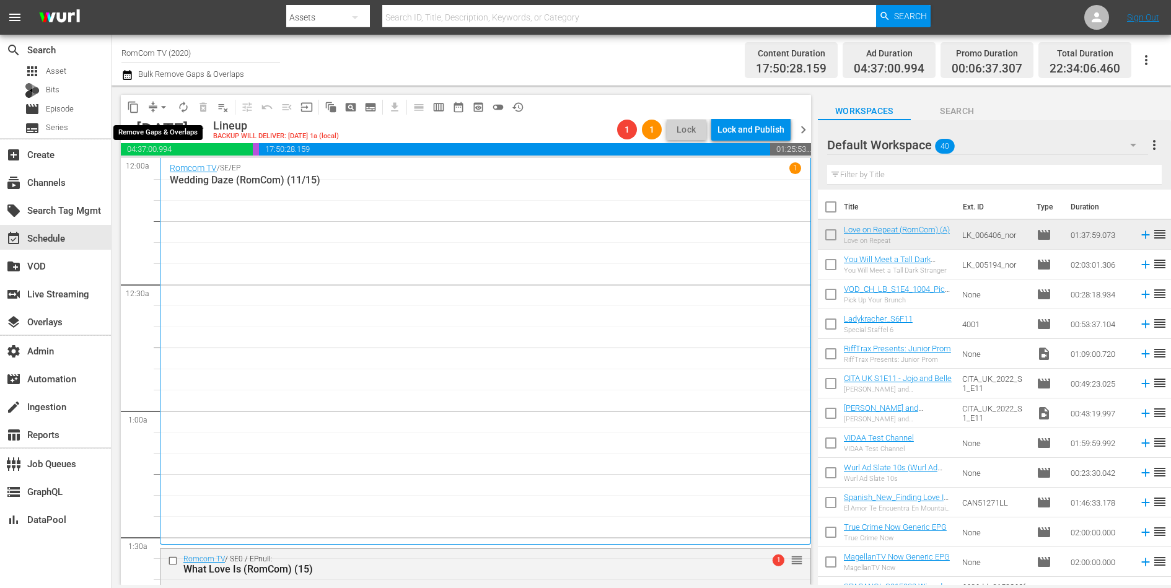
click at [156, 104] on button "arrow_drop_down" at bounding box center [164, 107] width 20 height 20
click at [174, 175] on li "Align to End of Previous Day" at bounding box center [164, 172] width 130 height 20
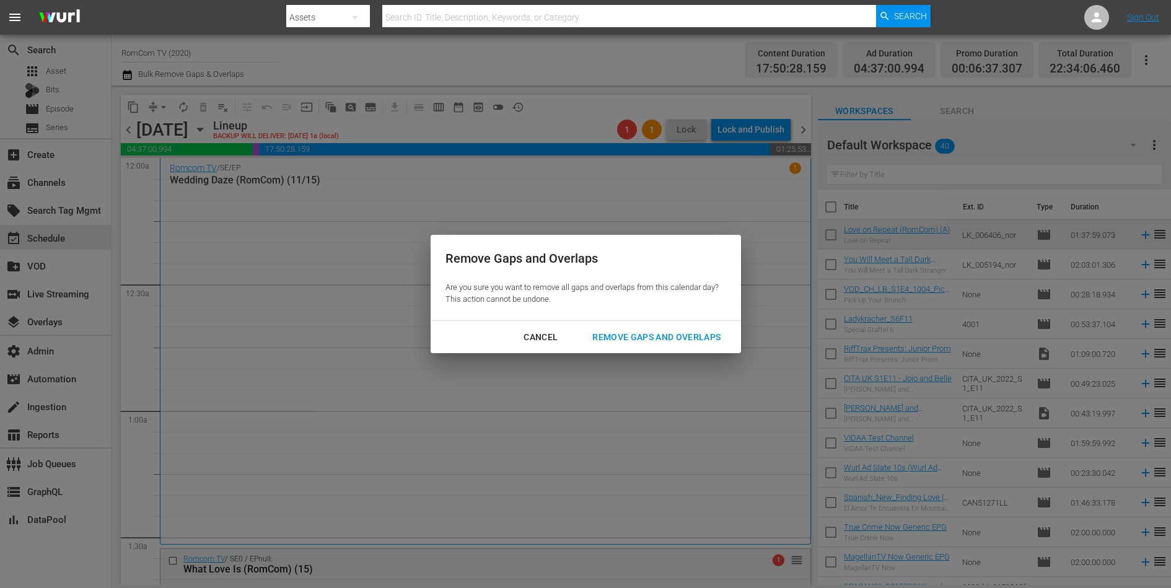
click at [634, 333] on div "Remove Gaps and Overlaps" at bounding box center [656, 336] width 148 height 15
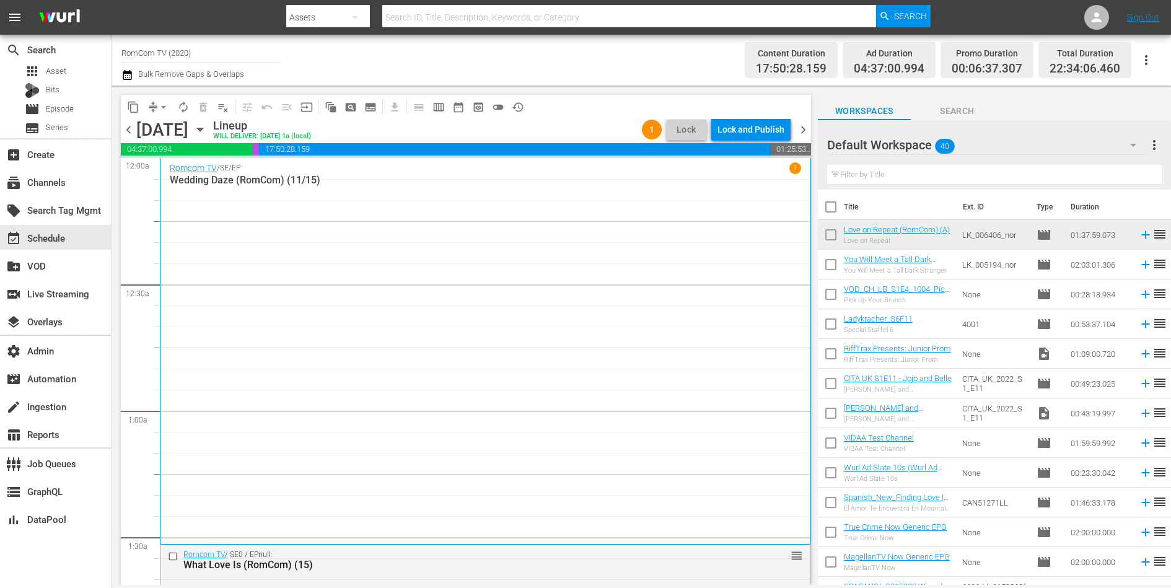
click at [801, 131] on span "chevron_right" at bounding box center [802, 129] width 15 height 15
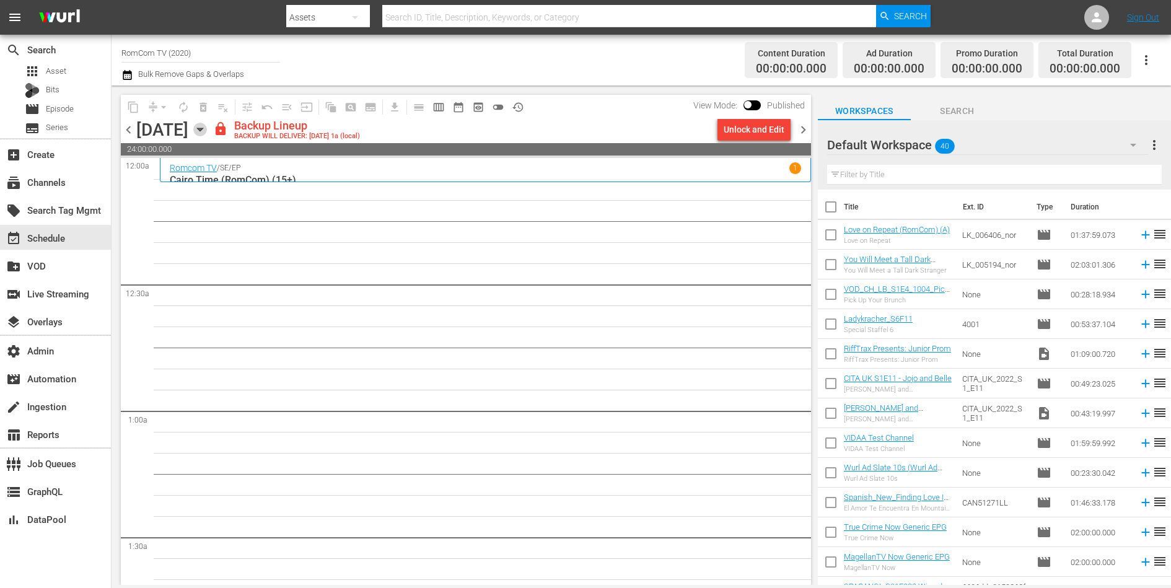
click at [207, 131] on icon "button" at bounding box center [200, 130] width 14 height 14
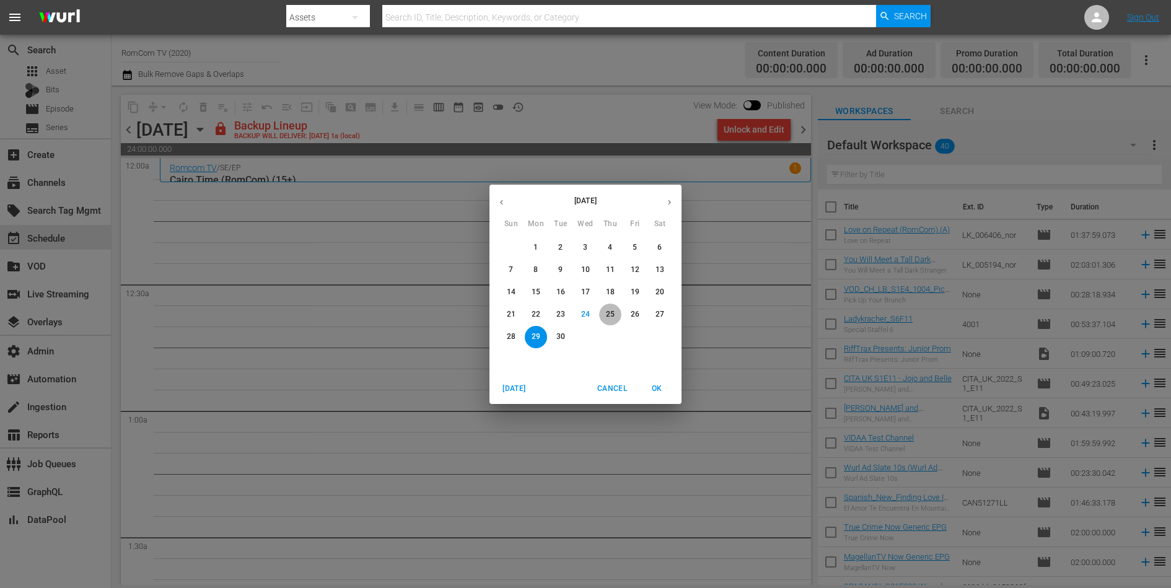
click at [608, 312] on p "25" at bounding box center [610, 314] width 9 height 11
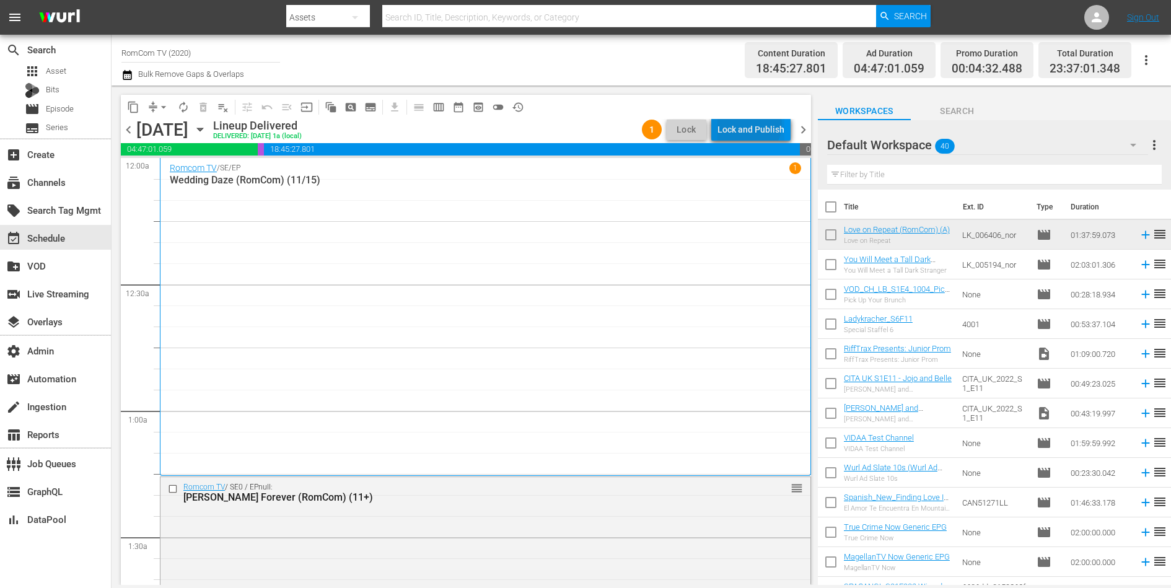
click at [751, 124] on div "Lock and Publish" at bounding box center [750, 129] width 67 height 22
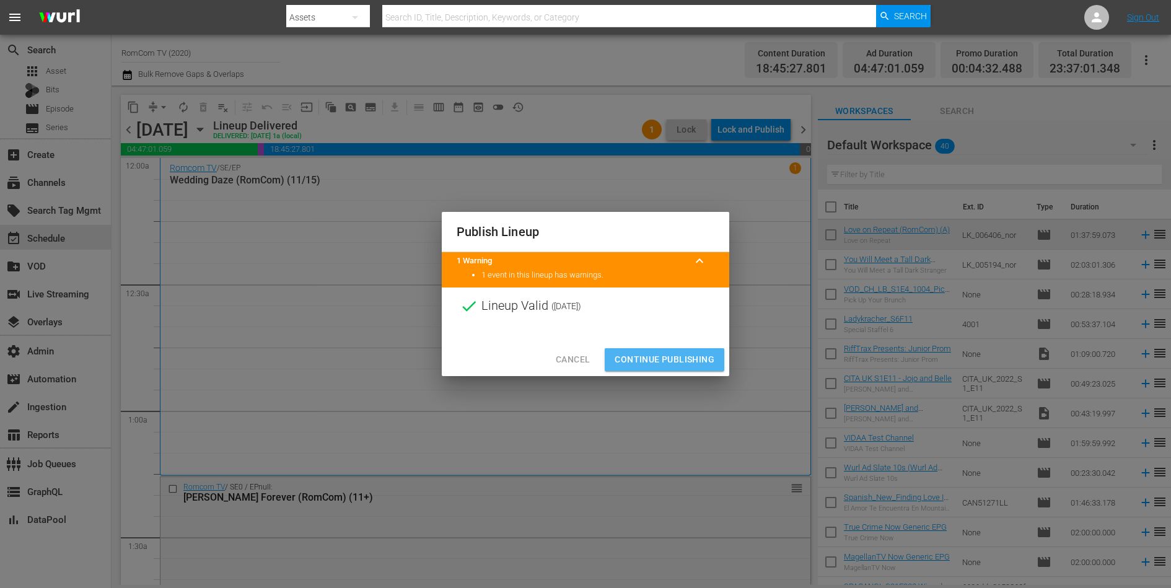
click at [666, 356] on span "Continue Publishing" at bounding box center [664, 359] width 100 height 15
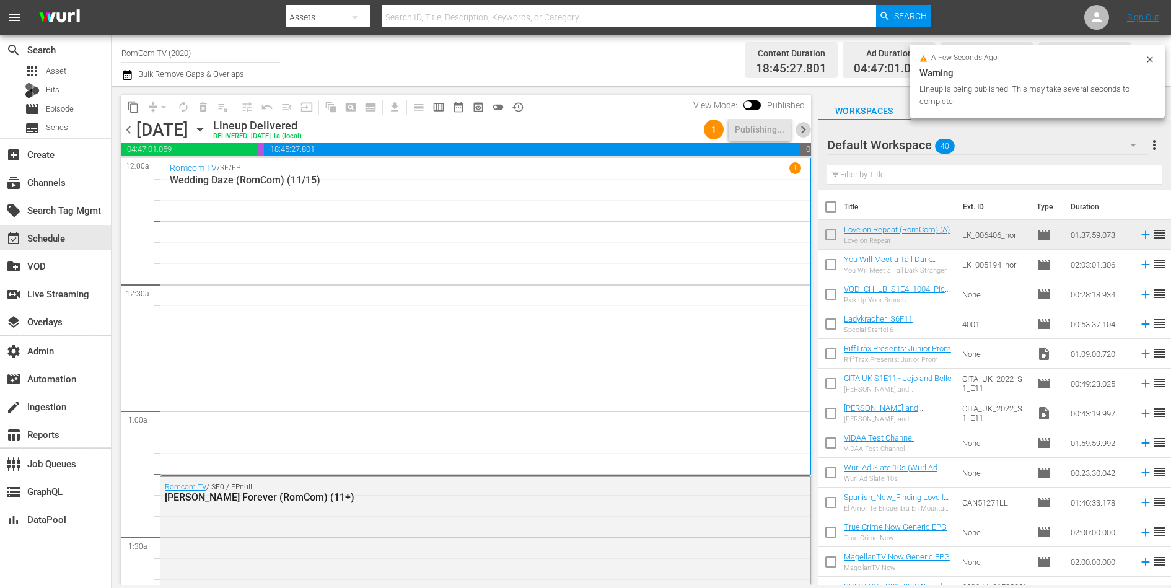
click at [803, 130] on span "chevron_right" at bounding box center [802, 129] width 15 height 15
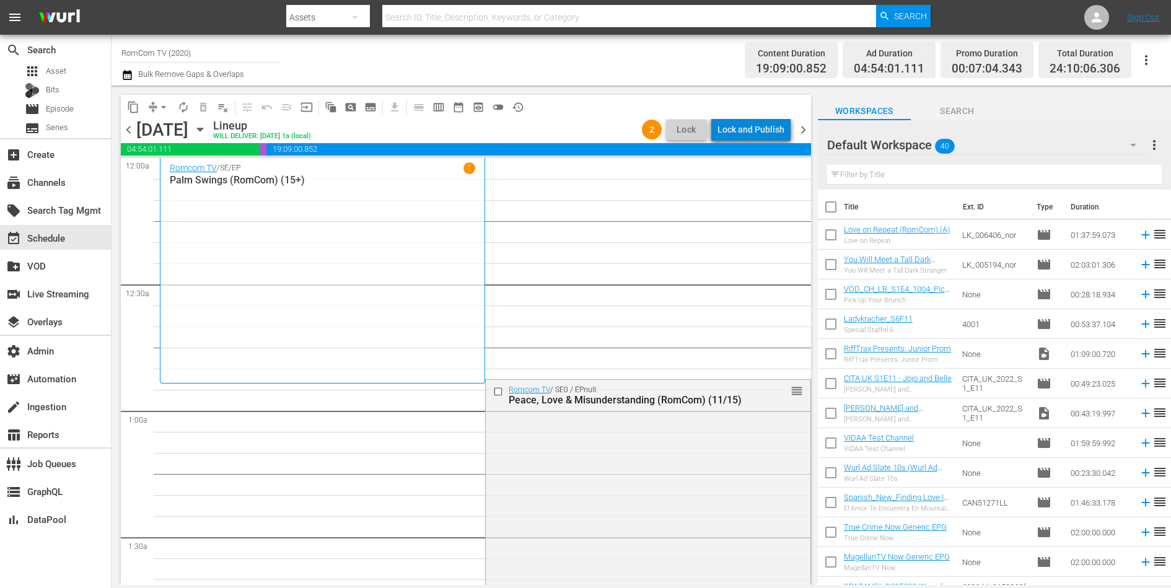
click at [761, 131] on div "Lock and Publish" at bounding box center [750, 129] width 67 height 22
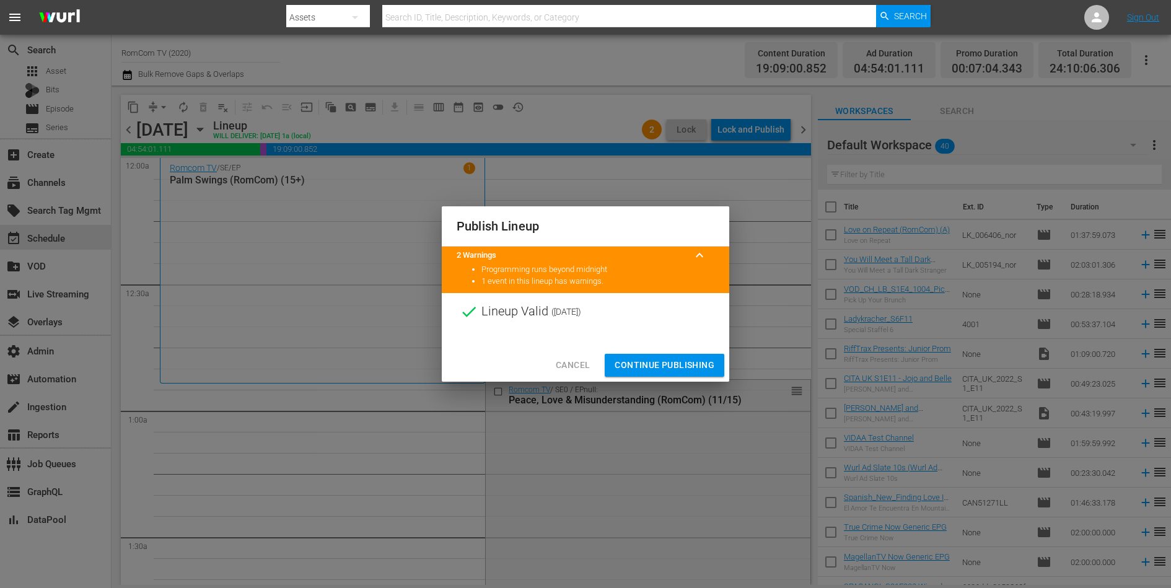
click at [656, 365] on span "Continue Publishing" at bounding box center [664, 364] width 100 height 15
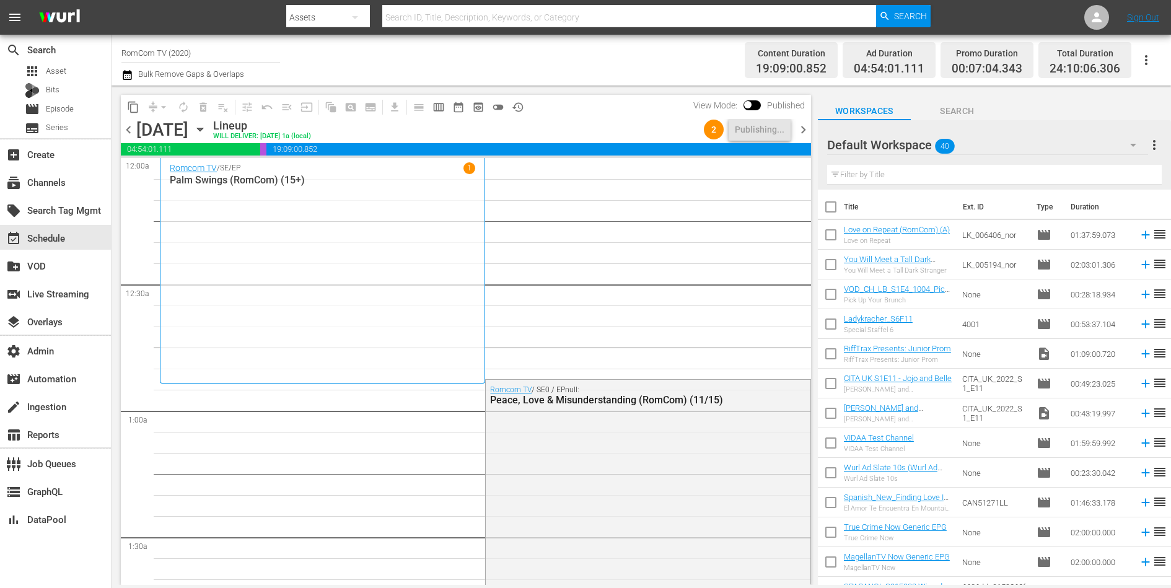
click at [804, 129] on span "chevron_right" at bounding box center [802, 129] width 15 height 15
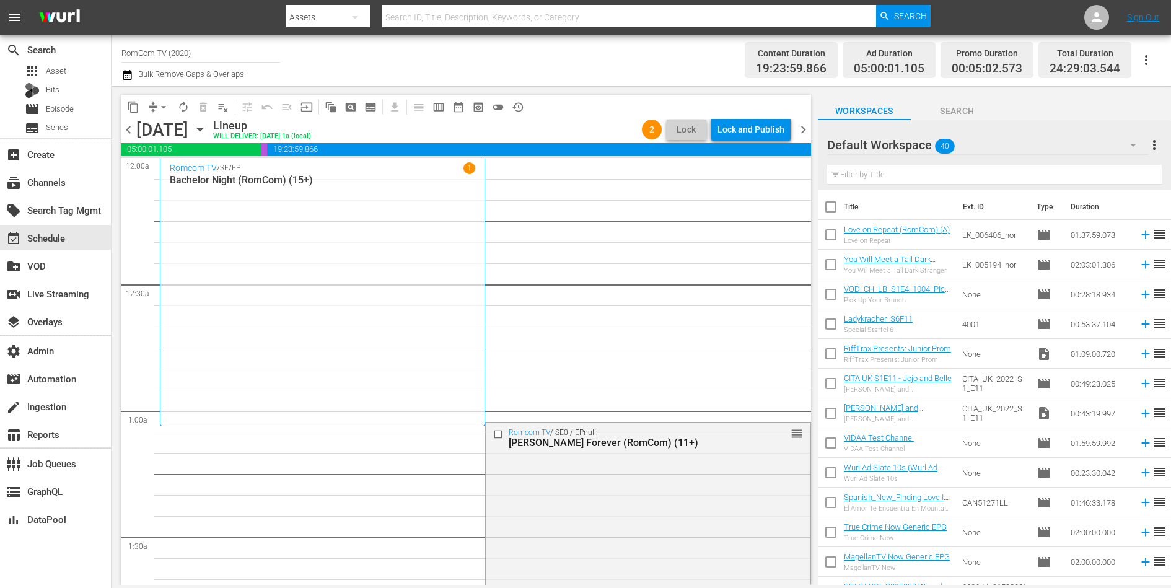
click at [752, 131] on div "Lock and Publish" at bounding box center [750, 129] width 67 height 22
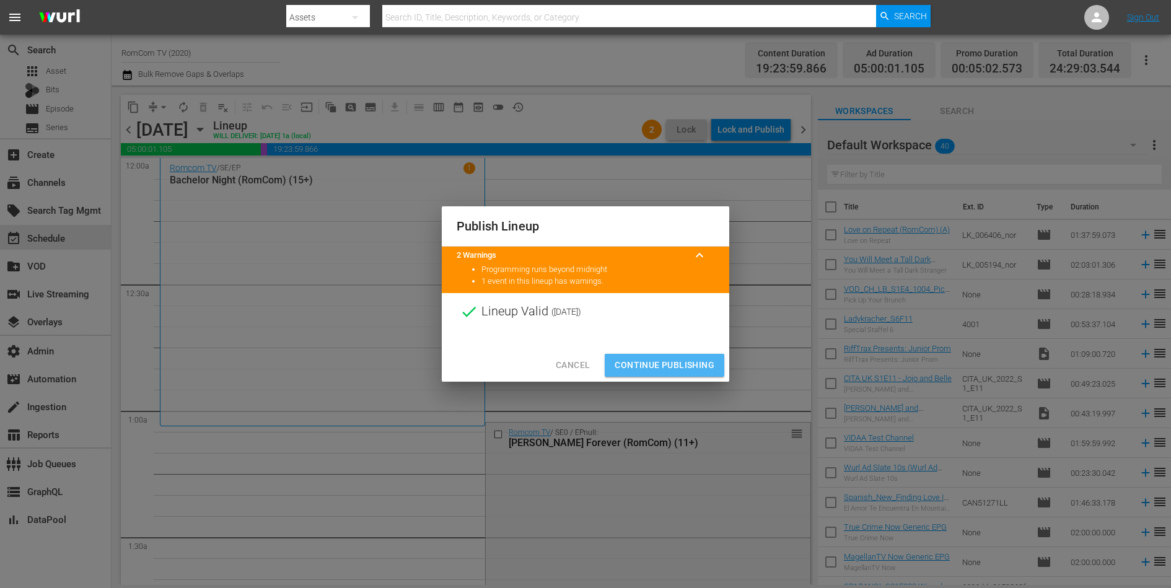
click at [676, 370] on span "Continue Publishing" at bounding box center [664, 364] width 100 height 15
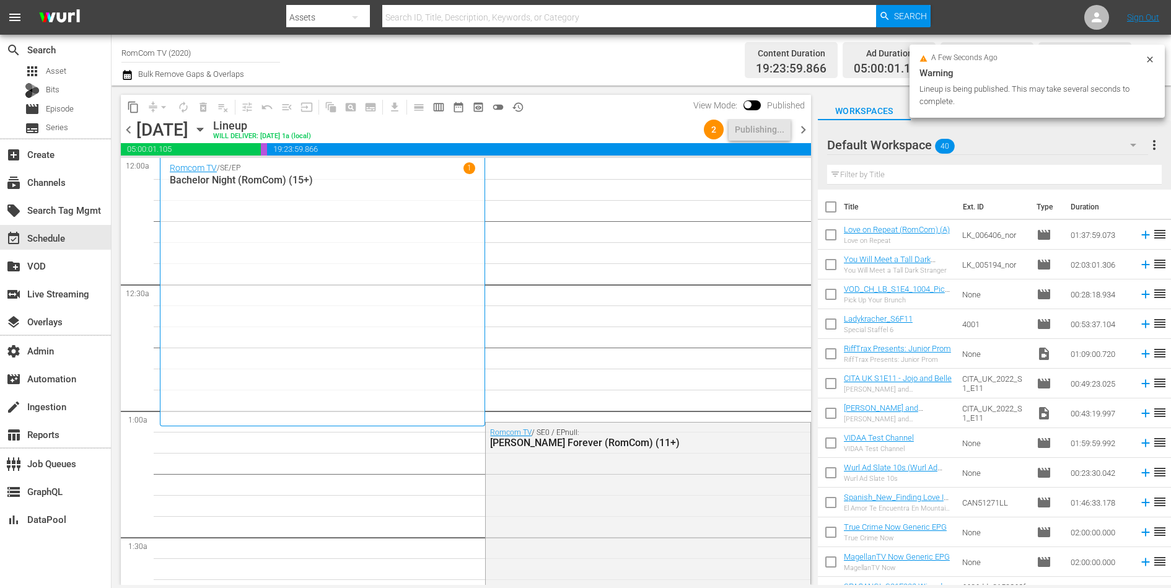
click at [804, 129] on span "chevron_right" at bounding box center [802, 129] width 15 height 15
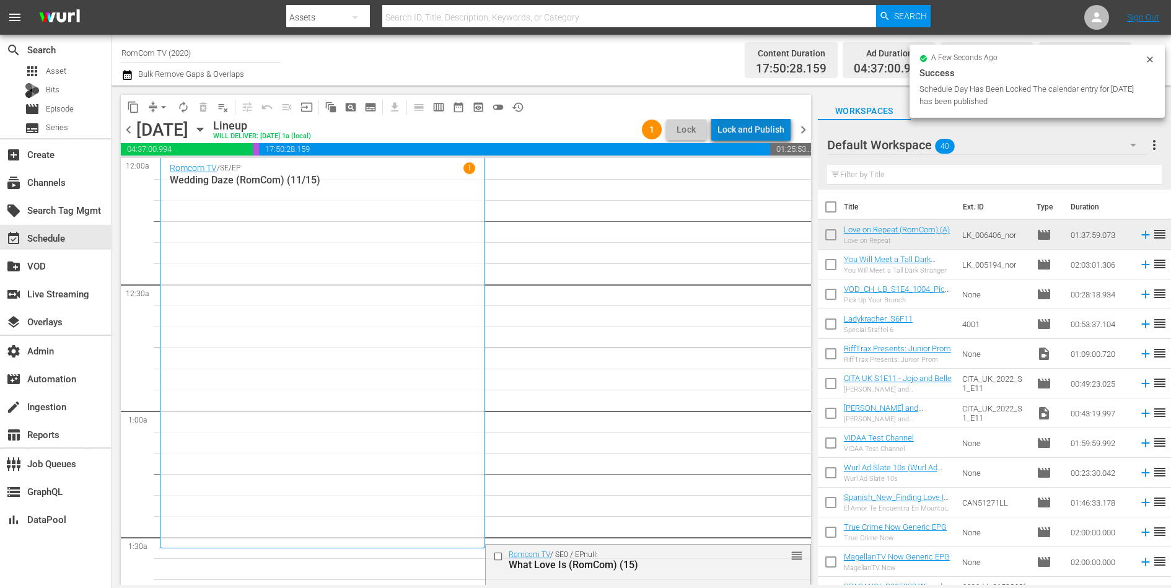
click at [764, 129] on div "Lock and Publish" at bounding box center [750, 129] width 67 height 22
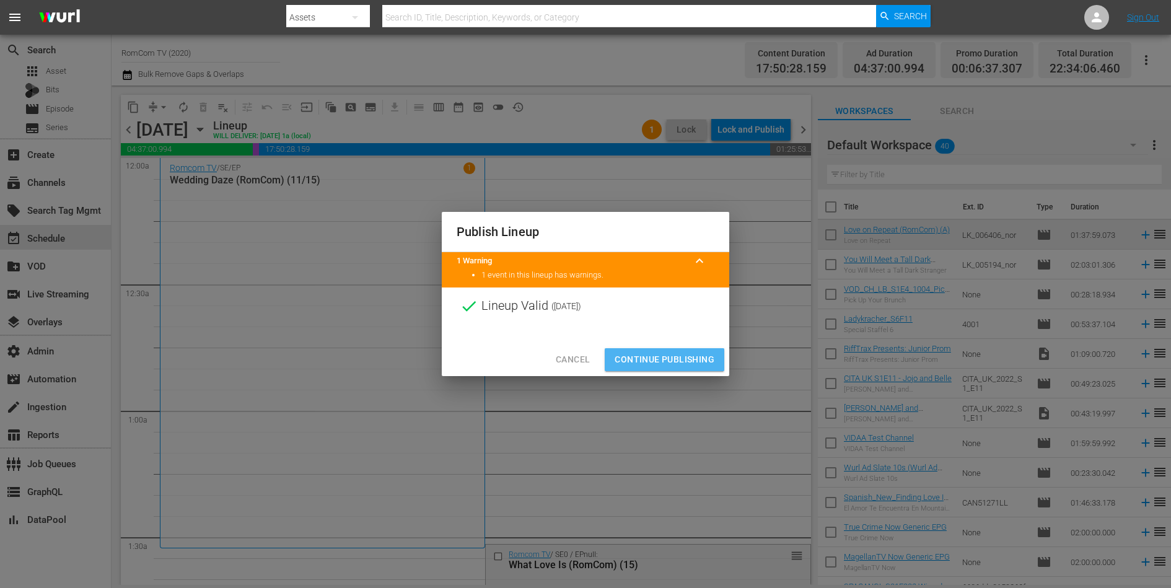
click at [676, 364] on span "Continue Publishing" at bounding box center [664, 359] width 100 height 15
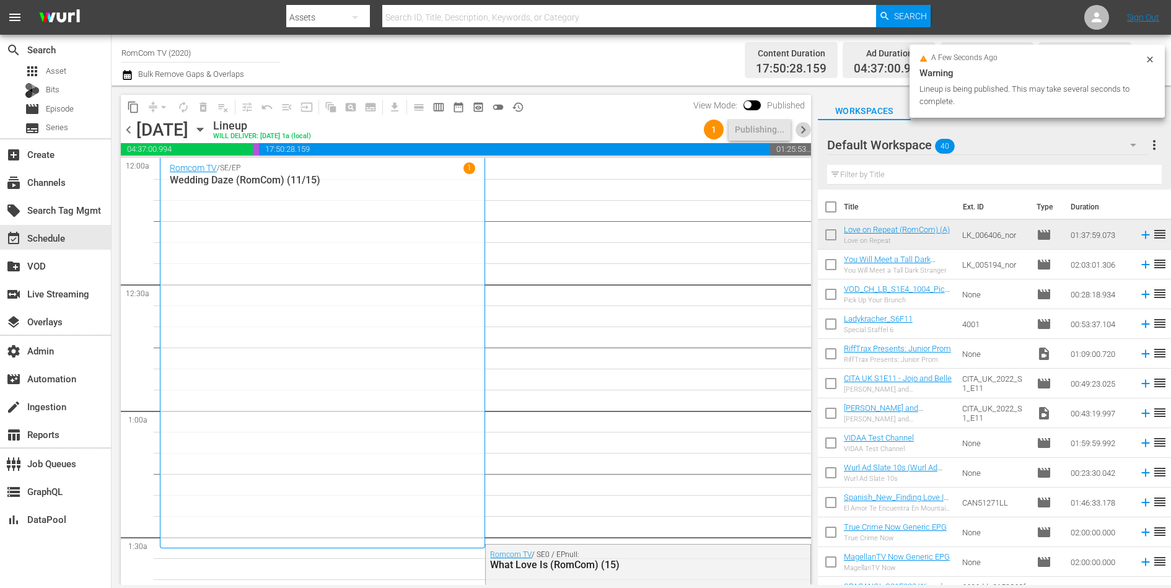
click at [806, 132] on span "chevron_right" at bounding box center [802, 129] width 15 height 15
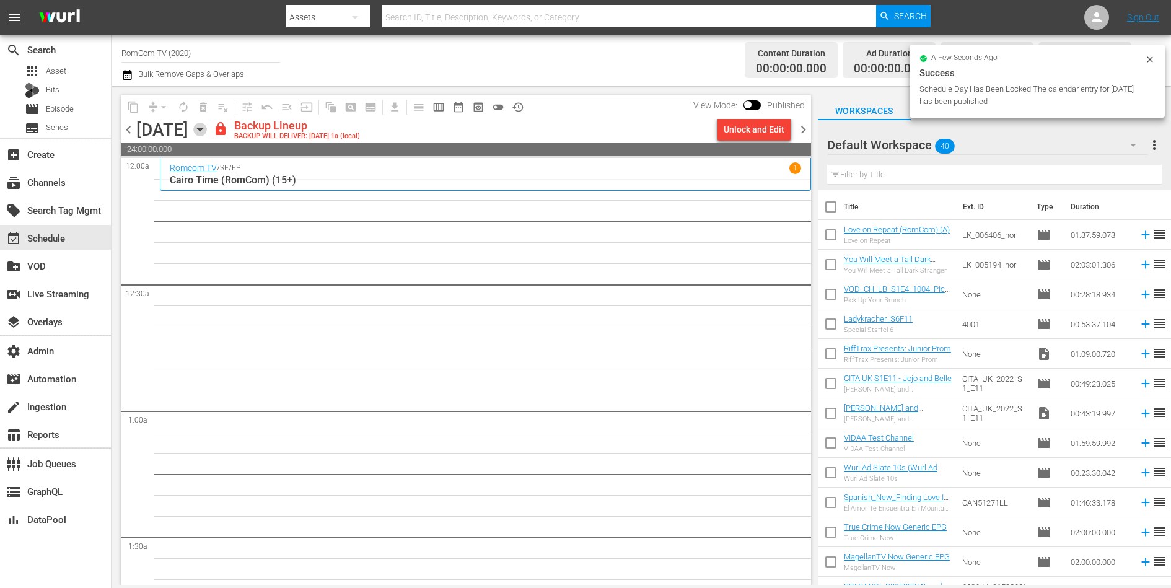
click at [207, 130] on icon "button" at bounding box center [200, 130] width 14 height 14
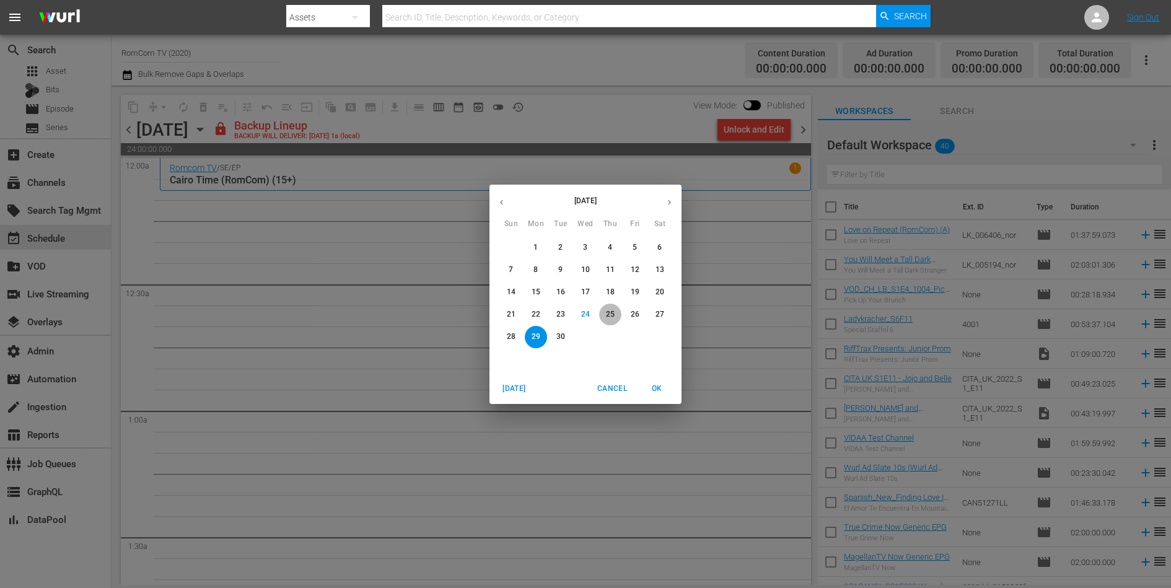
click at [611, 313] on p "25" at bounding box center [610, 314] width 9 height 11
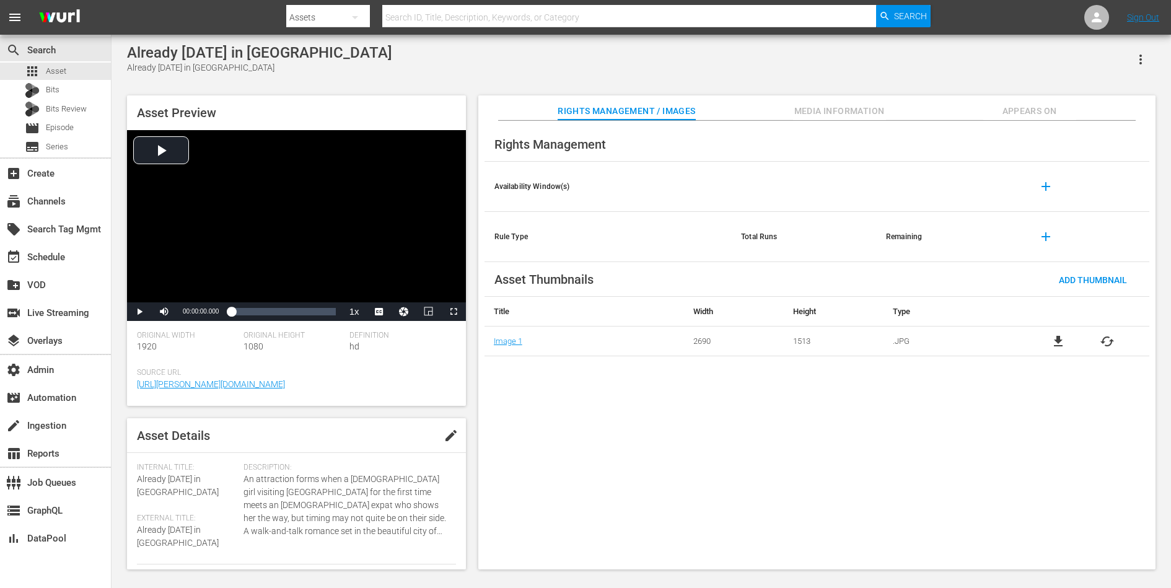
click at [1020, 123] on div "Rights Management Availability Window(s) add Rule Type Total Runs Remaining add…" at bounding box center [816, 345] width 677 height 449
click at [1020, 115] on span "Appears On" at bounding box center [1029, 110] width 93 height 15
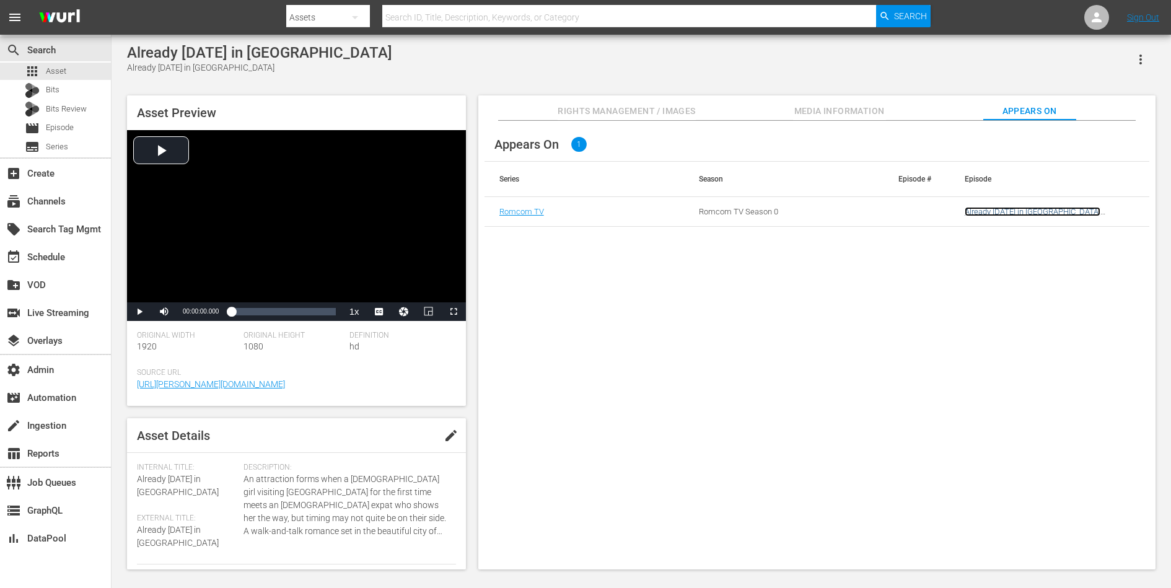
click at [1003, 211] on link "Already [DATE] in [GEOGRAPHIC_DATA] (RomCom) (A)" at bounding box center [1032, 216] width 136 height 19
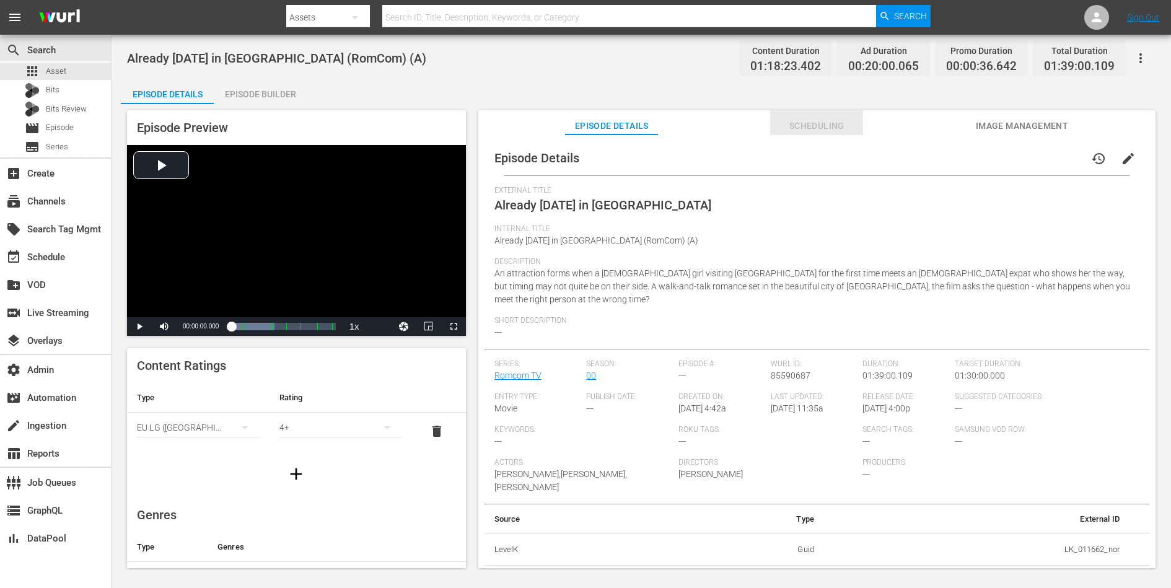
click at [804, 122] on span "Scheduling" at bounding box center [816, 125] width 93 height 15
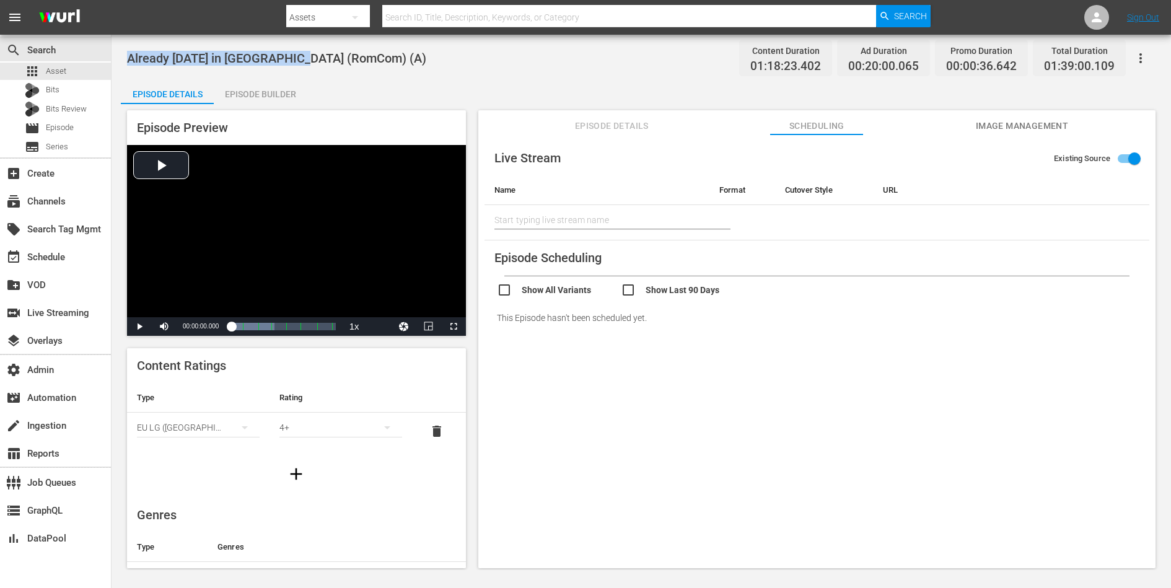
drag, startPoint x: 128, startPoint y: 58, endPoint x: 308, endPoint y: 63, distance: 180.9
click at [308, 63] on span "Already Tomorrow in Hong Kong (RomCom) (A)" at bounding box center [276, 58] width 299 height 15
click at [299, 42] on div "Already Tomorrow in Hong Kong (RomCom) (A) Content Duration 01:18:23.402 Ad Dur…" at bounding box center [640, 302] width 1059 height 535
drag, startPoint x: 304, startPoint y: 58, endPoint x: 125, endPoint y: 63, distance: 179.1
click at [125, 63] on div "Already Tomorrow in Hong Kong (RomCom) (A) Content Duration 01:18:23.402 Ad Dur…" at bounding box center [640, 302] width 1059 height 535
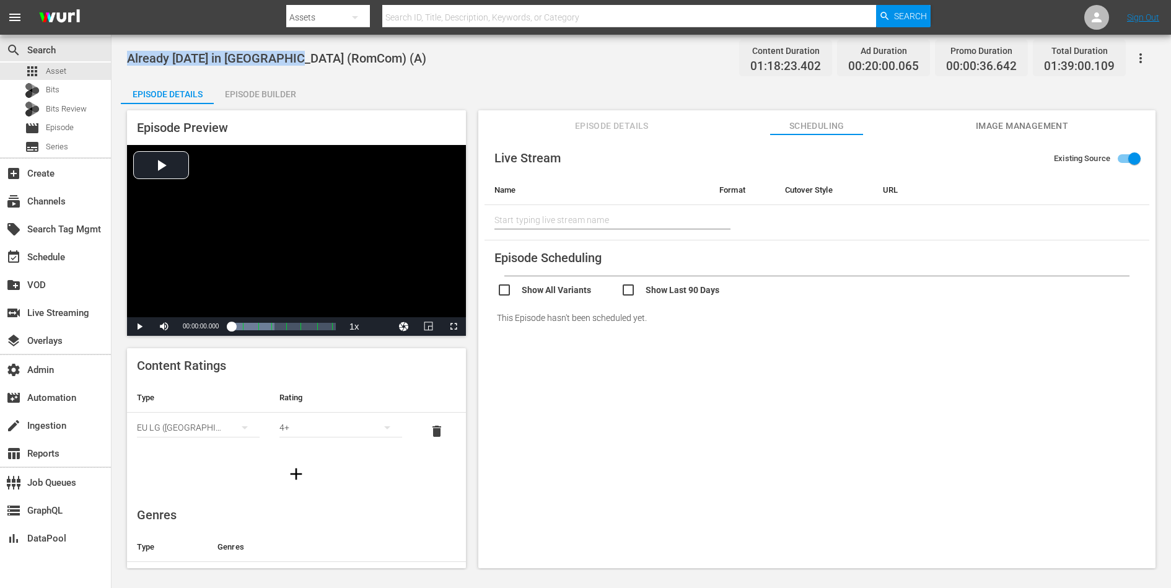
copy span "Already [DATE] in [GEOGRAPHIC_DATA]"
click at [272, 95] on div "Episode Builder" at bounding box center [260, 94] width 93 height 30
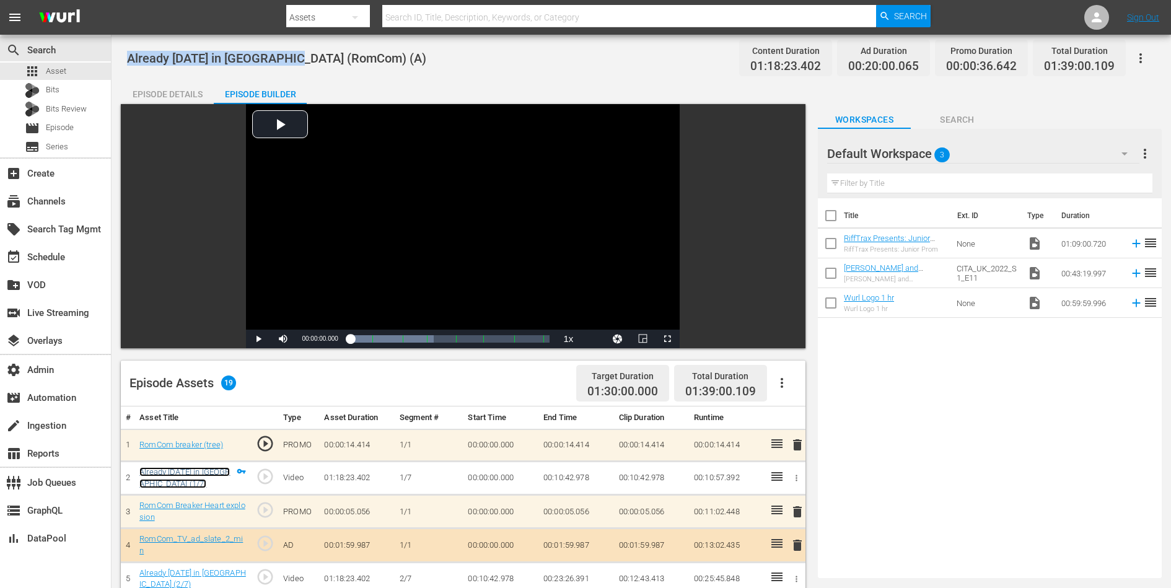
click at [174, 471] on link "Already Tomorrow in Hong Kong (1/7)" at bounding box center [184, 477] width 90 height 21
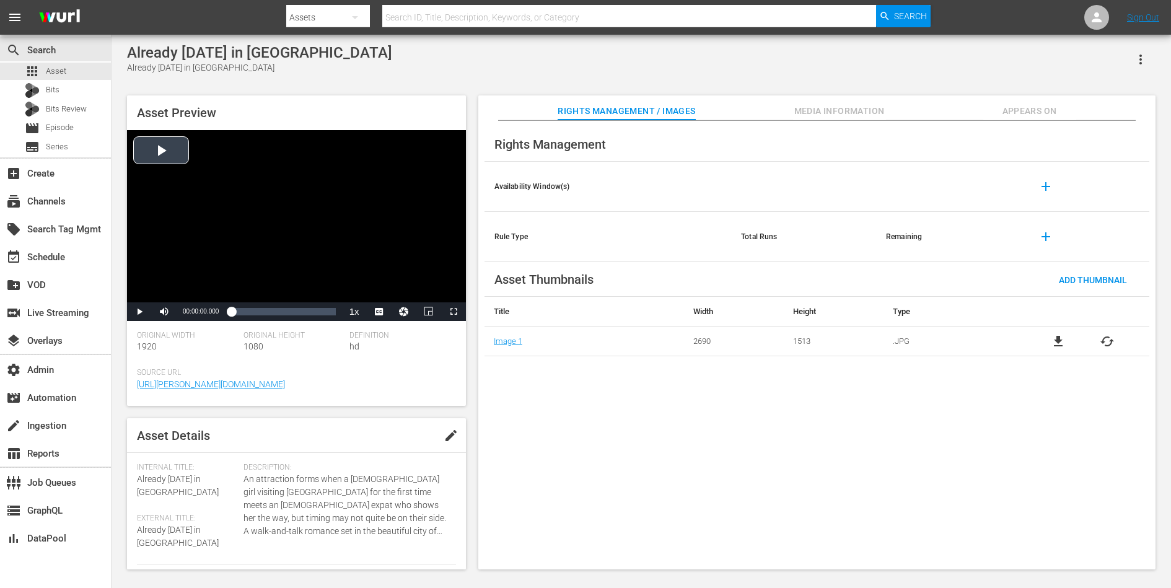
click at [254, 198] on div "Video Player" at bounding box center [296, 216] width 339 height 172
click at [381, 297] on span "DAN" at bounding box center [379, 294] width 12 height 9
click at [244, 313] on div "Loaded : 0.76% 00:09:47.925 00:00:02.193" at bounding box center [283, 311] width 104 height 12
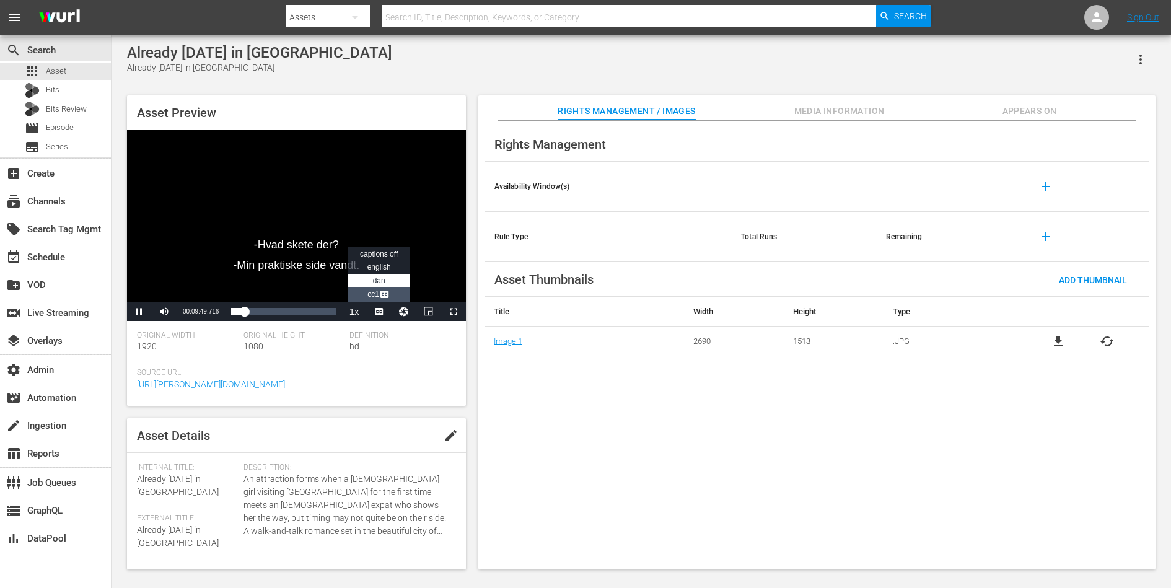
click at [379, 297] on span "Video Player" at bounding box center [384, 295] width 11 height 12
click at [377, 281] on span "DAN" at bounding box center [379, 280] width 12 height 9
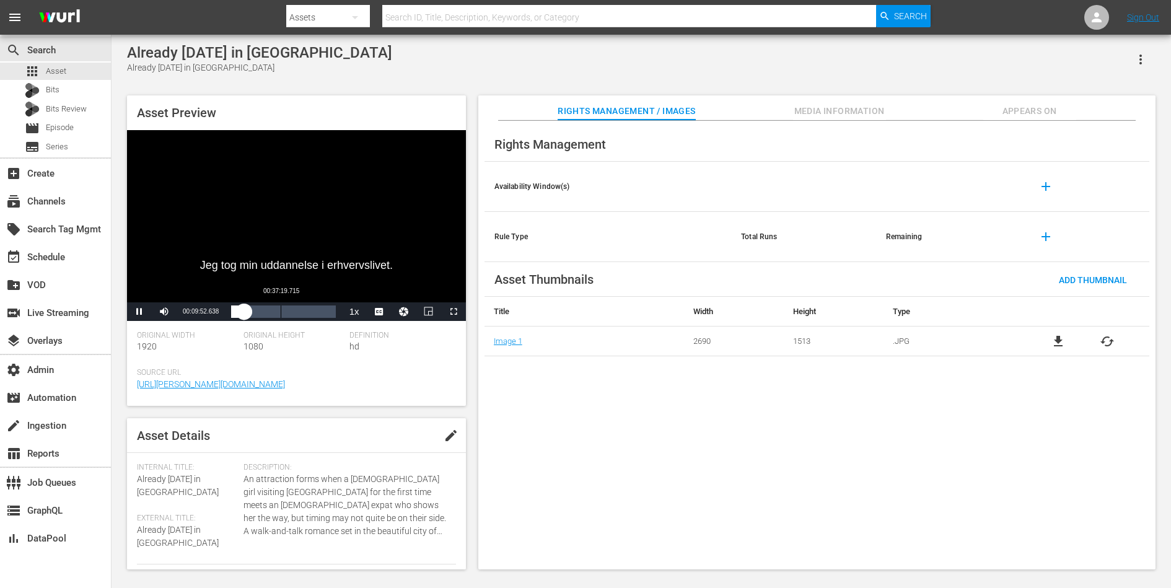
click at [281, 310] on div "00:37:19.715" at bounding box center [281, 311] width 1 height 12
click at [300, 312] on div "00:52:15.601" at bounding box center [300, 311] width 1 height 12
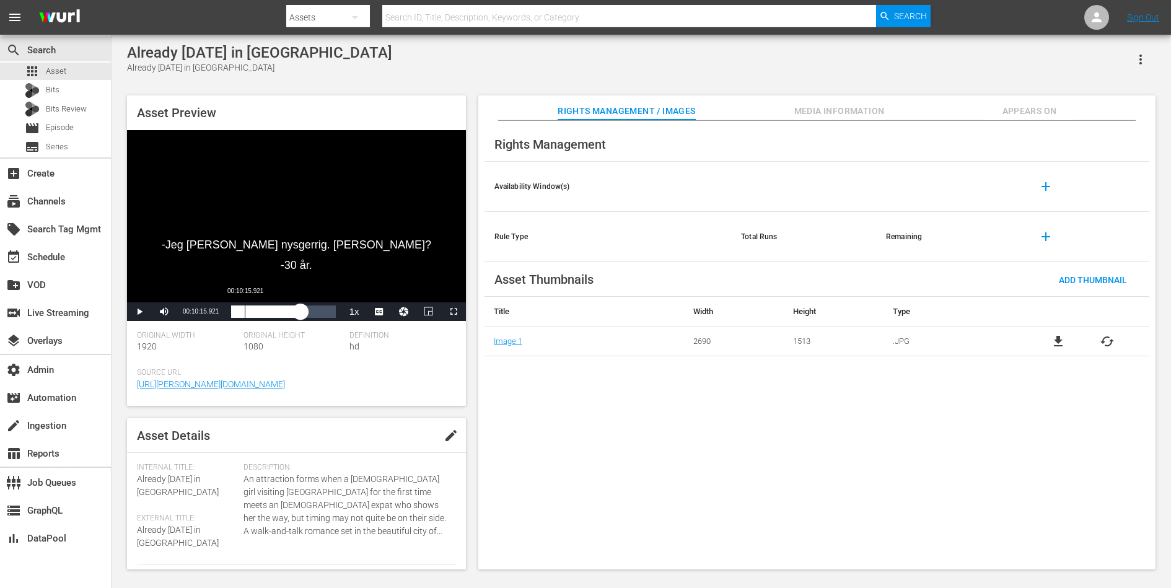
click at [245, 308] on div "00:10:15.921" at bounding box center [245, 311] width 1 height 12
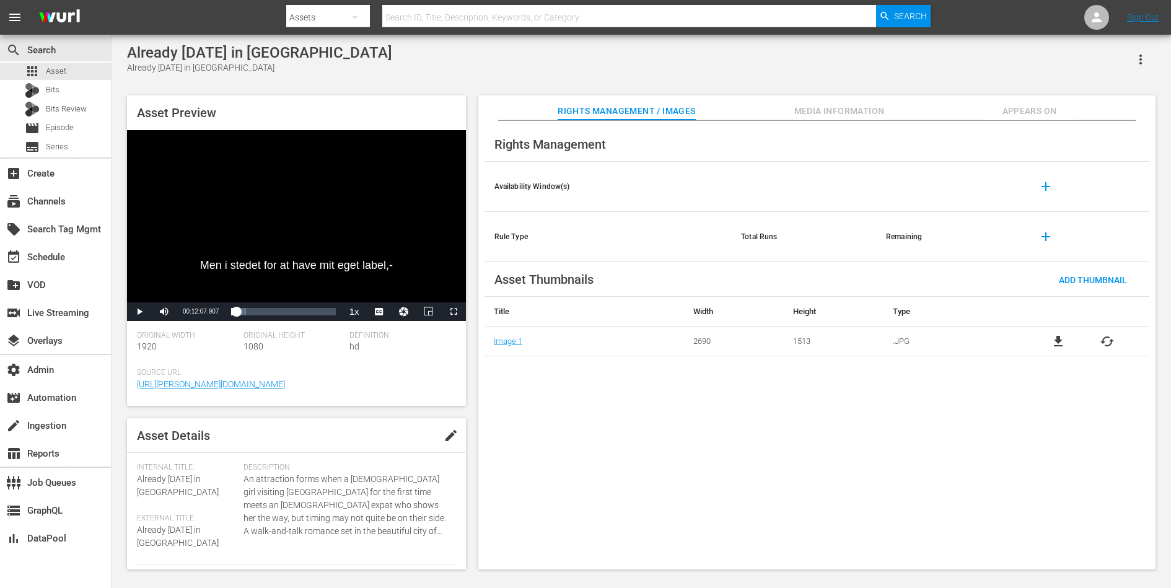
drag, startPoint x: 246, startPoint y: 310, endPoint x: 220, endPoint y: 310, distance: 26.0
click at [220, 310] on div "Play Mute Current Time 00:12:07.907 / Duration 01:18:23.331 Loaded : 13.91% 00:…" at bounding box center [296, 311] width 339 height 19
click at [246, 307] on div "Loaded : 0.76% 00:12:07.907 00:00:01.524" at bounding box center [283, 311] width 104 height 12
click at [384, 295] on span "Video Player" at bounding box center [384, 295] width 11 height 12
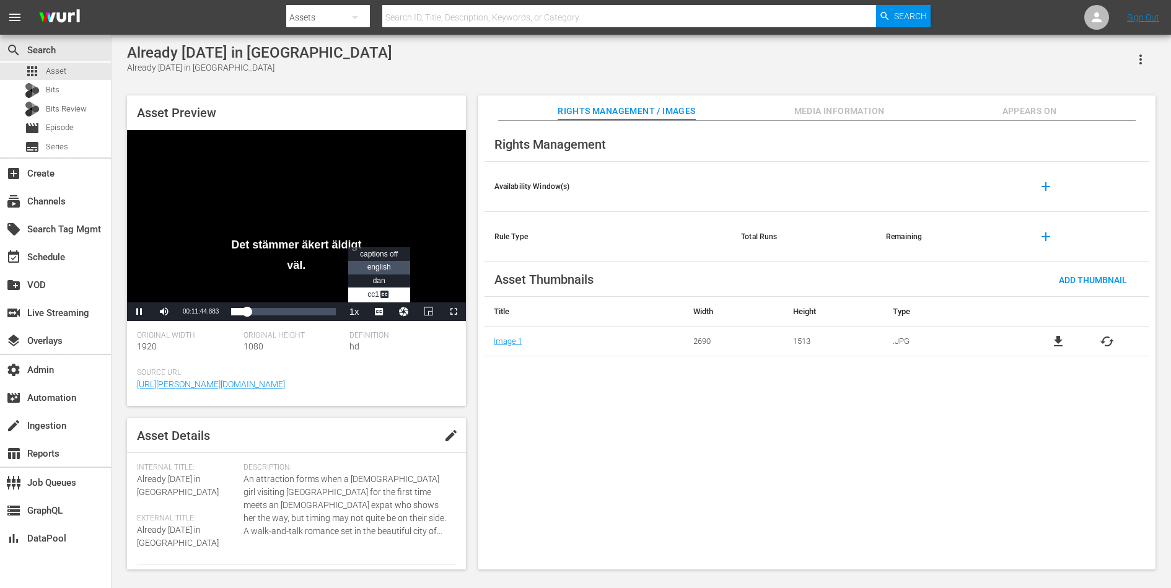
click at [385, 267] on span "english" at bounding box center [379, 267] width 24 height 9
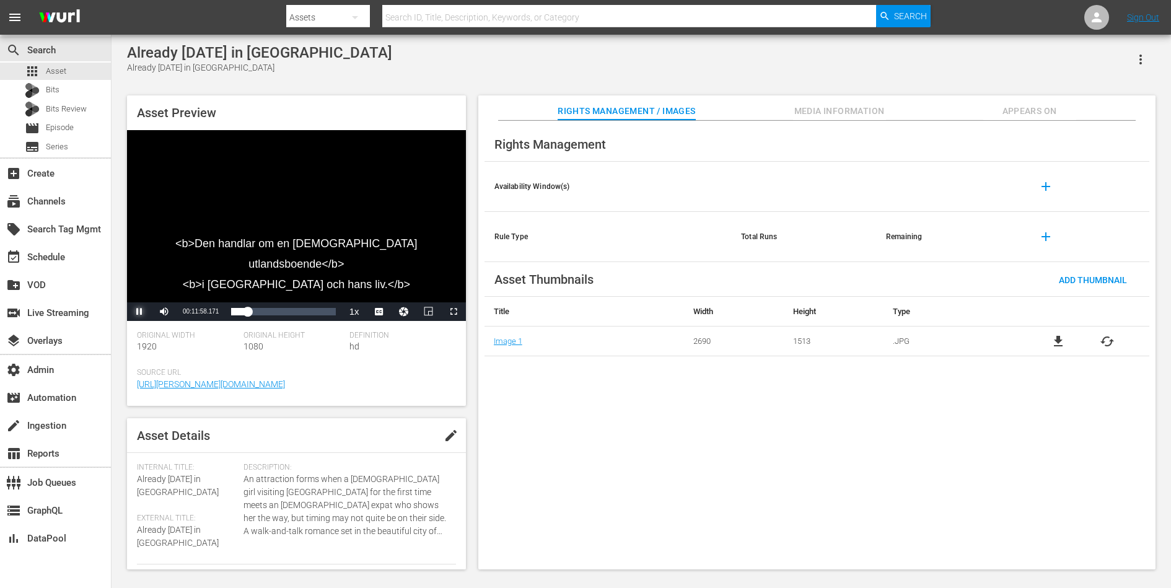
click at [139, 312] on span "Video Player" at bounding box center [139, 312] width 0 height 0
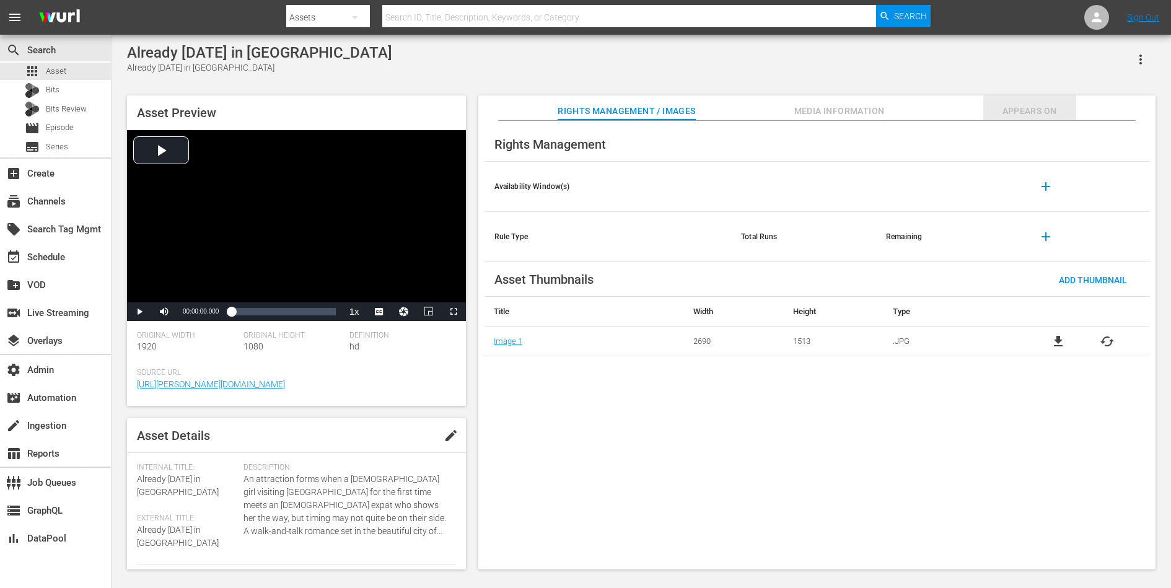
click at [1031, 105] on span "Appears On" at bounding box center [1029, 110] width 93 height 15
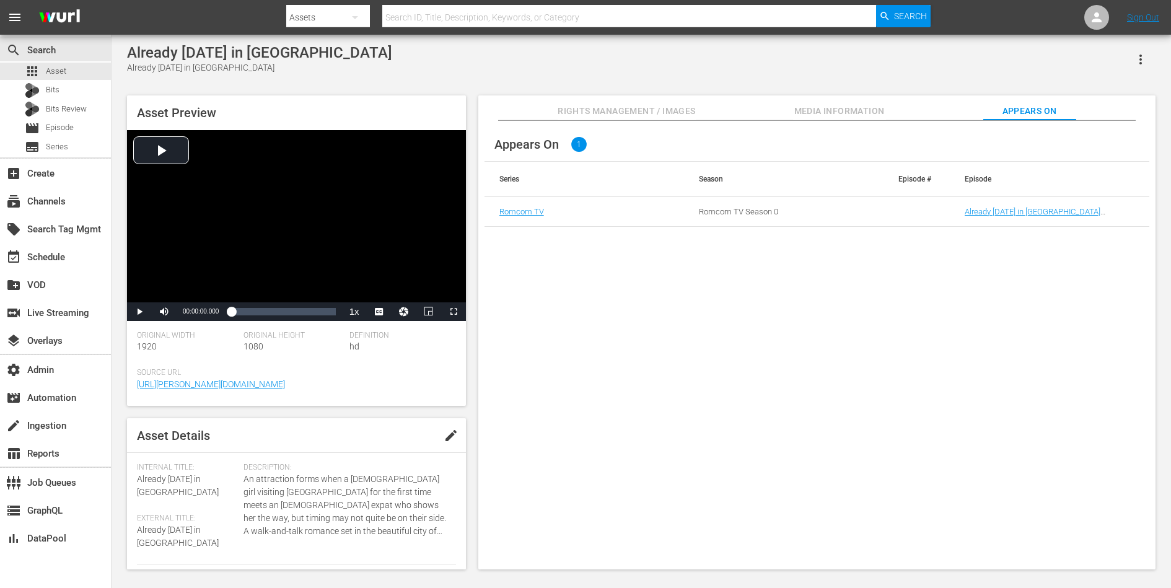
click at [993, 216] on td "Already [DATE] in [GEOGRAPHIC_DATA] (RomCom) (A)" at bounding box center [1048, 212] width 199 height 30
click at [993, 214] on link "Already [DATE] in [GEOGRAPHIC_DATA] (RomCom) (A)" at bounding box center [1032, 216] width 136 height 19
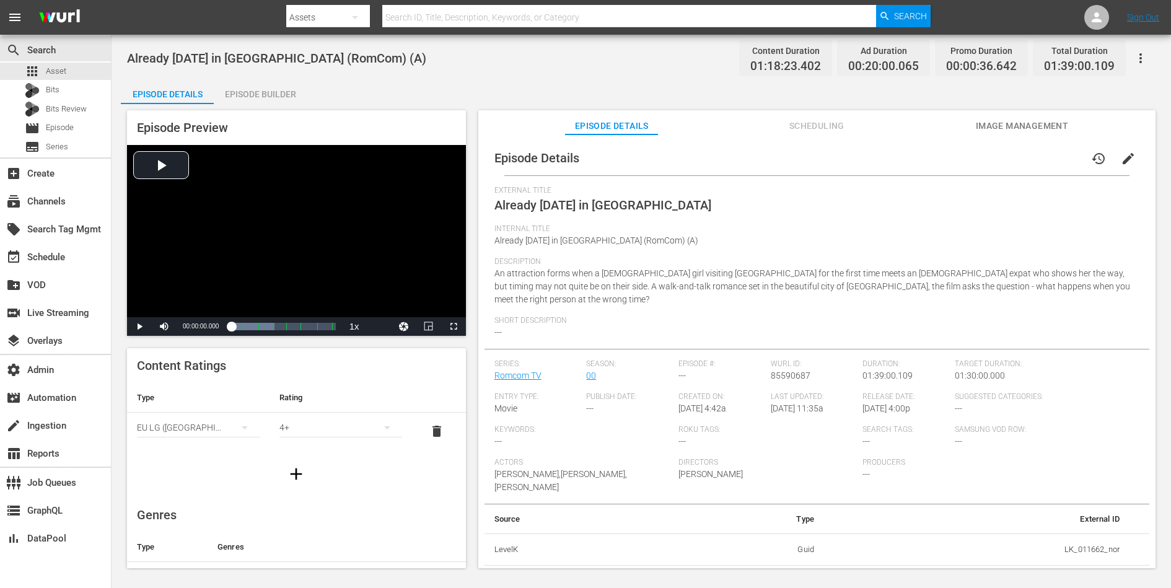
click at [826, 124] on span "Scheduling" at bounding box center [816, 125] width 93 height 15
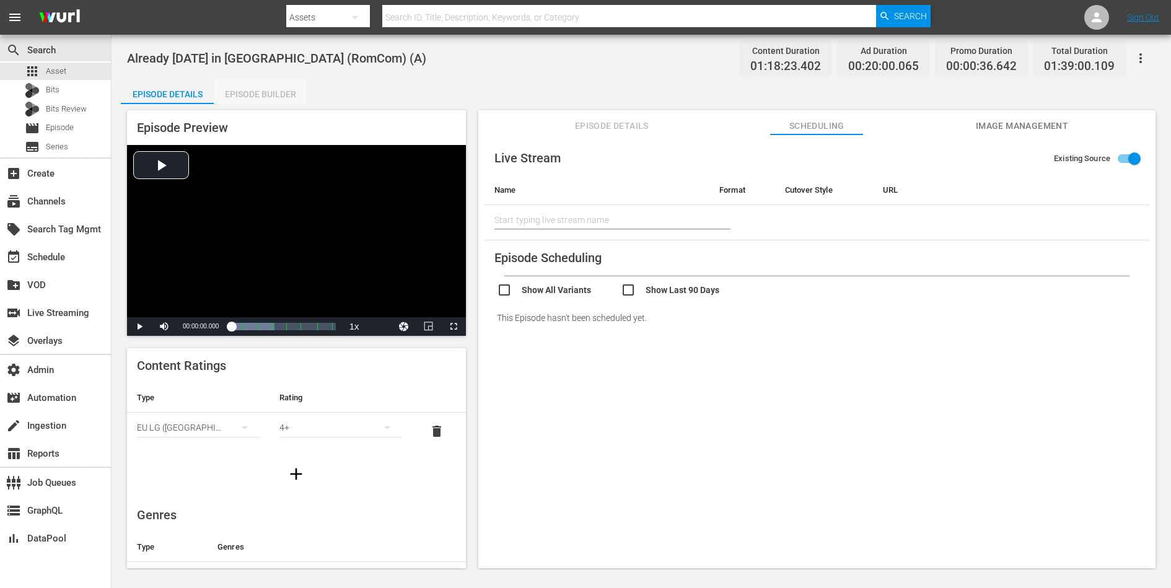
click at [254, 95] on div "Episode Builder" at bounding box center [260, 94] width 93 height 30
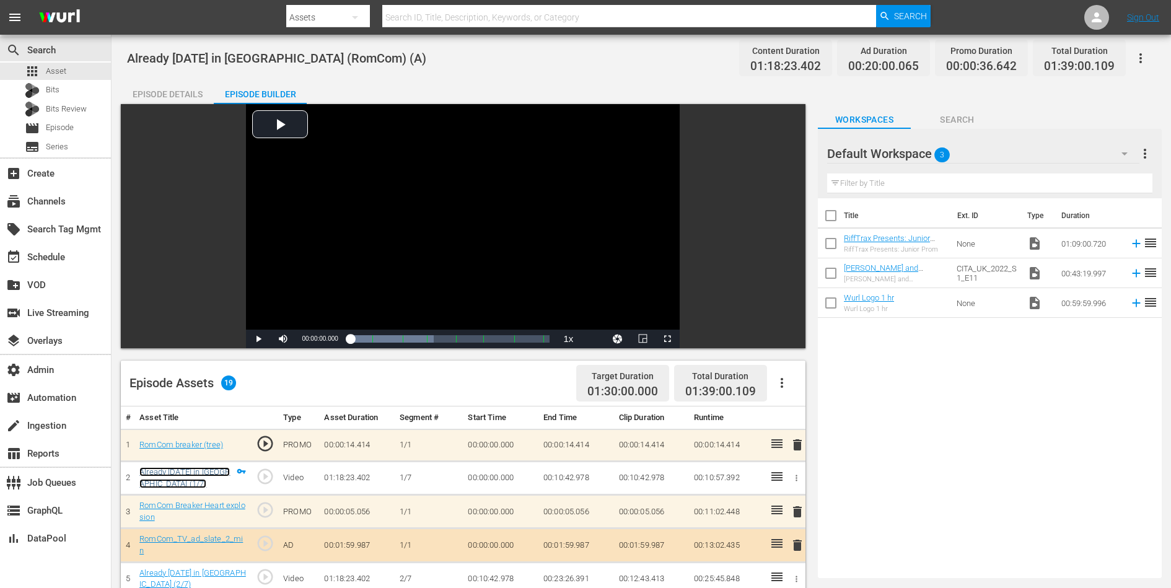
click at [172, 474] on link "Already [DATE] in [GEOGRAPHIC_DATA] (1/7)" at bounding box center [184, 477] width 90 height 21
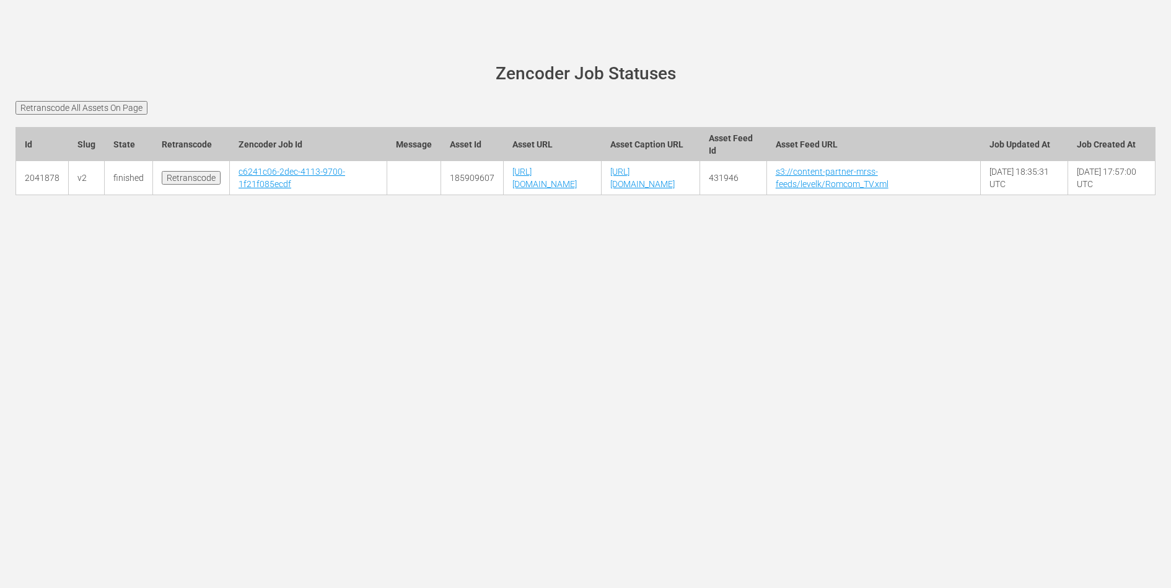
click at [199, 185] on input "Retranscode" at bounding box center [191, 178] width 59 height 14
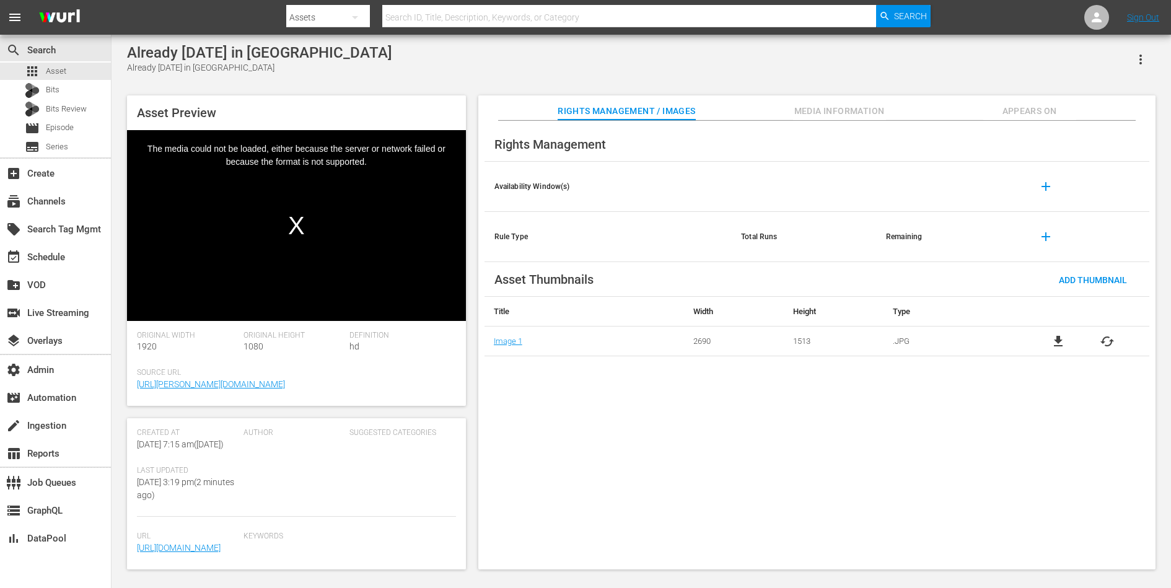
scroll to position [318, 0]
click at [812, 114] on span "Media Information" at bounding box center [839, 110] width 93 height 15
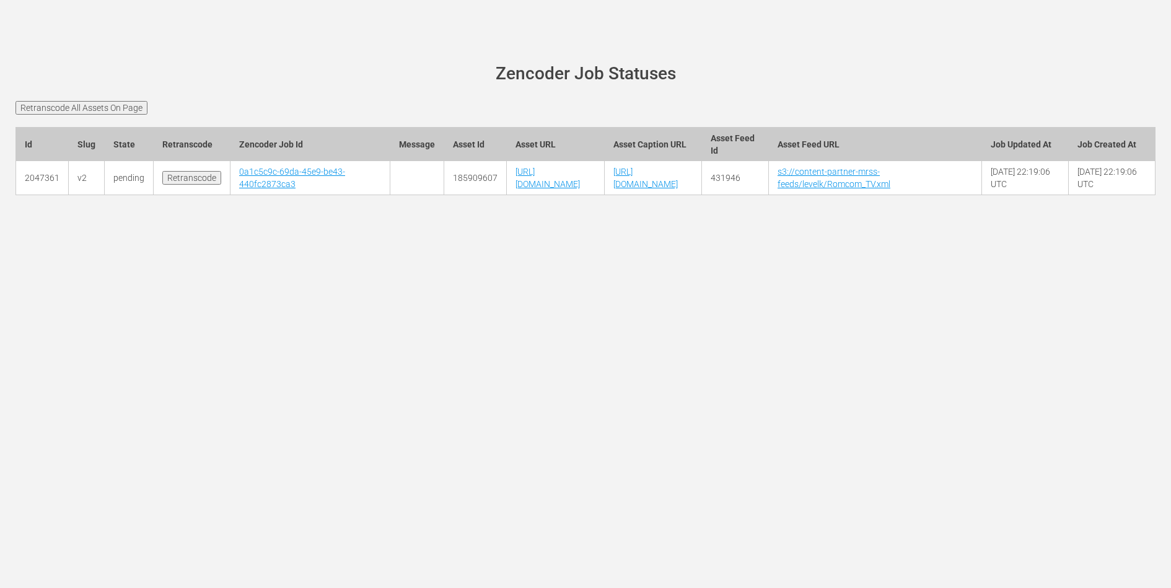
click at [603, 322] on div "[PERSON_NAME][DOMAIN_NAME] site status Zencoder Job Statuses Retranscode All As…" at bounding box center [585, 294] width 1171 height 588
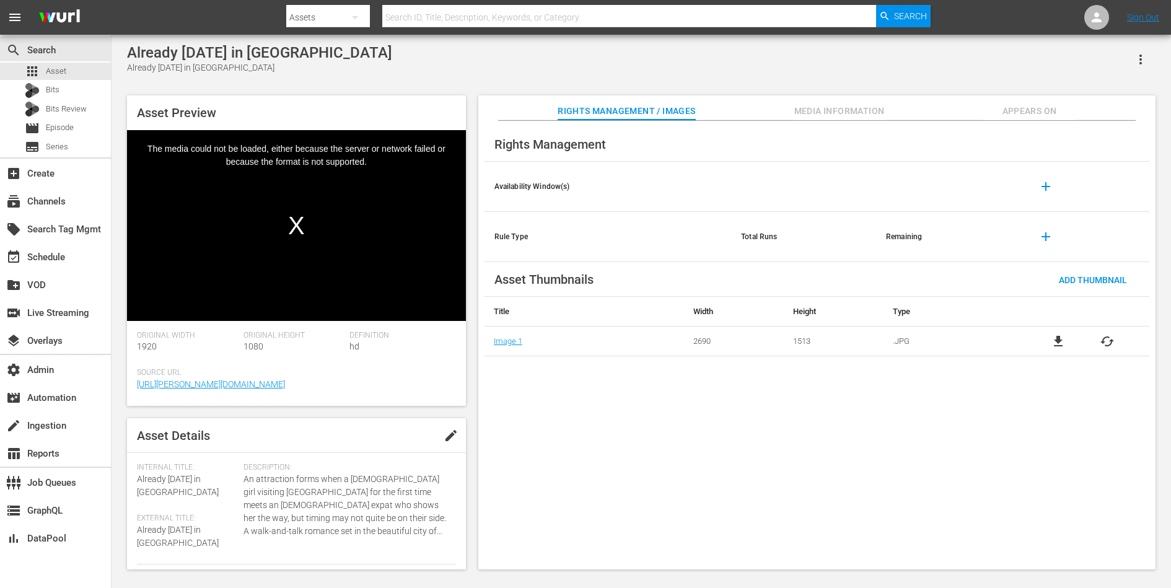
click at [190, 217] on div "Video Player" at bounding box center [296, 216] width 339 height 172
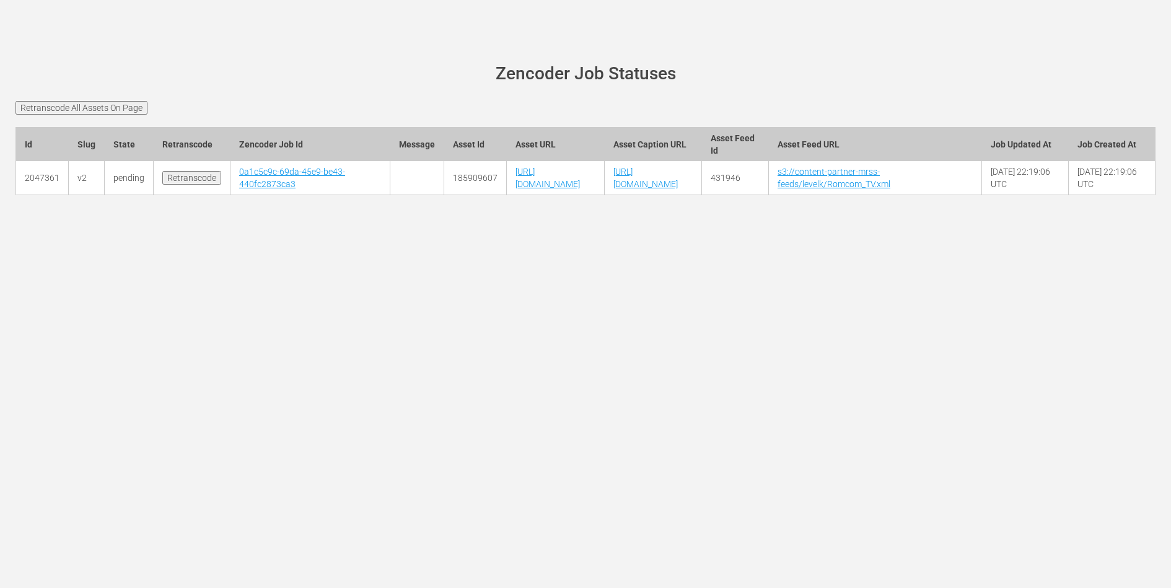
scroll to position [0, 152]
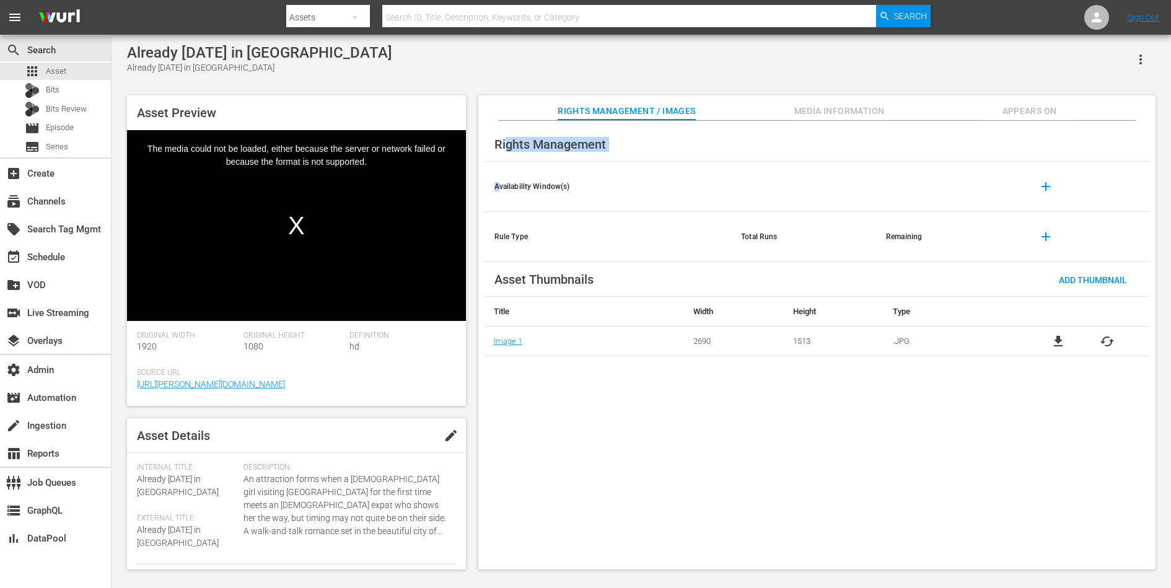
drag, startPoint x: 500, startPoint y: 188, endPoint x: 506, endPoint y: 141, distance: 48.0
click at [506, 141] on div "Rights Management Availability Window(s) add Rule Type Total Runs Remaining add…" at bounding box center [816, 345] width 677 height 449
click at [506, 141] on span "Rights Management" at bounding box center [549, 144] width 111 height 15
